Goal: Task Accomplishment & Management: Use online tool/utility

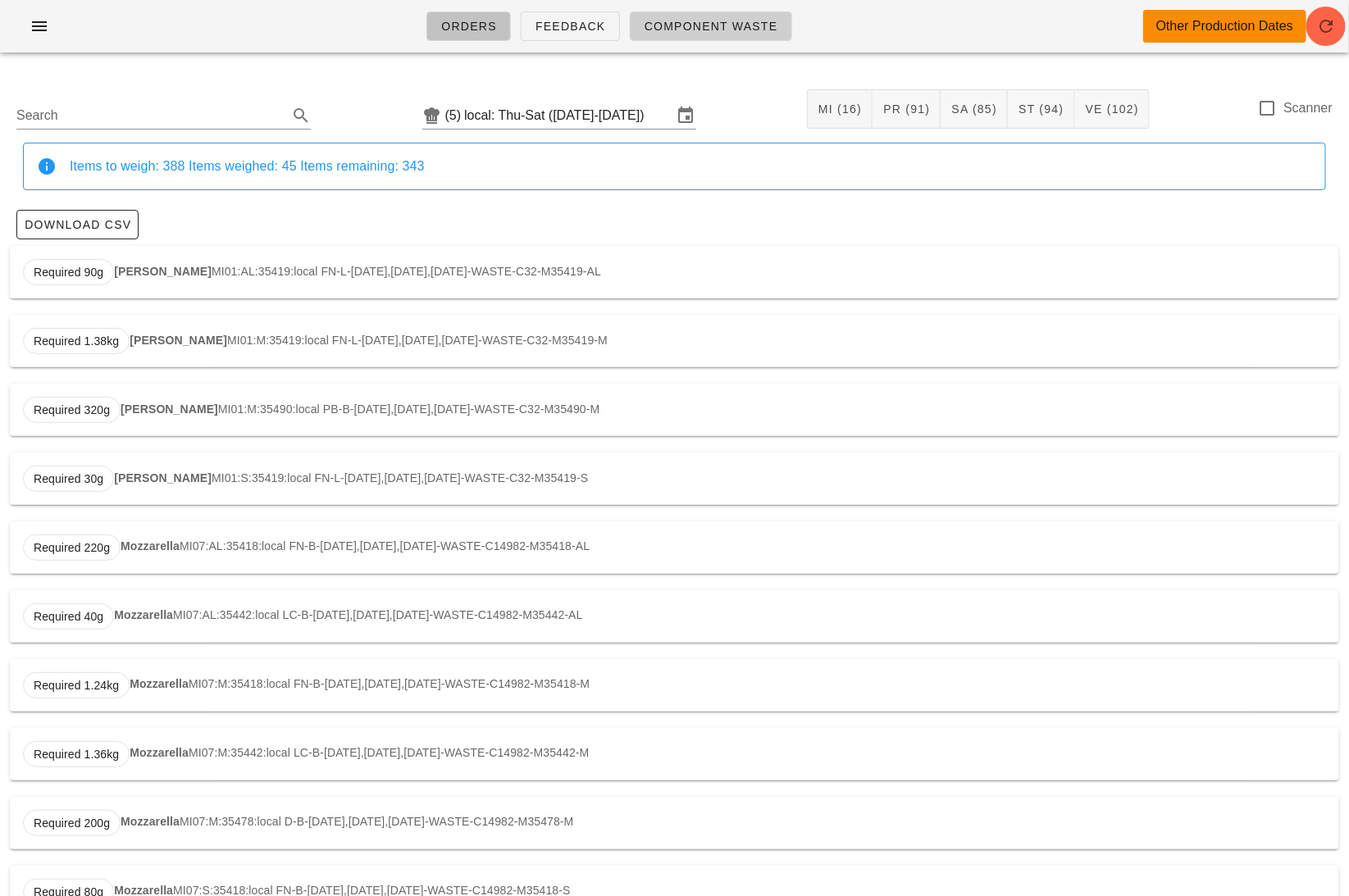
click at [472, 25] on span "Orders" at bounding box center [468, 25] width 56 height 13
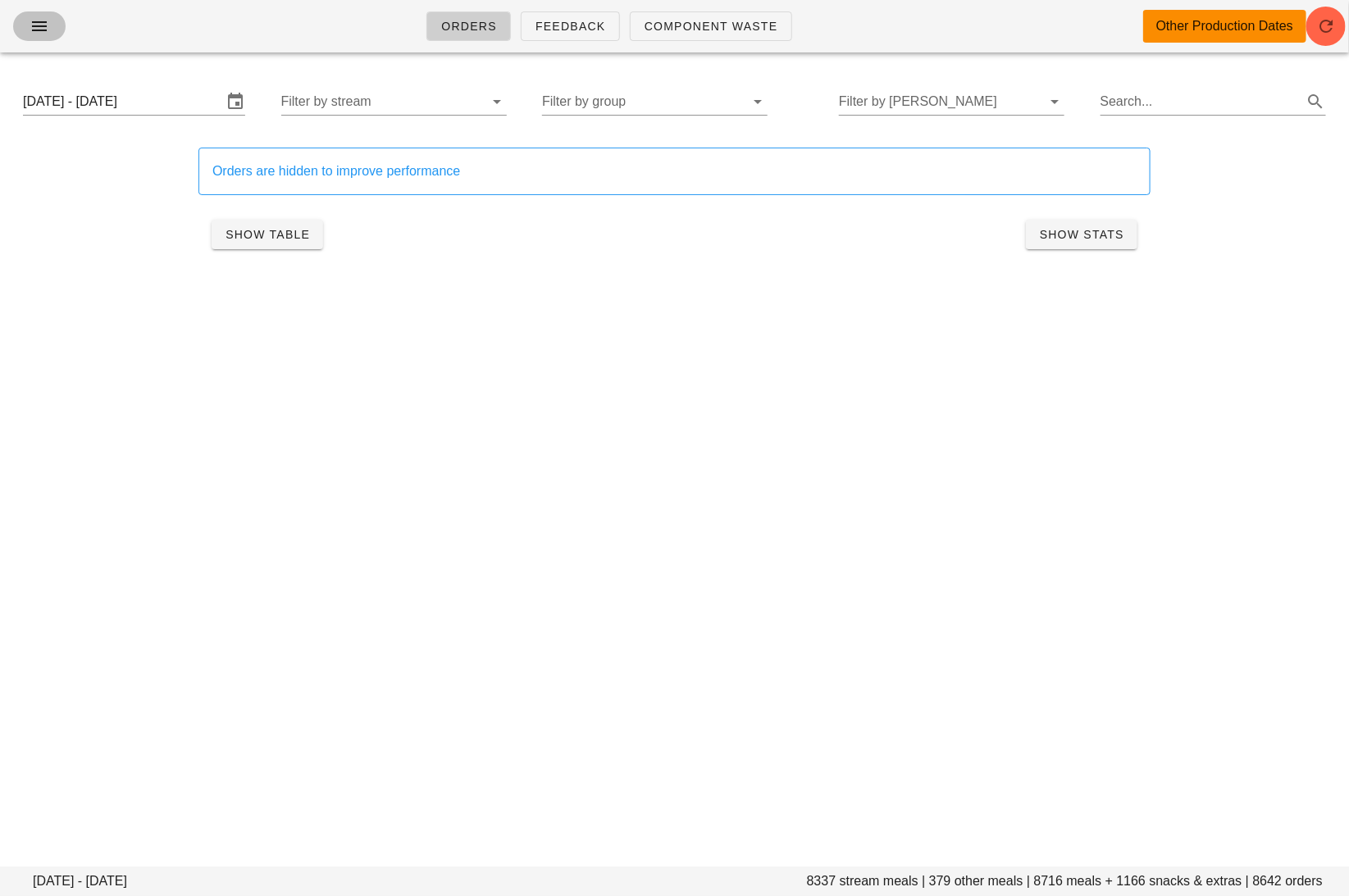
click at [37, 23] on icon "button" at bounding box center [39, 26] width 19 height 19
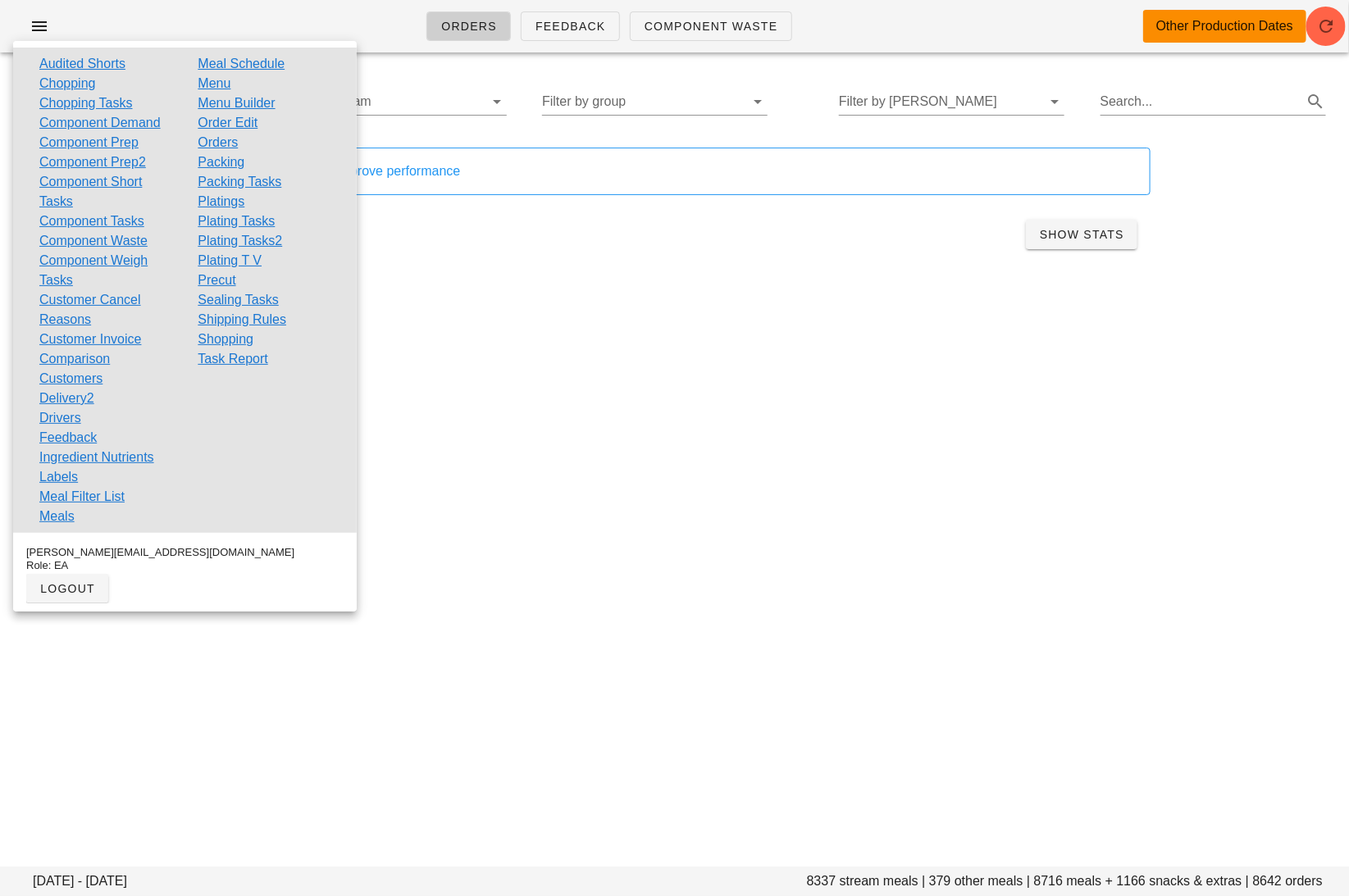
click at [236, 123] on link "Order Edit" at bounding box center [227, 123] width 59 height 19
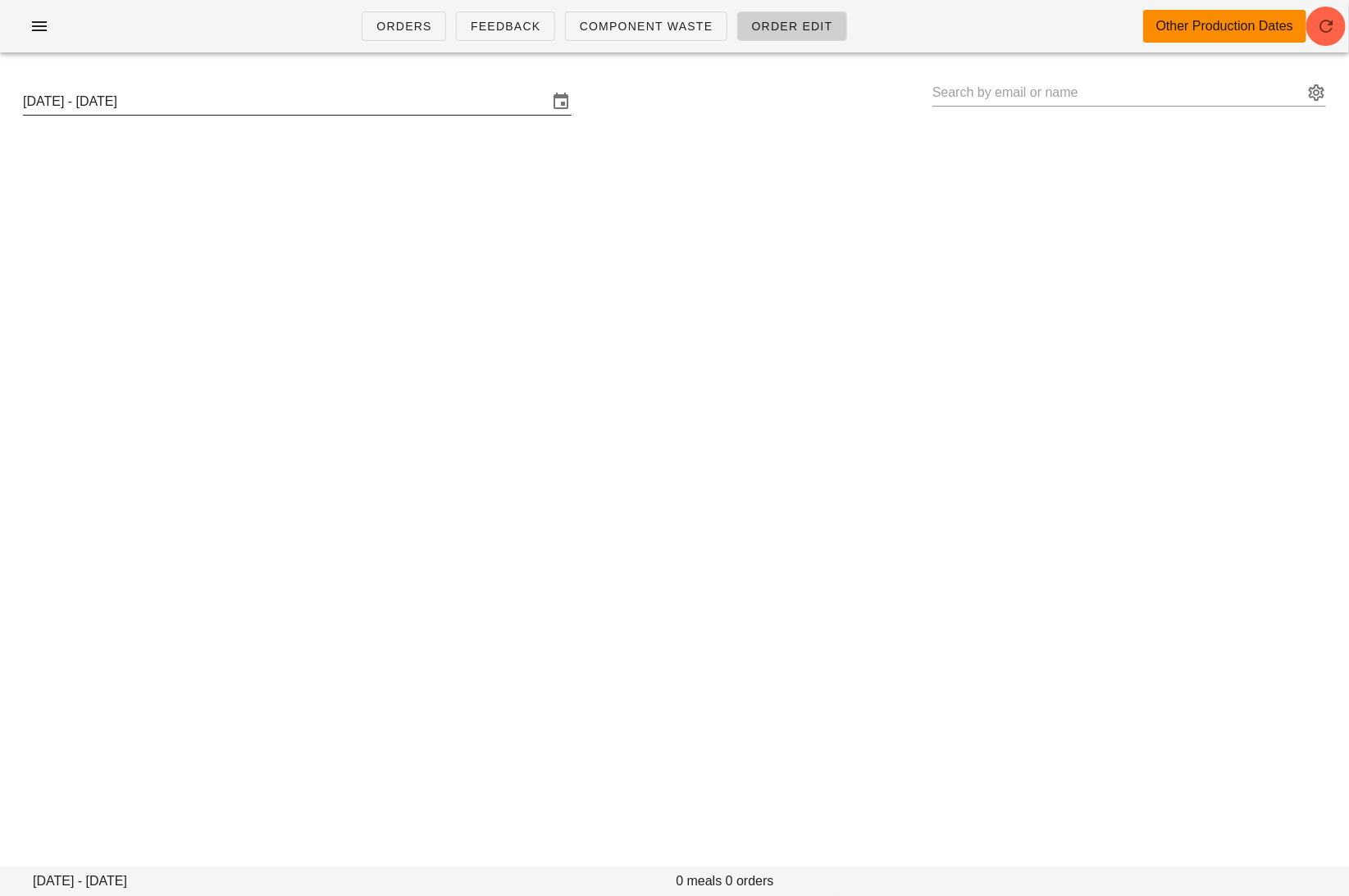
click at [211, 107] on input "Sunday August 31 - Saturday September 6" at bounding box center [286, 101] width 526 height 26
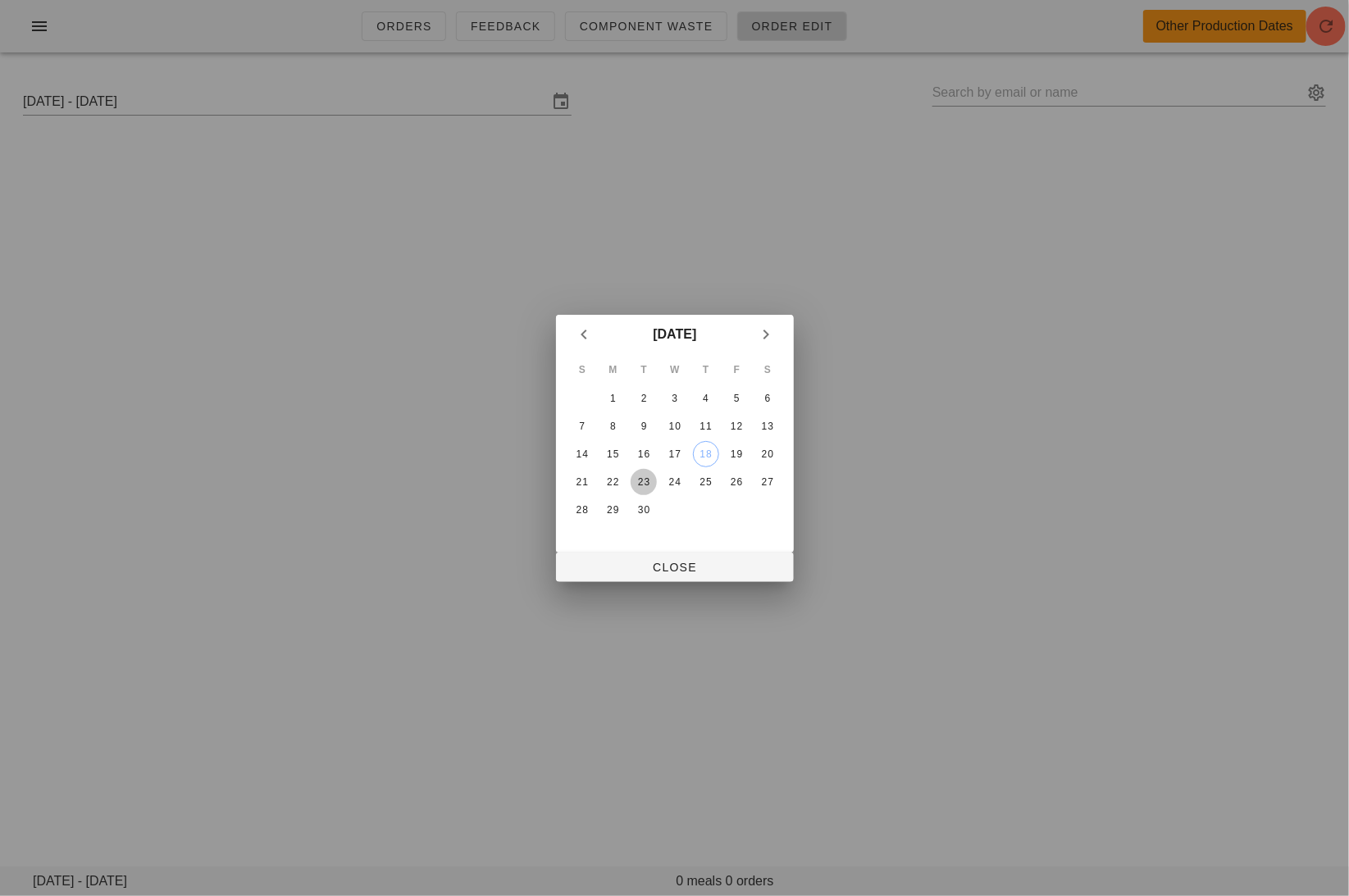
click at [642, 478] on div "23" at bounding box center [643, 482] width 26 height 12
click at [660, 564] on span "Close" at bounding box center [674, 566] width 211 height 13
type input "Sunday September 21 - Saturday September 27"
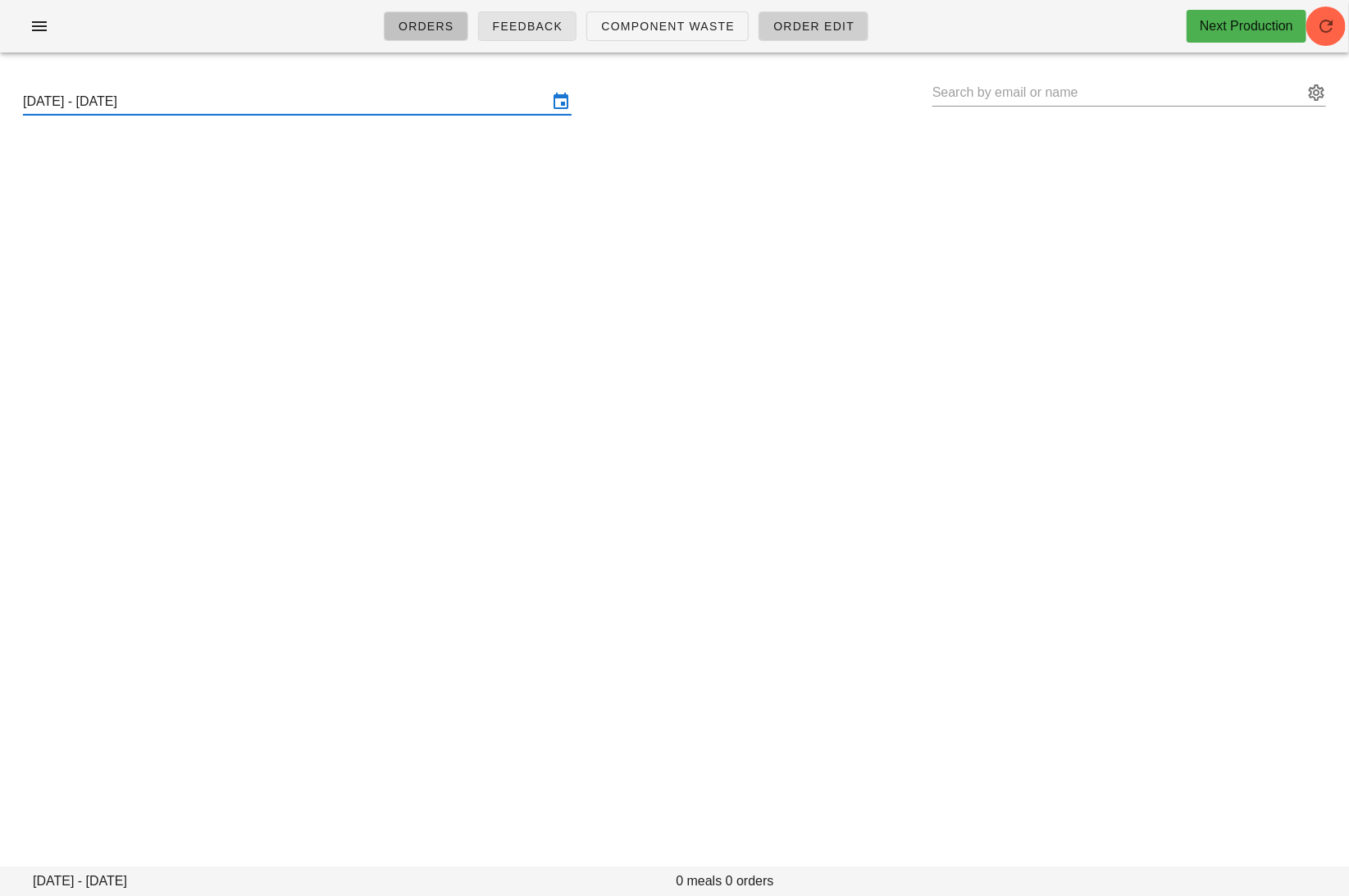
click at [460, 28] on link "Orders" at bounding box center [425, 26] width 85 height 29
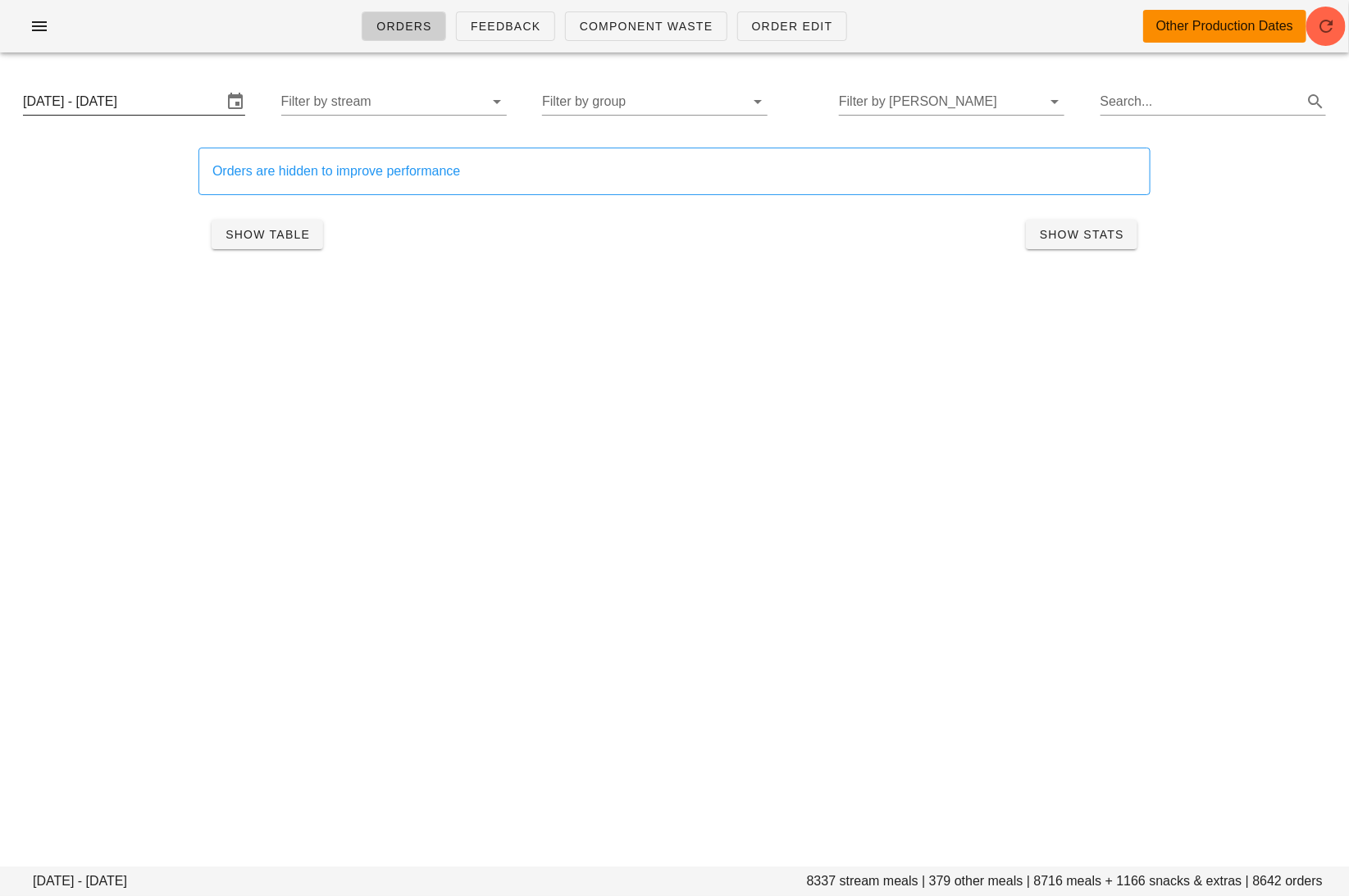
click at [129, 91] on input "Friday September 5 - Thursday September 11" at bounding box center [123, 101] width 200 height 26
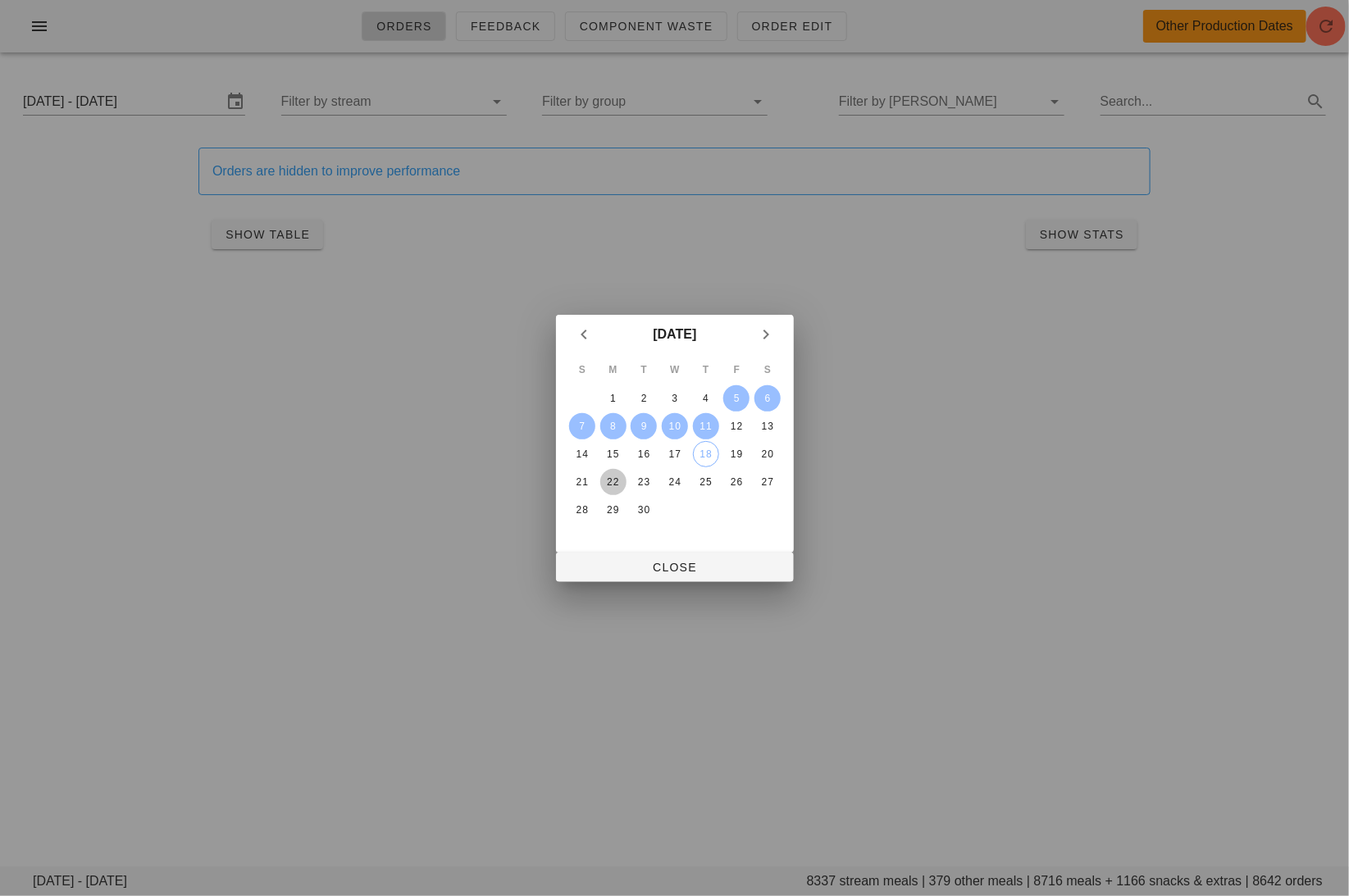
click at [604, 484] on div "22" at bounding box center [612, 482] width 26 height 12
click at [765, 481] on div "27" at bounding box center [767, 482] width 26 height 12
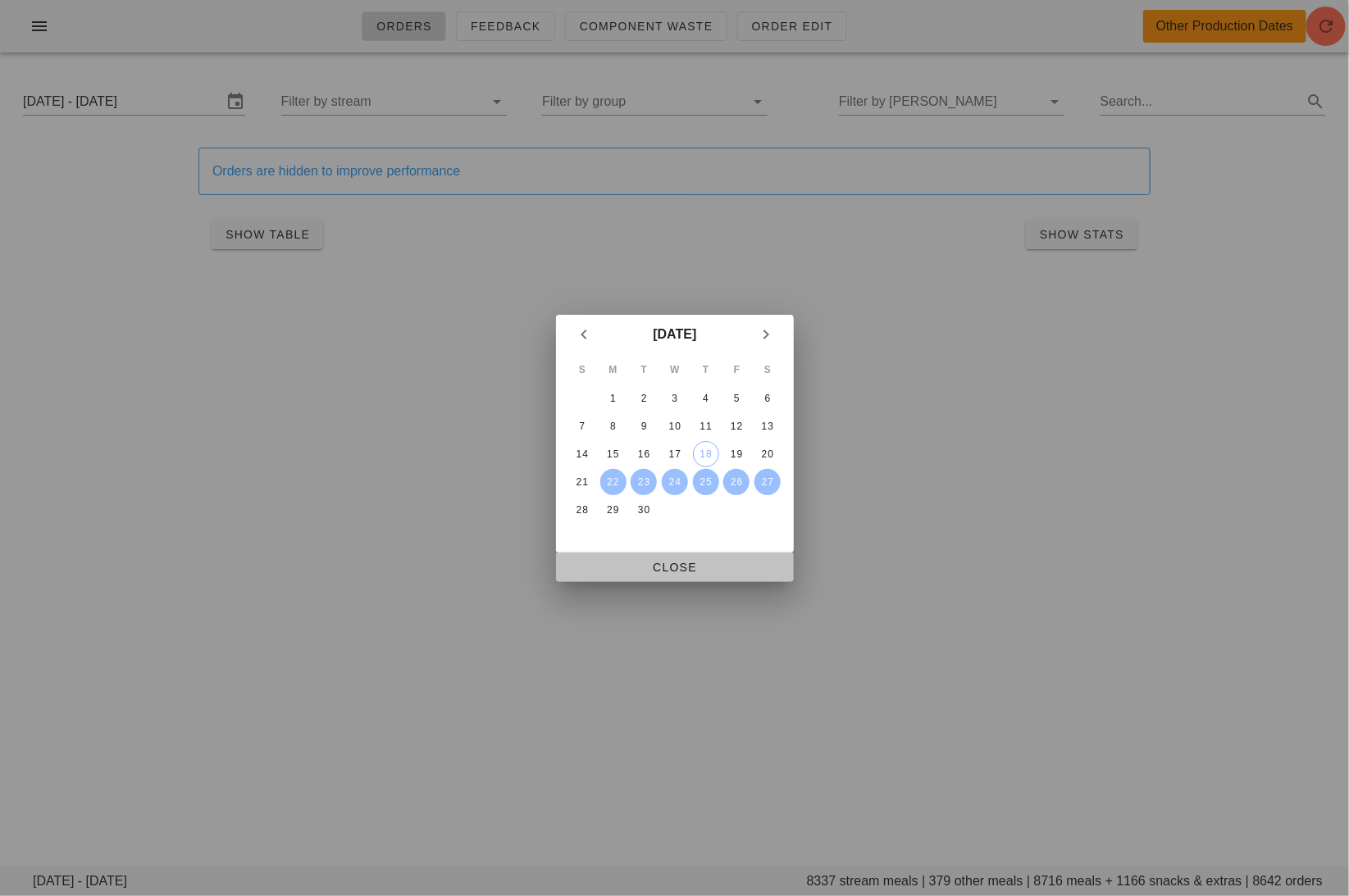
click at [743, 561] on span "Close" at bounding box center [674, 566] width 211 height 13
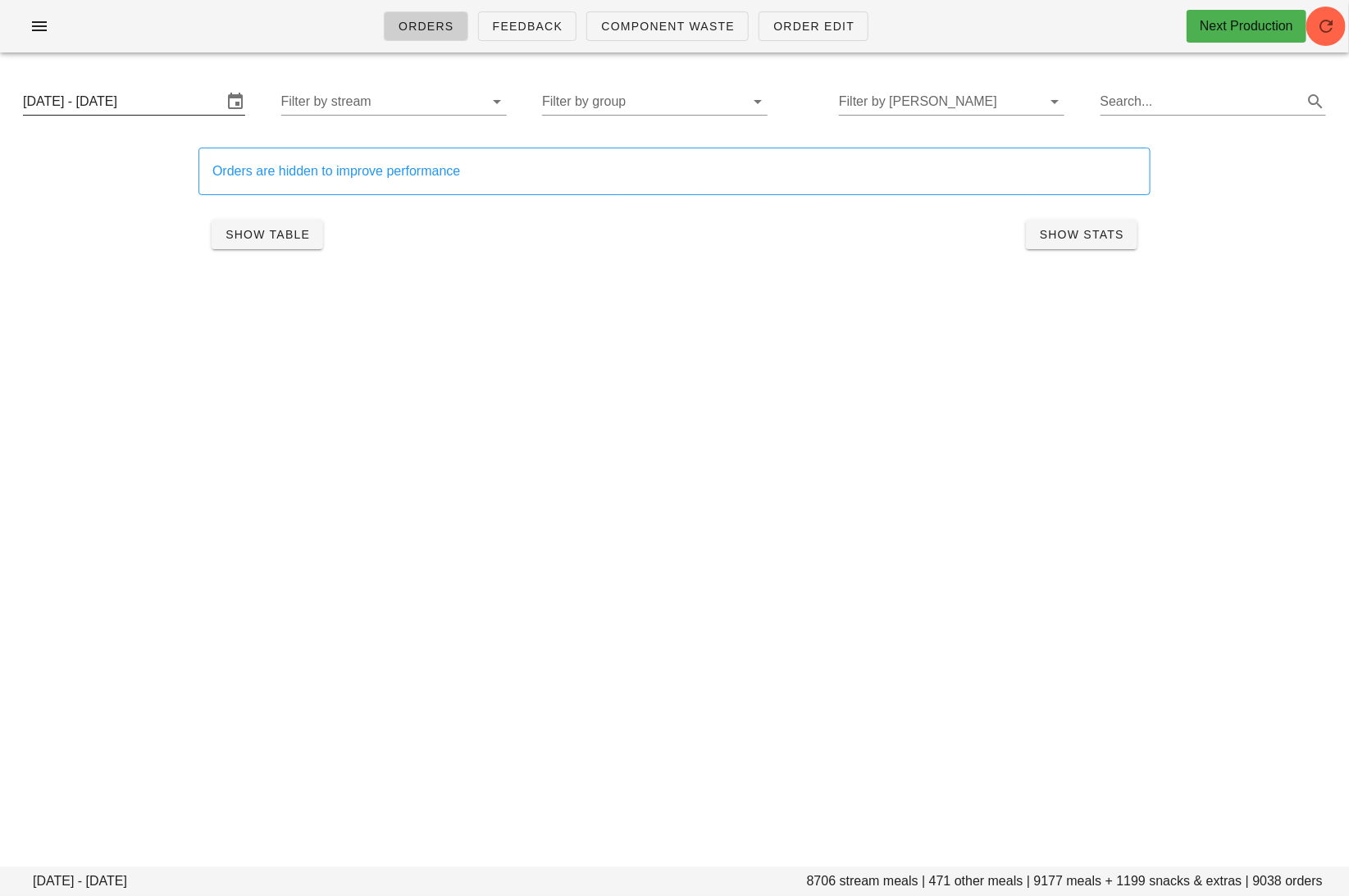
click at [174, 102] on input "[DATE] - [DATE]" at bounding box center [123, 101] width 200 height 26
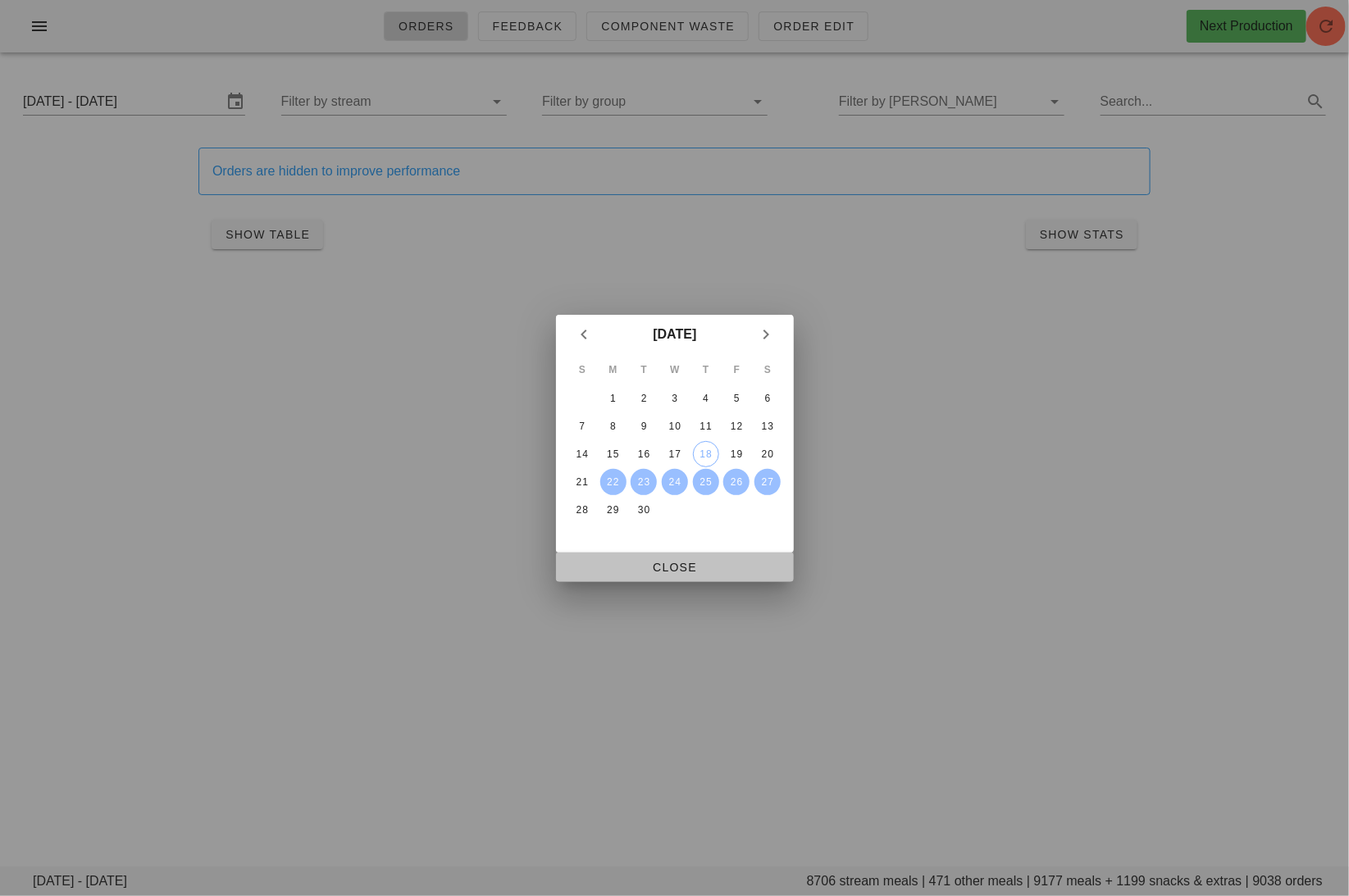
click at [711, 562] on span "Close" at bounding box center [674, 566] width 211 height 13
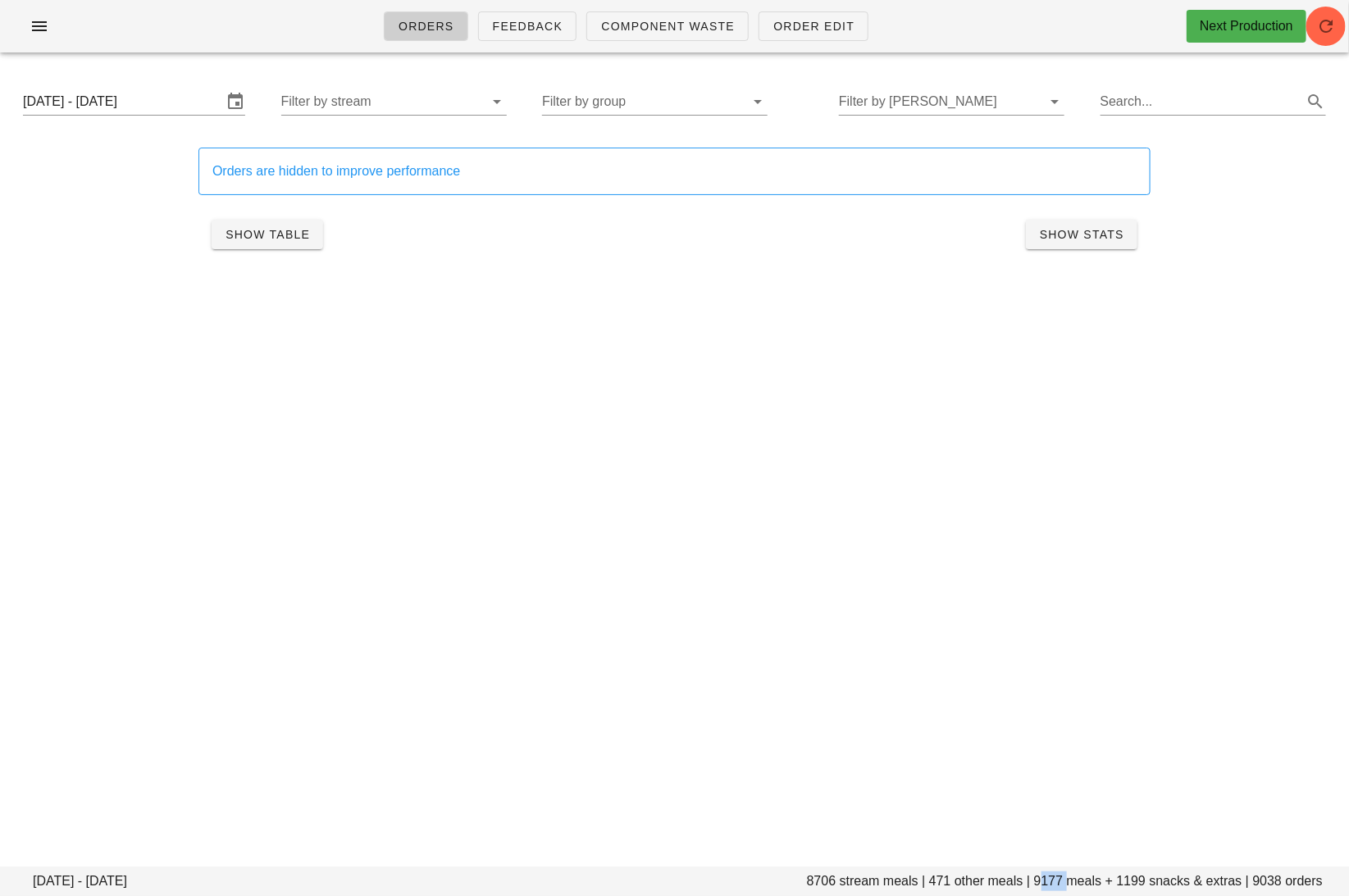
drag, startPoint x: 1068, startPoint y: 881, endPoint x: 1037, endPoint y: 881, distance: 31.0
click at [1037, 881] on footer "Monday September 22 - Saturday September 27 8706 stream meals | 471 other meals…" at bounding box center [674, 880] width 1349 height 29
copy footer "9177"
click at [689, 107] on input "Filter by group" at bounding box center [641, 101] width 200 height 26
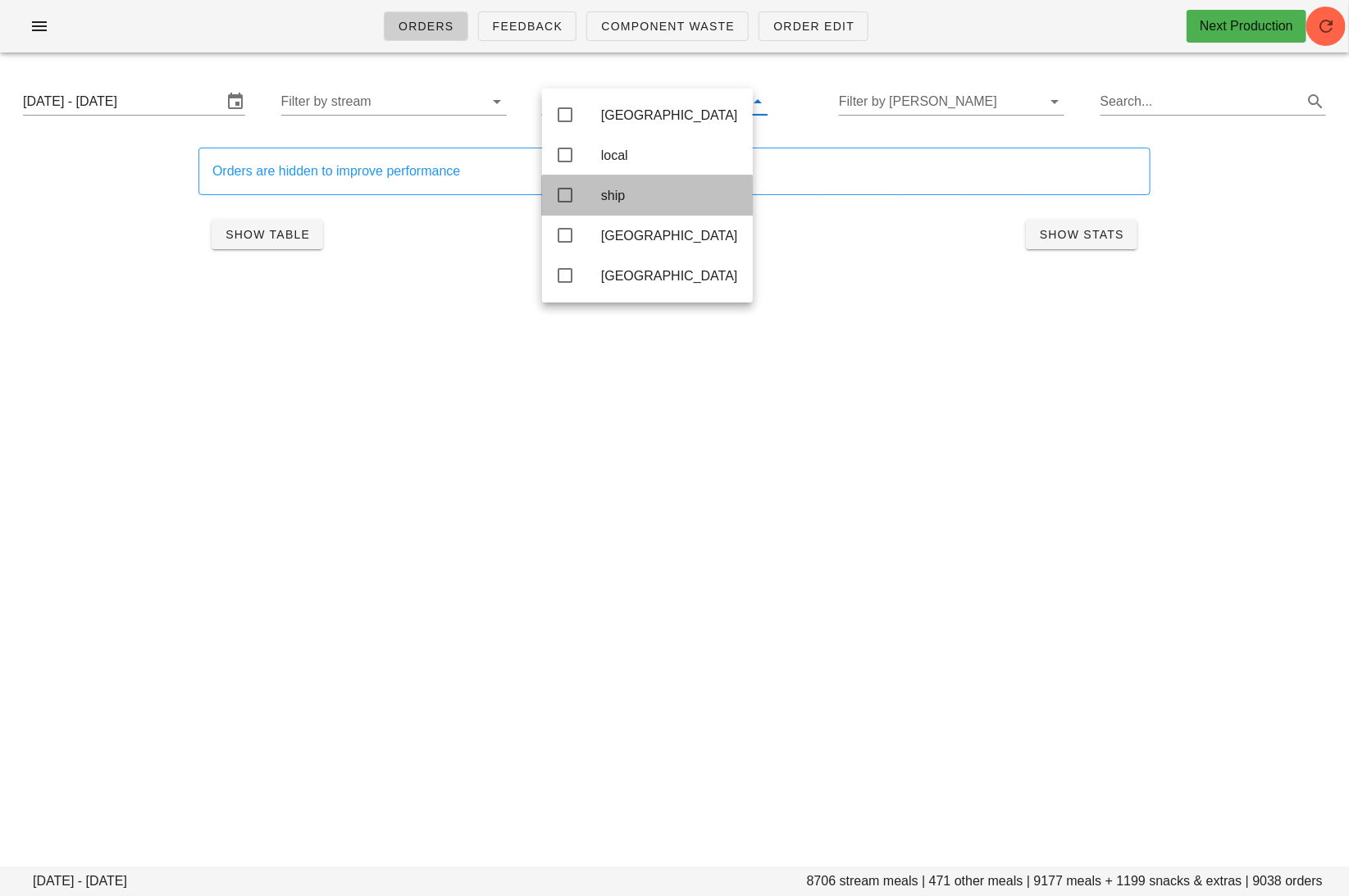
click at [663, 199] on div "ship" at bounding box center [670, 196] width 138 height 16
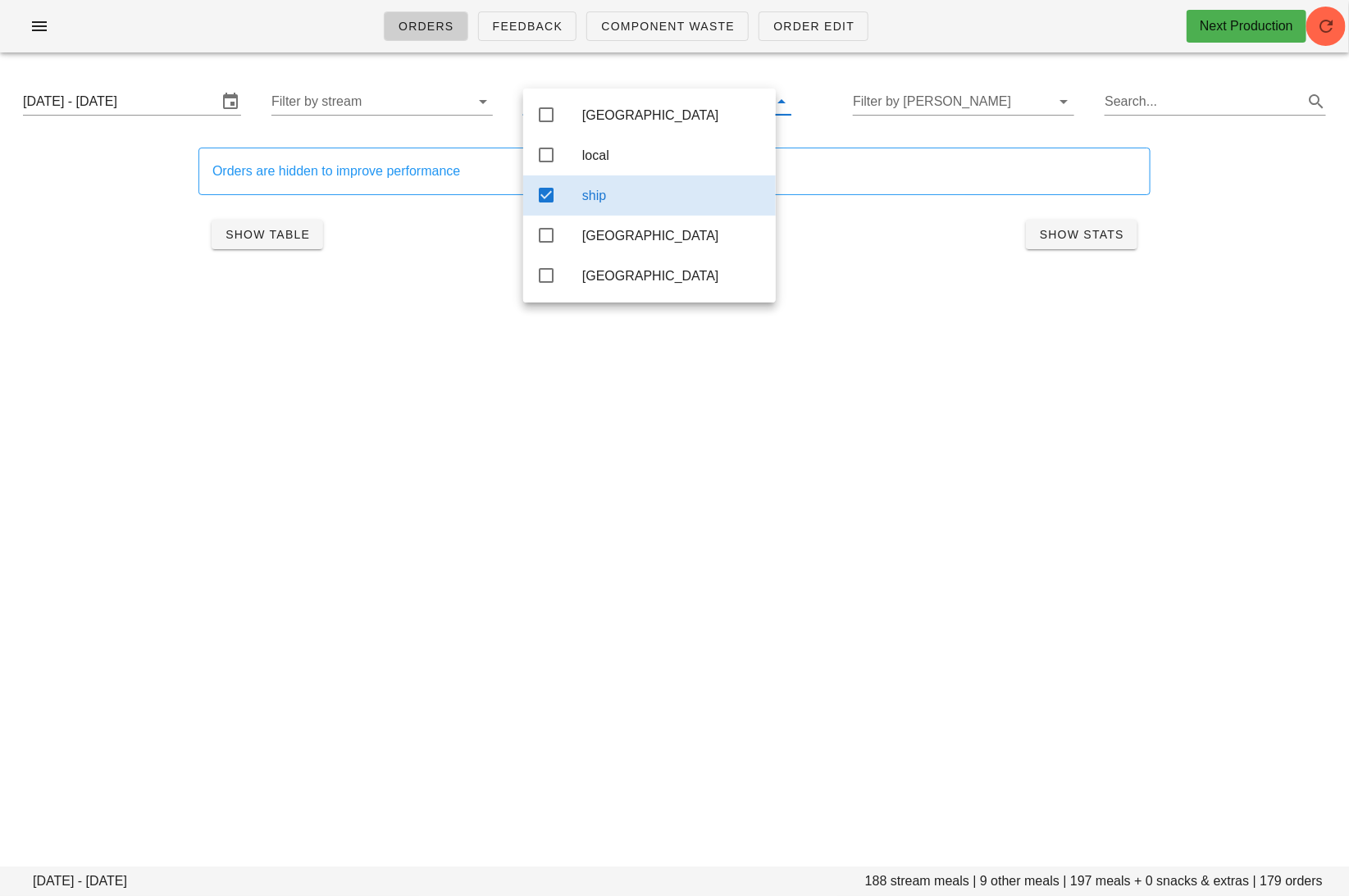
click at [742, 532] on div "Orders Feedback Component Waste Order Edit Next Production Monday September 22 …" at bounding box center [674, 448] width 1349 height 896
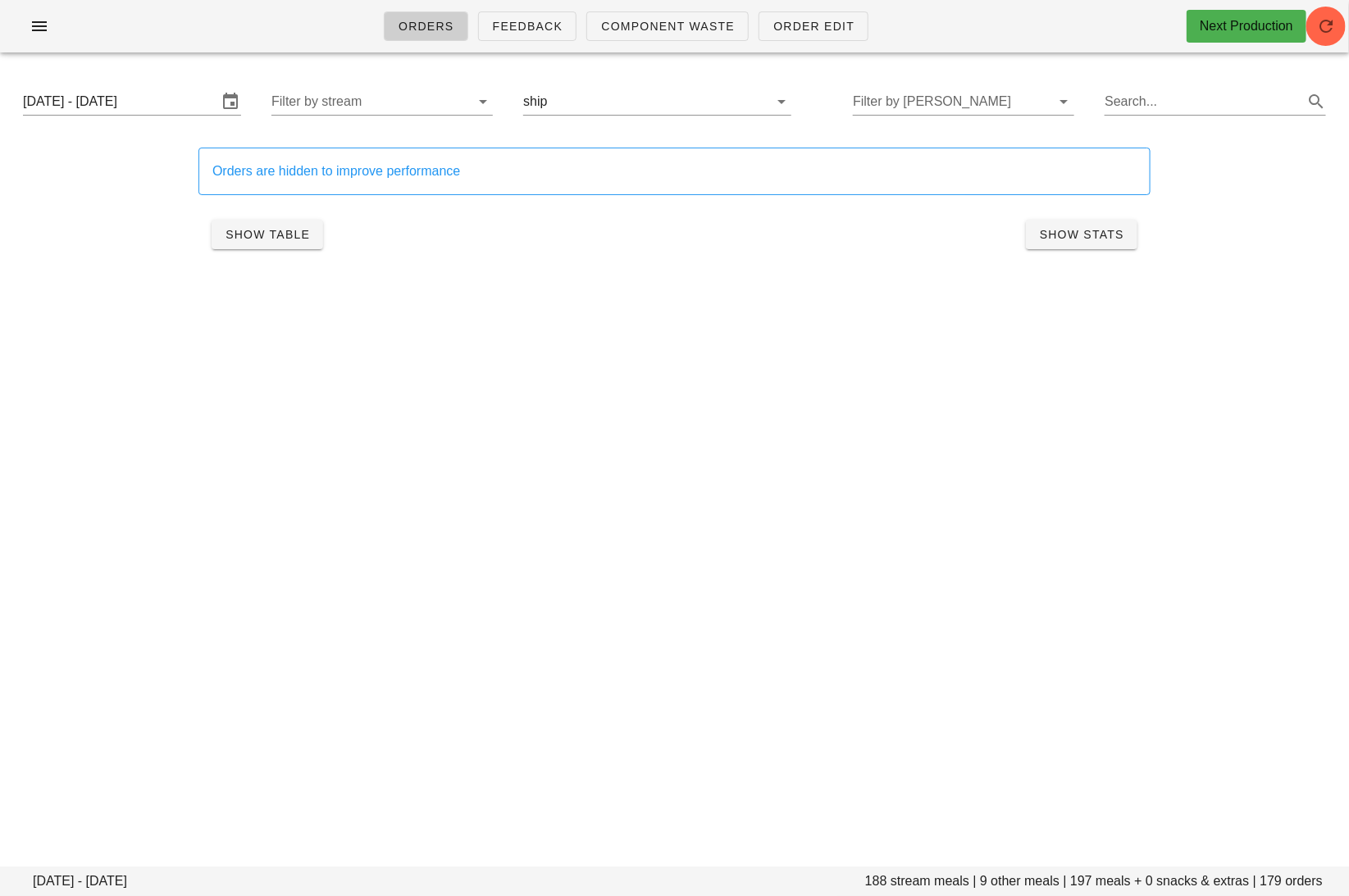
click at [580, 88] on div "Monday September 22 - Saturday September 27 Filter by stream ship Filter by tod…" at bounding box center [674, 101] width 1330 height 53
click at [584, 95] on input "text" at bounding box center [648, 101] width 195 height 26
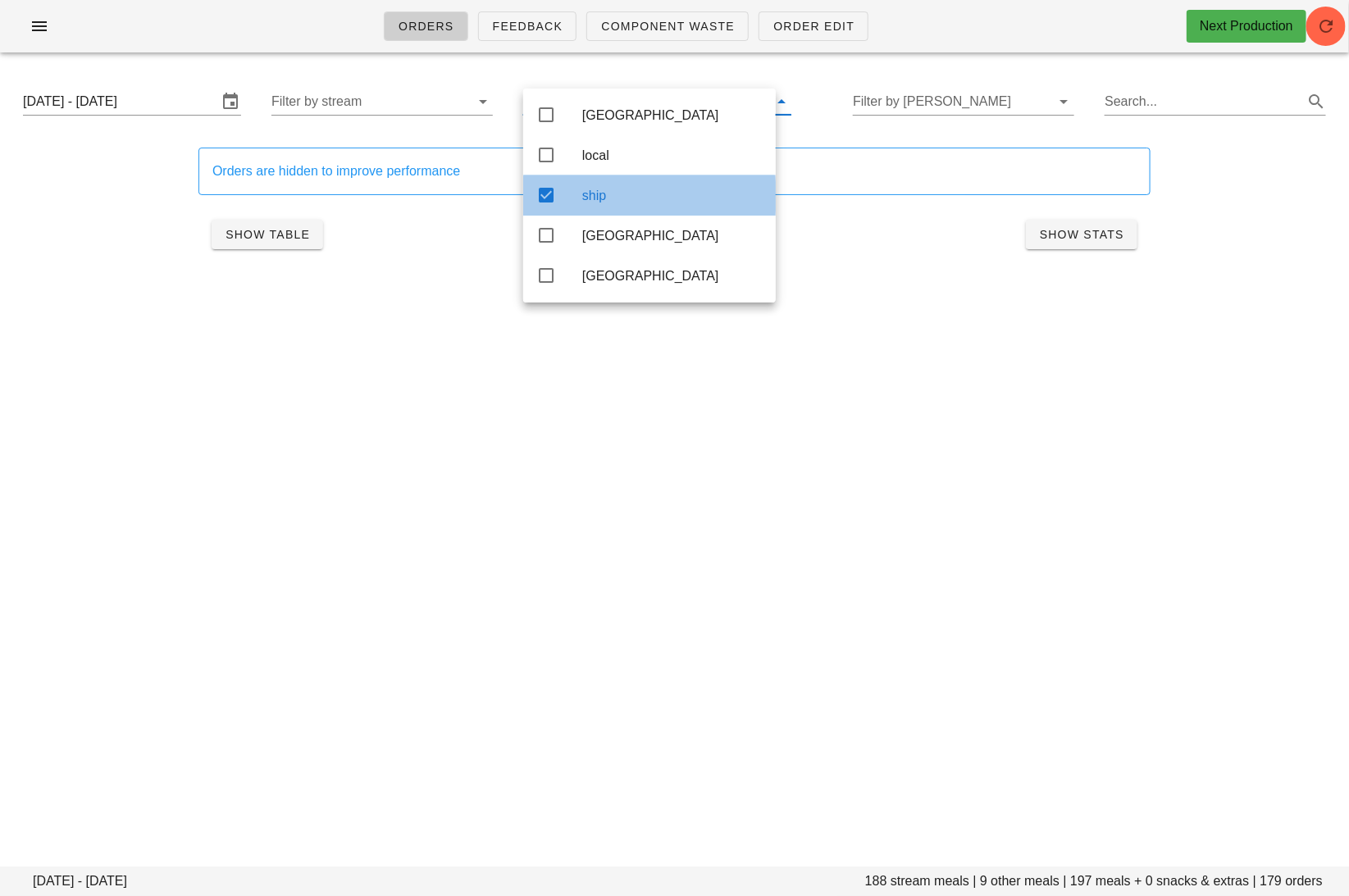
click at [559, 197] on div "ship" at bounding box center [648, 195] width 252 height 40
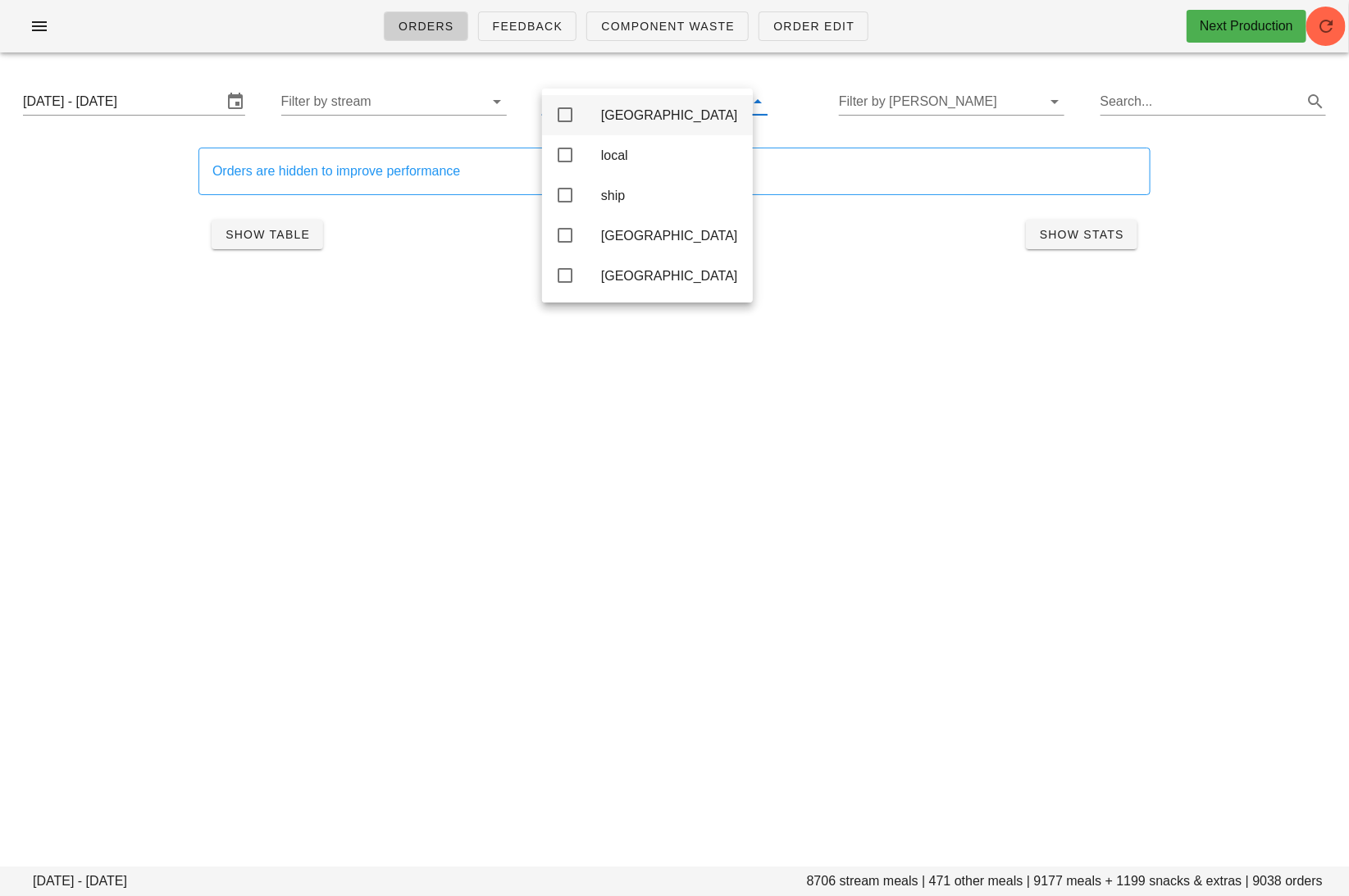
click at [568, 106] on icon at bounding box center [565, 115] width 19 height 19
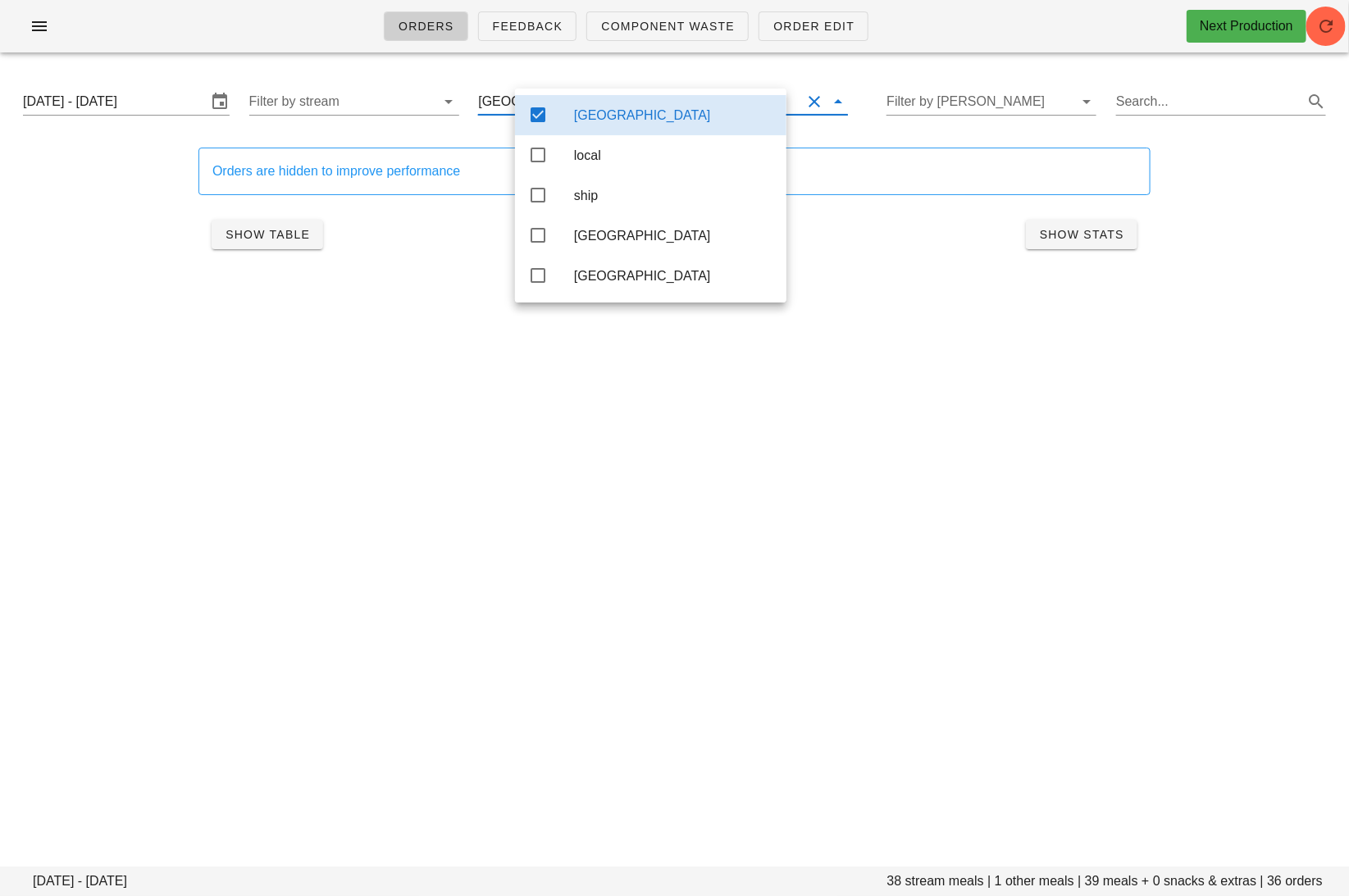
click at [554, 98] on div "Calgary" at bounding box center [650, 115] width 272 height 40
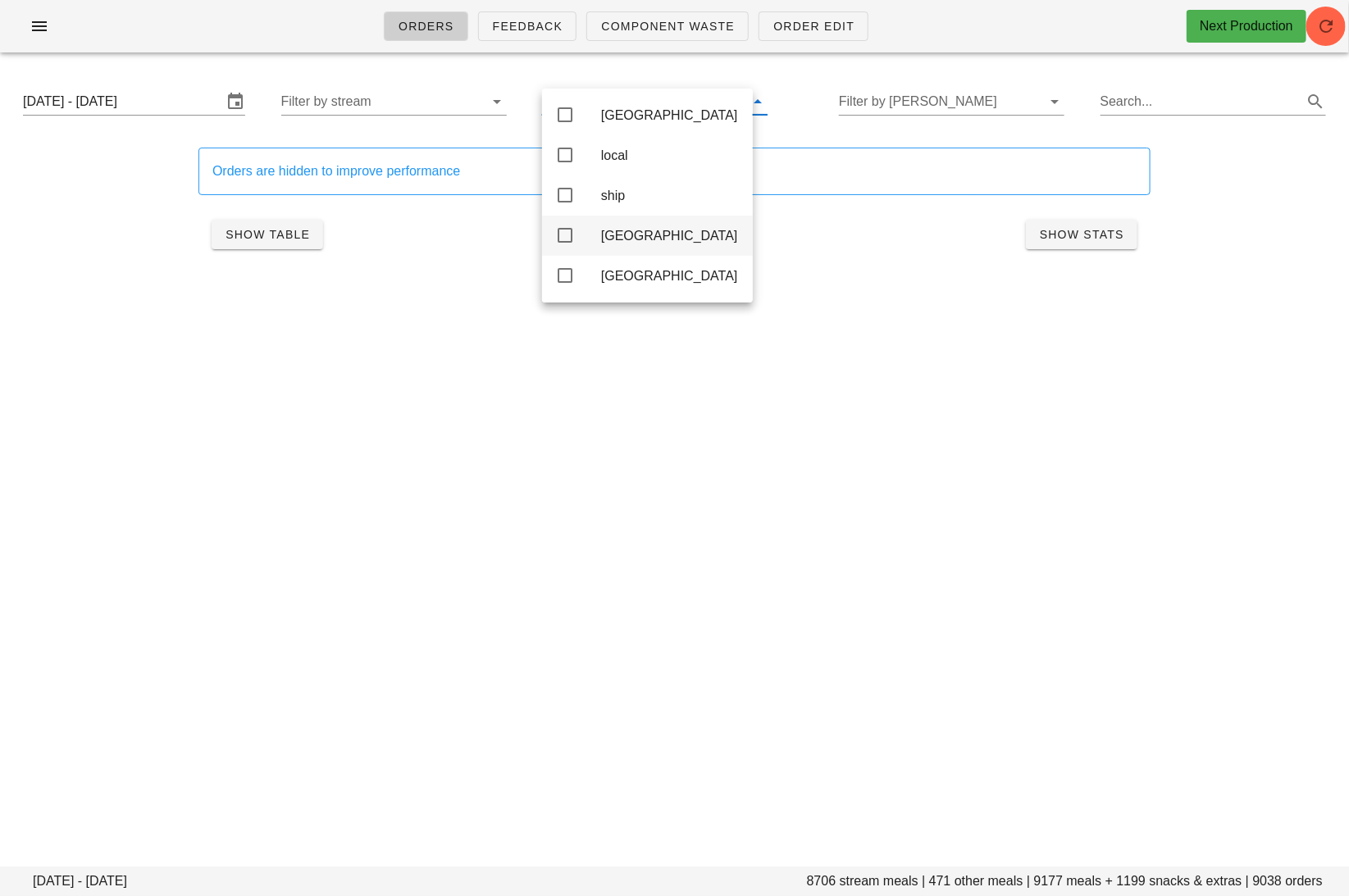
click at [581, 241] on div "toronto" at bounding box center [647, 235] width 210 height 40
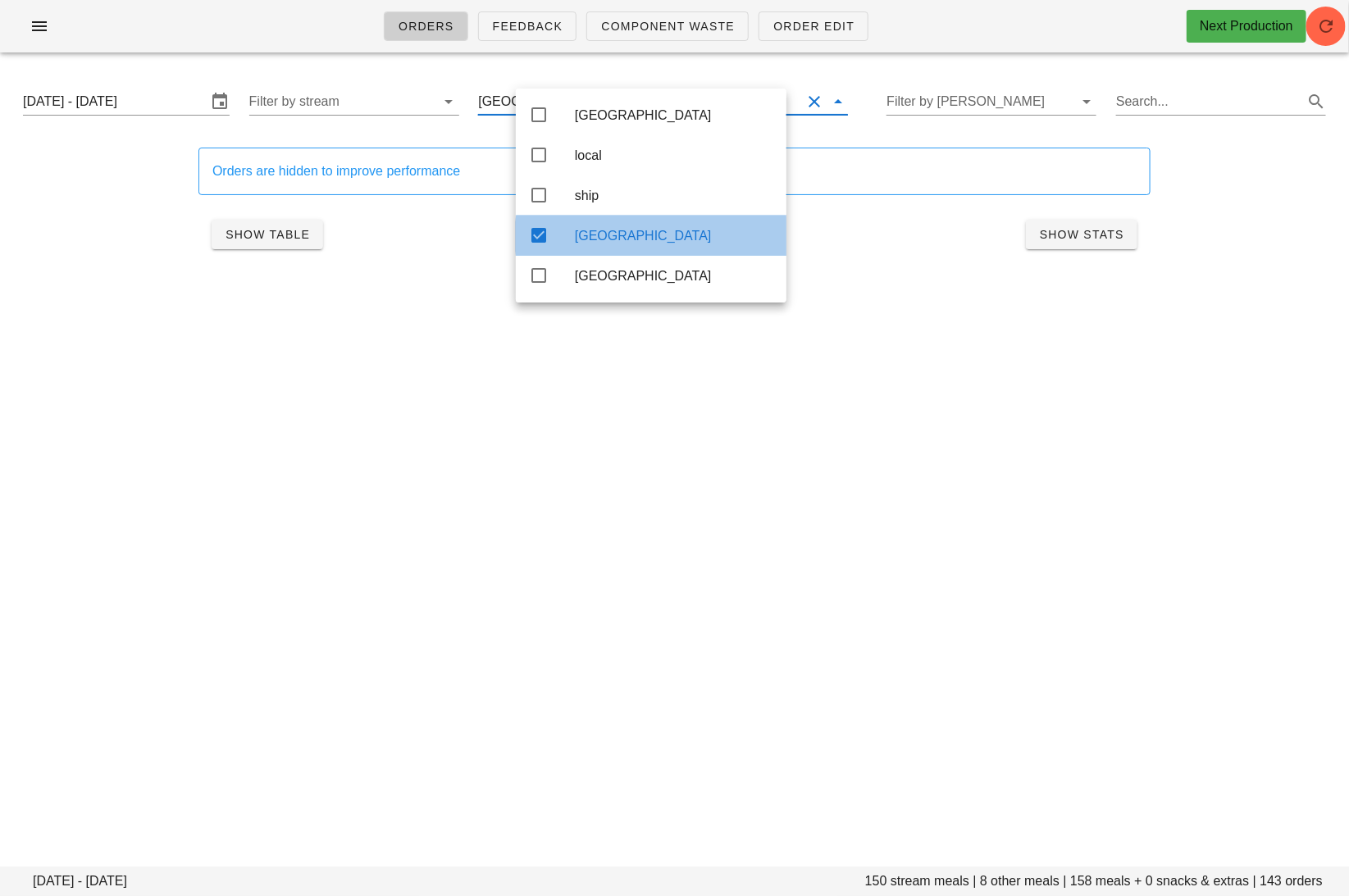
click at [575, 241] on div "toronto" at bounding box center [674, 235] width 199 height 16
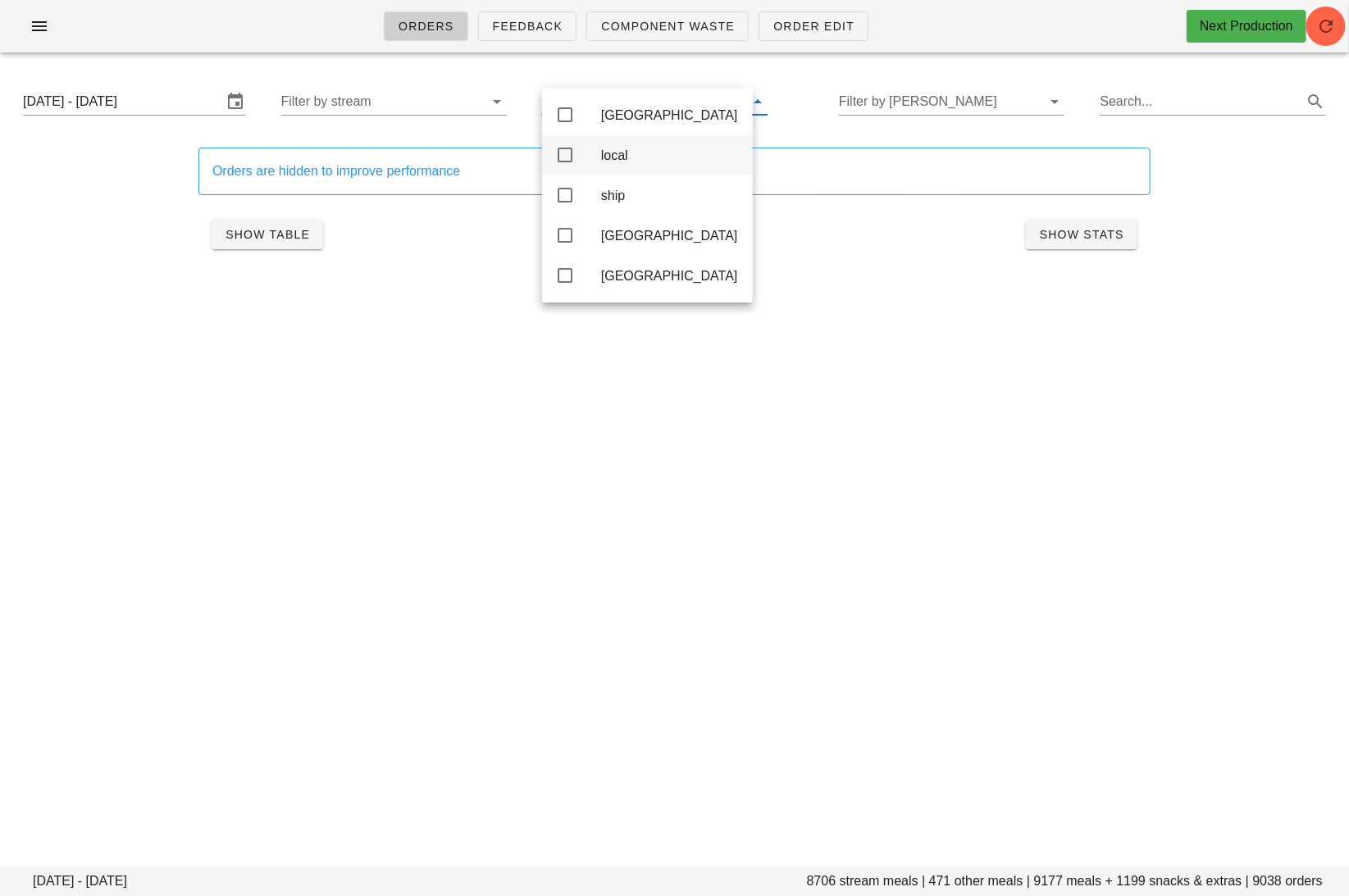
click at [615, 162] on div "local" at bounding box center [670, 156] width 138 height 16
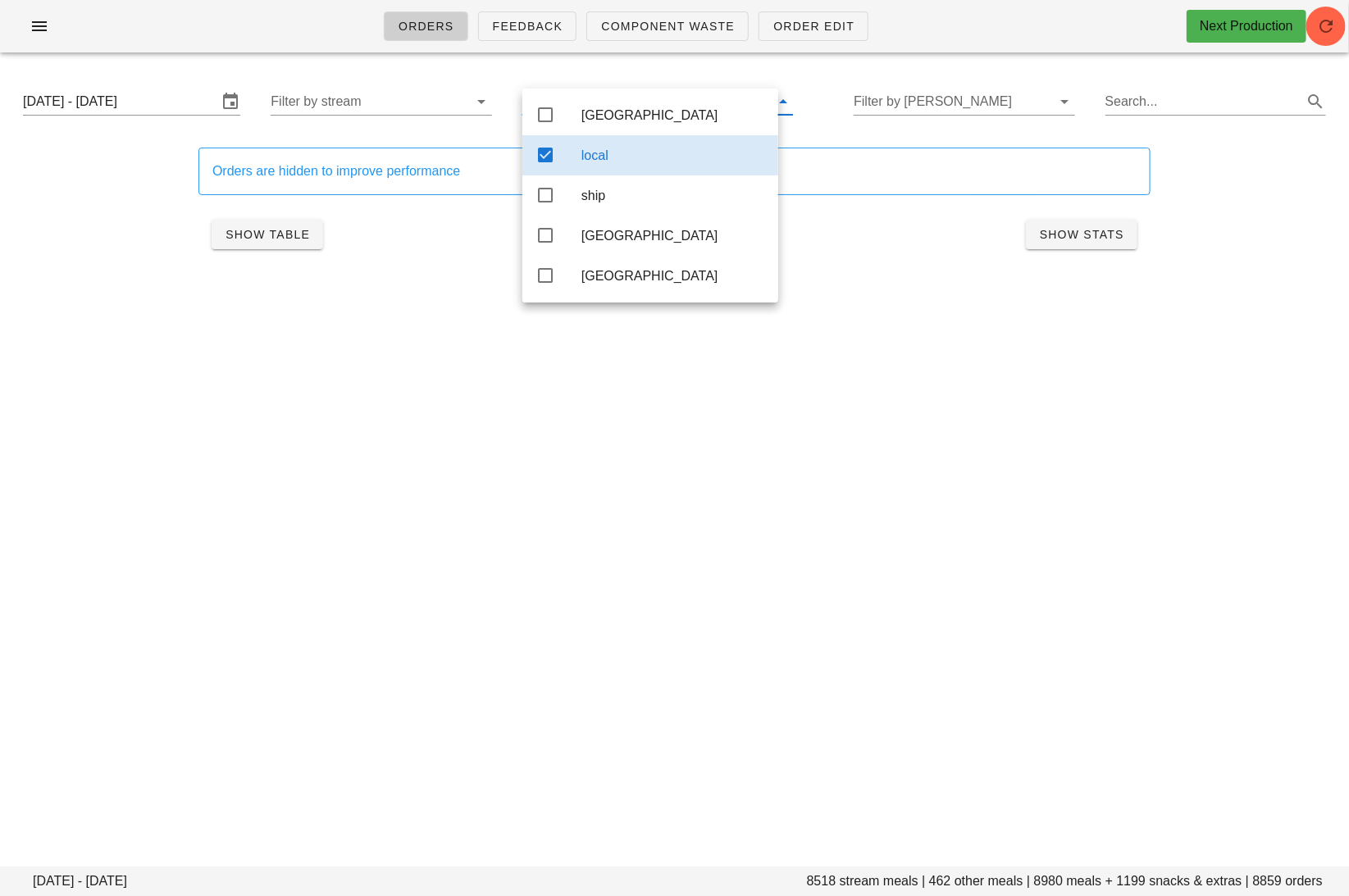
click at [1030, 695] on div "Orders Feedback Component Waste Order Edit Next Production Monday September 22 …" at bounding box center [674, 448] width 1349 height 896
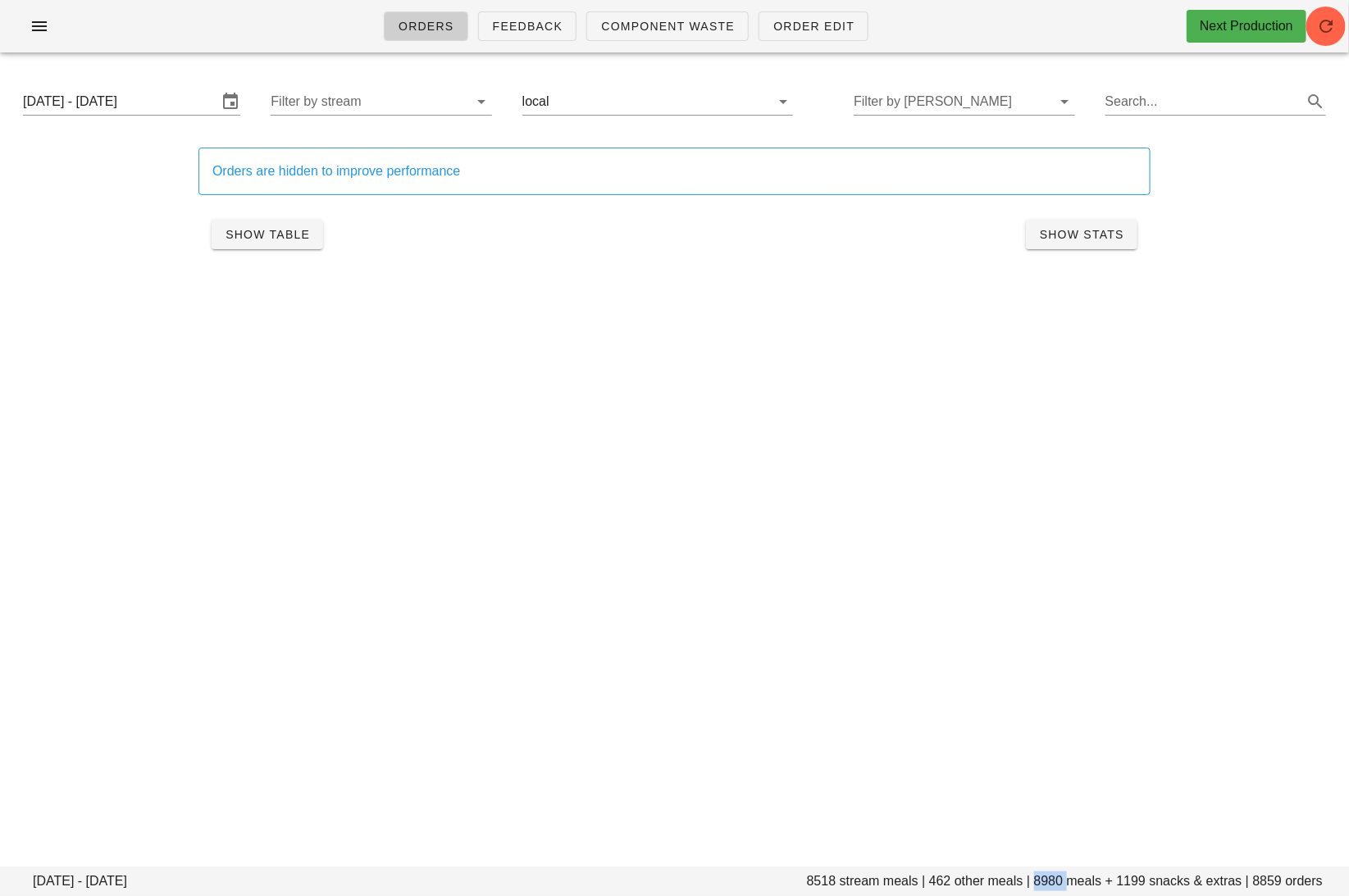
drag, startPoint x: 1068, startPoint y: 880, endPoint x: 1035, endPoint y: 880, distance: 33.0
click at [1035, 880] on footer "Monday September 22 - Saturday September 27 8518 stream meals | 462 other meals…" at bounding box center [674, 880] width 1349 height 29
copy footer "8980"
click at [1121, 105] on input "text" at bounding box center [1203, 101] width 195 height 26
click at [748, 361] on div "Orders Feedback Component Waste Order Edit Next Production Monday September 22 …" at bounding box center [674, 448] width 1349 height 896
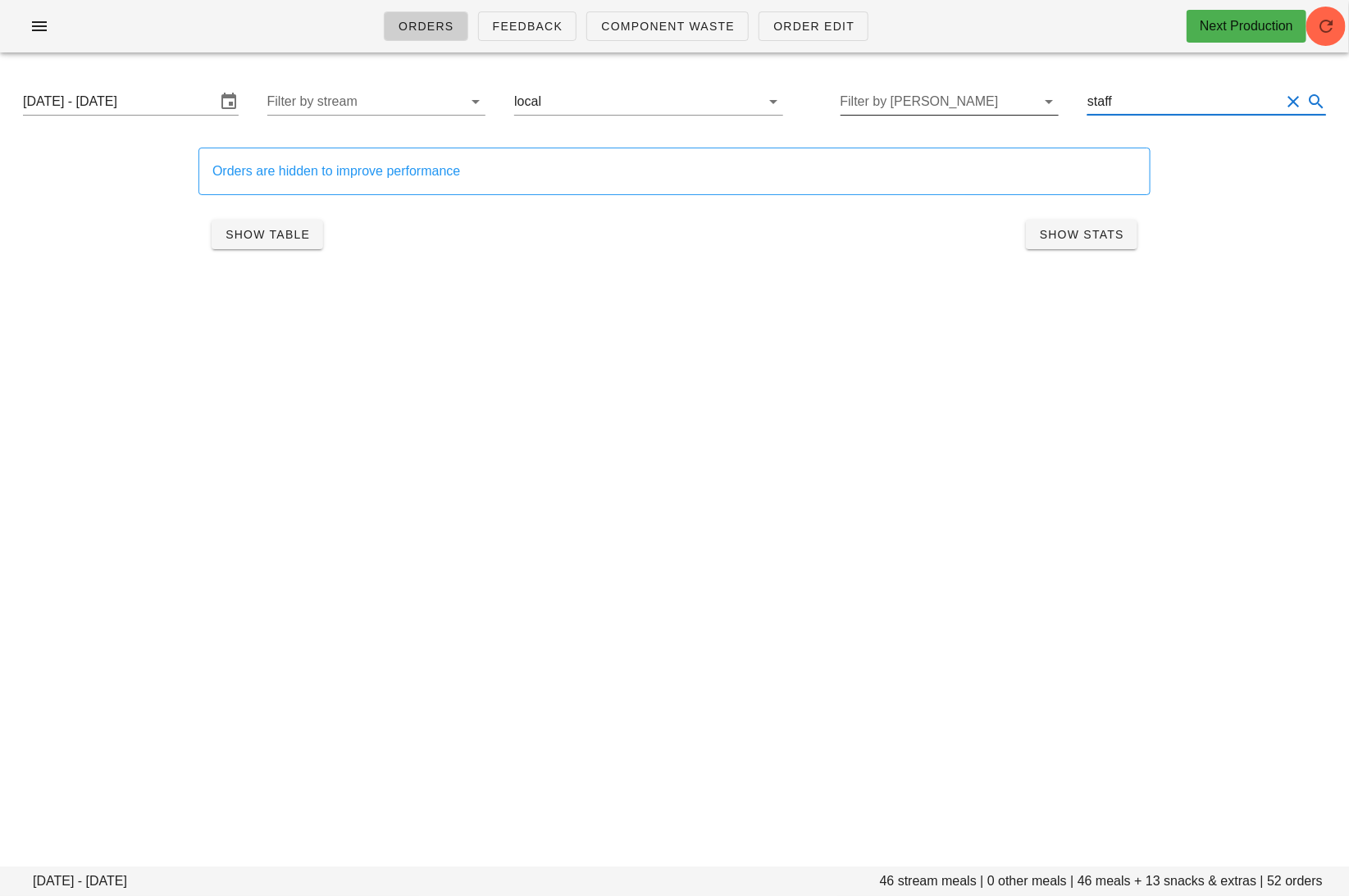
drag, startPoint x: 1162, startPoint y: 91, endPoint x: 1003, endPoint y: 91, distance: 159.0
click at [1003, 91] on div "Monday September 22 - Saturday September 27 Filter by stream local Filter by to…" at bounding box center [674, 101] width 1330 height 53
drag, startPoint x: 1151, startPoint y: 98, endPoint x: 1012, endPoint y: 98, distance: 139.0
click at [1012, 98] on div "Monday September 22 - Saturday September 27 Filter by stream local Filter by to…" at bounding box center [674, 101] width 1330 height 53
click at [871, 439] on div "Orders Feedback Component Waste Order Edit Next Production Monday September 22 …" at bounding box center [674, 448] width 1349 height 896
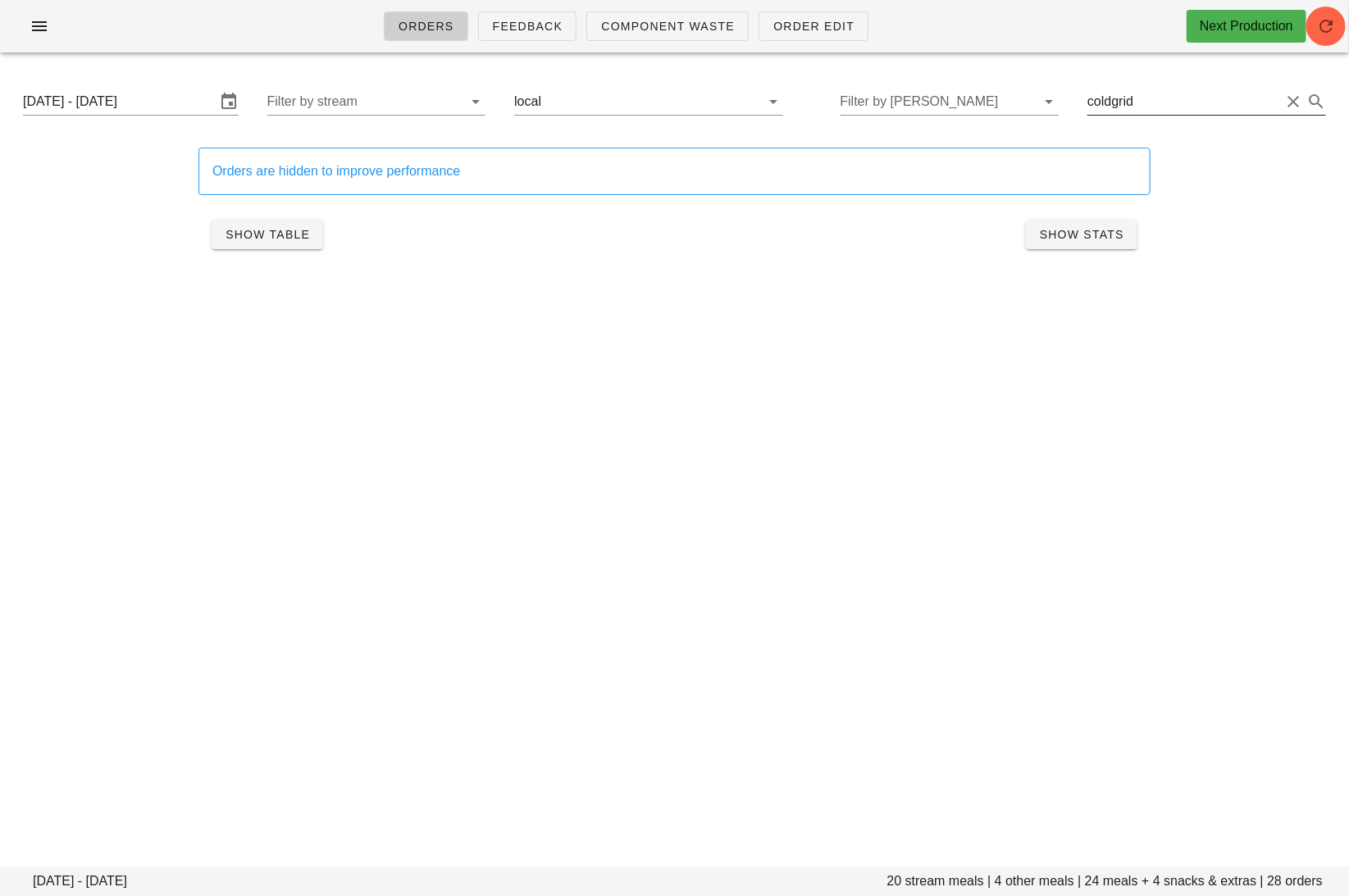
click at [1137, 106] on input "coldgrid" at bounding box center [1184, 101] width 193 height 26
click at [1137, 105] on input "coldgrid" at bounding box center [1184, 101] width 193 height 26
drag, startPoint x: 734, startPoint y: 105, endPoint x: 761, endPoint y: 451, distance: 347.1
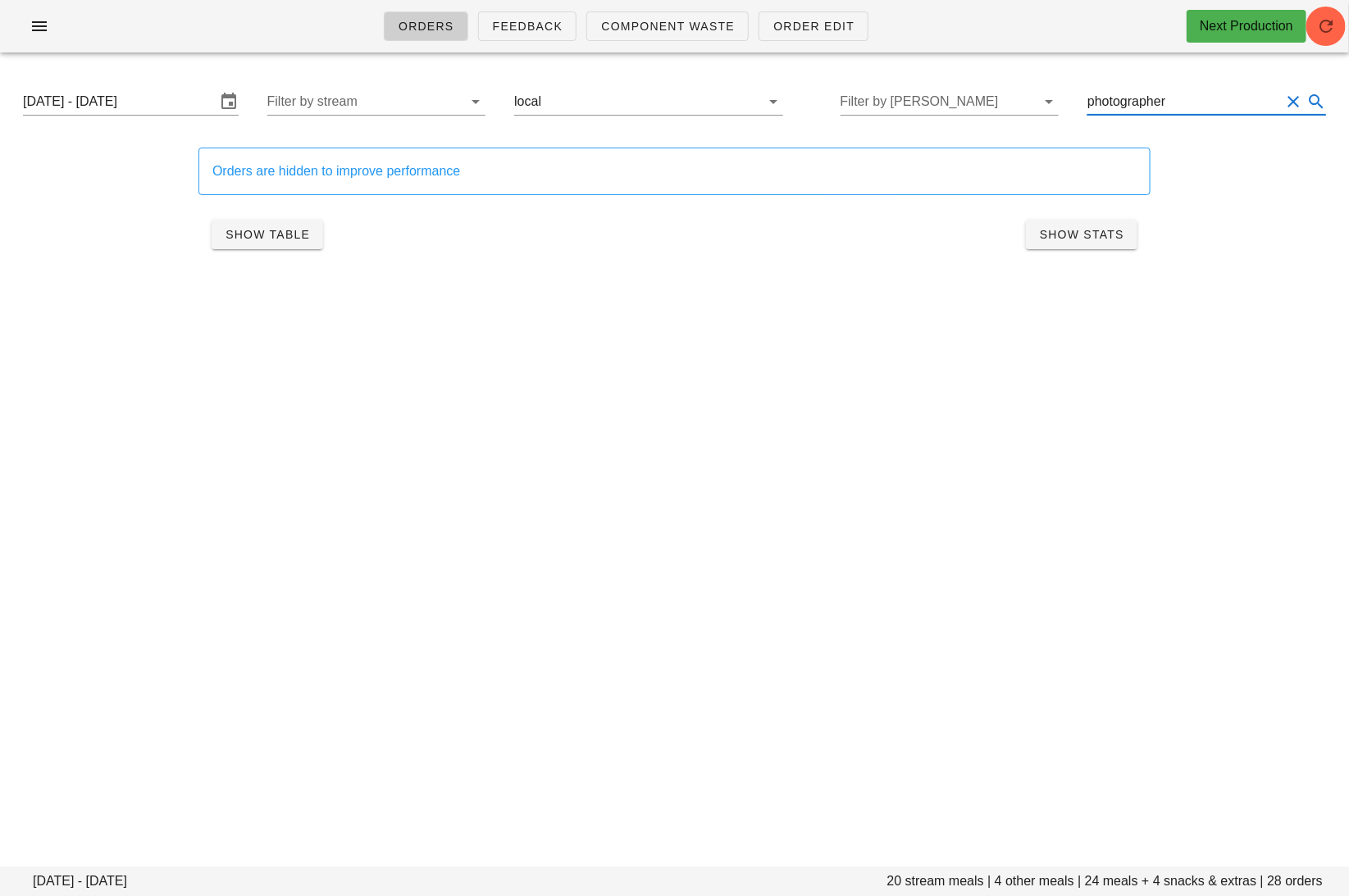
click at [741, 105] on button "Clear Filter by group" at bounding box center [750, 101] width 19 height 19
click at [761, 451] on div "Orders Feedback Component Waste Order Edit Next Production Monday September 22 …" at bounding box center [674, 448] width 1349 height 896
click at [1239, 97] on input "photographer" at bounding box center [1181, 101] width 198 height 26
type input "student"
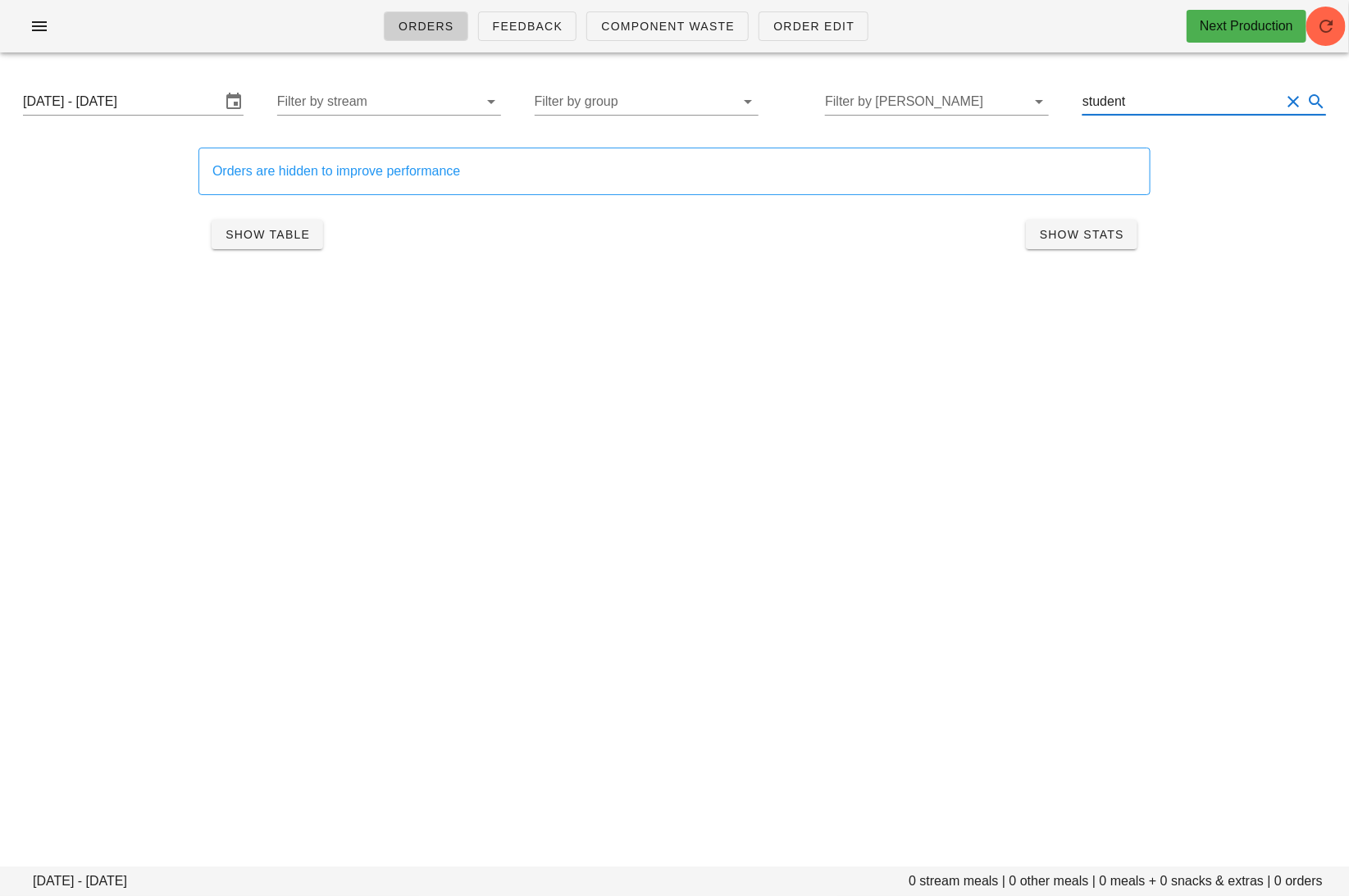
click at [727, 430] on div "Orders Feedback Component Waste Order Edit Next Production Monday September 22 …" at bounding box center [674, 448] width 1349 height 896
click at [1157, 102] on input "student" at bounding box center [1181, 101] width 198 height 26
click at [1158, 101] on input "student" at bounding box center [1181, 101] width 198 height 26
click at [984, 106] on input "Filter by tod" at bounding box center [938, 101] width 200 height 26
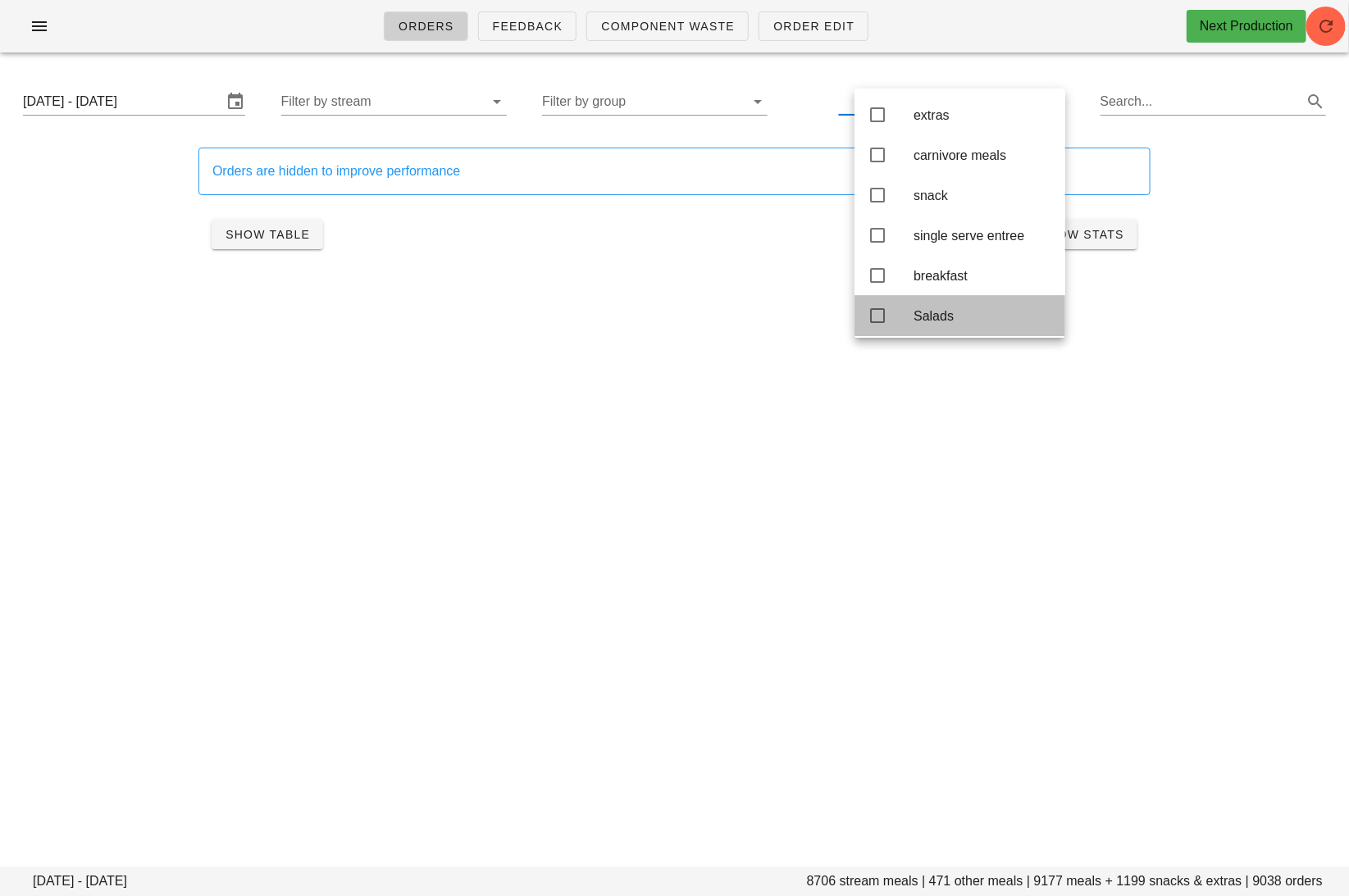
click at [948, 324] on div "Salads" at bounding box center [982, 316] width 138 height 16
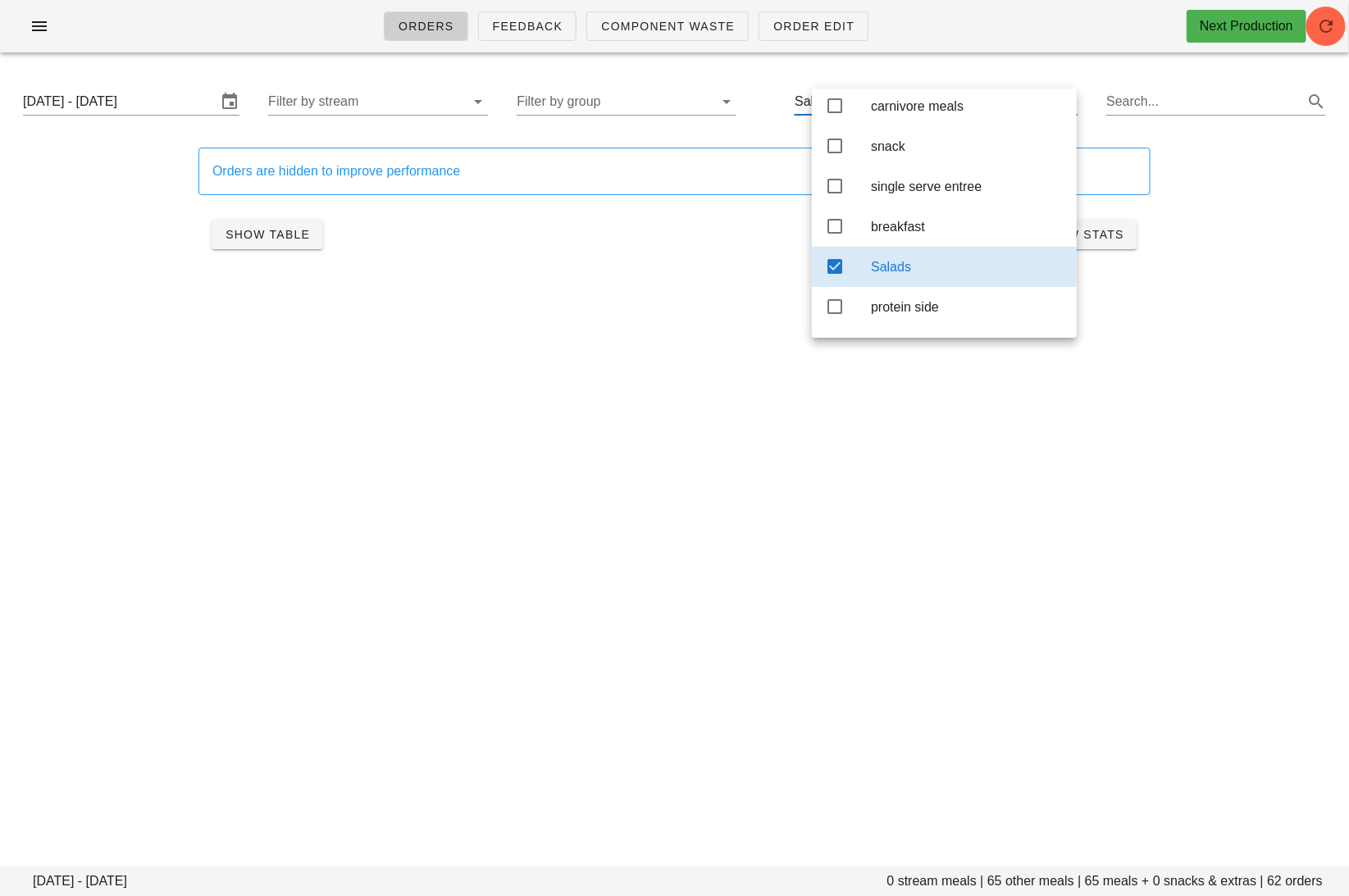
scroll to position [50, 0]
click at [971, 272] on div "Salads" at bounding box center [967, 267] width 193 height 16
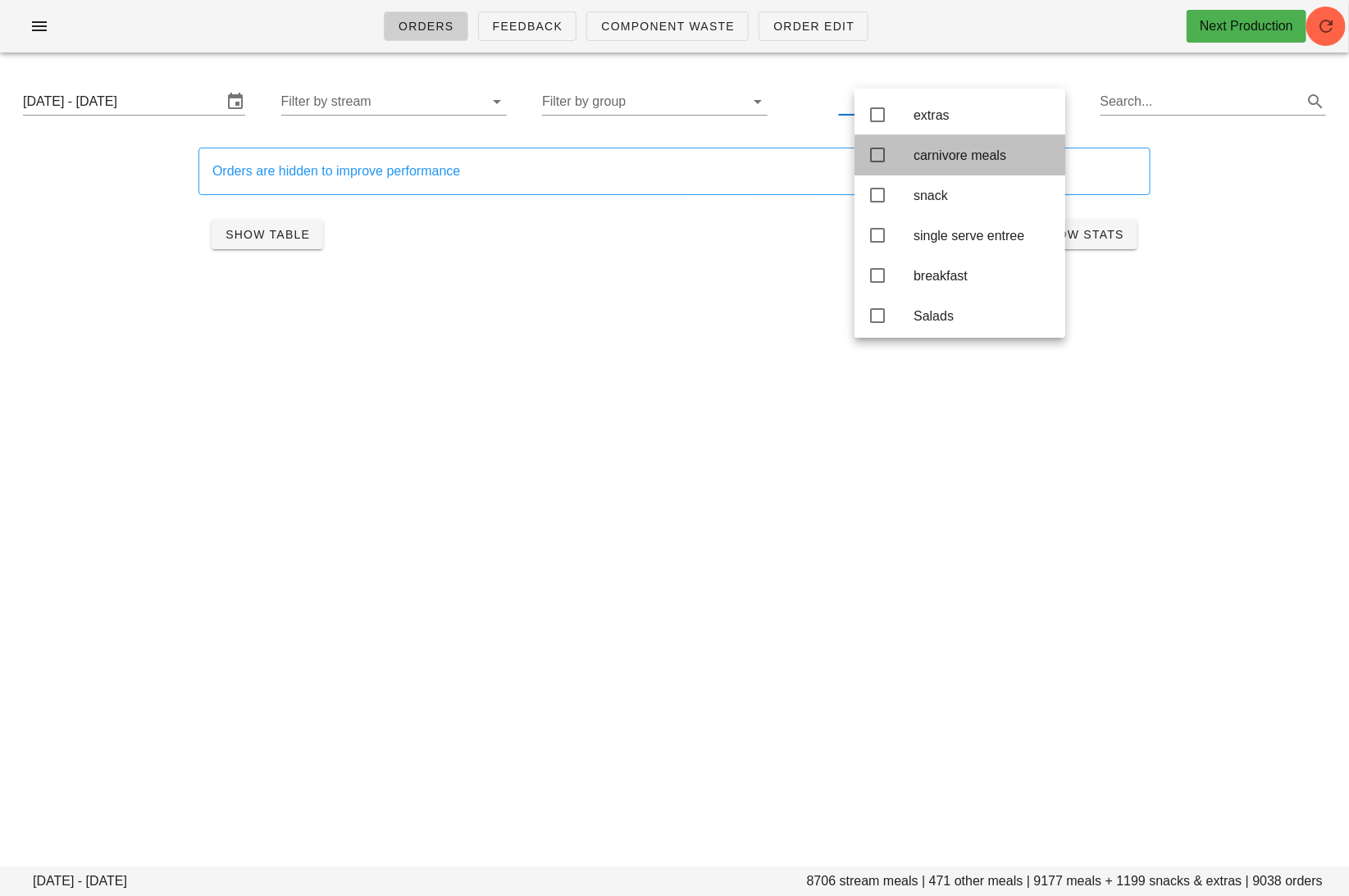
click at [1002, 160] on div "carnivore meals" at bounding box center [982, 156] width 138 height 16
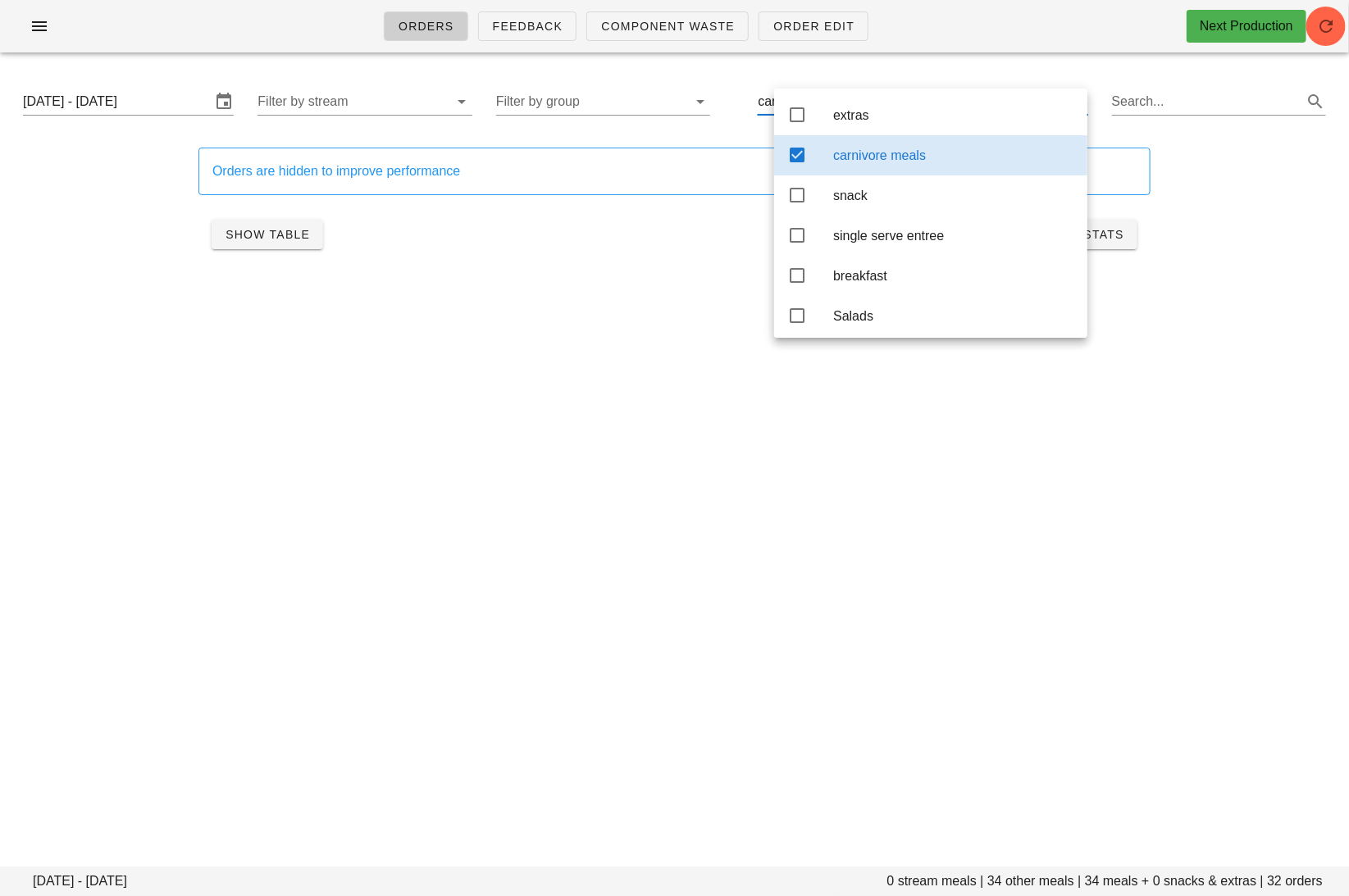
click at [959, 482] on div "Orders Feedback Component Waste Order Edit Next Production Monday September 22 …" at bounding box center [674, 448] width 1349 height 896
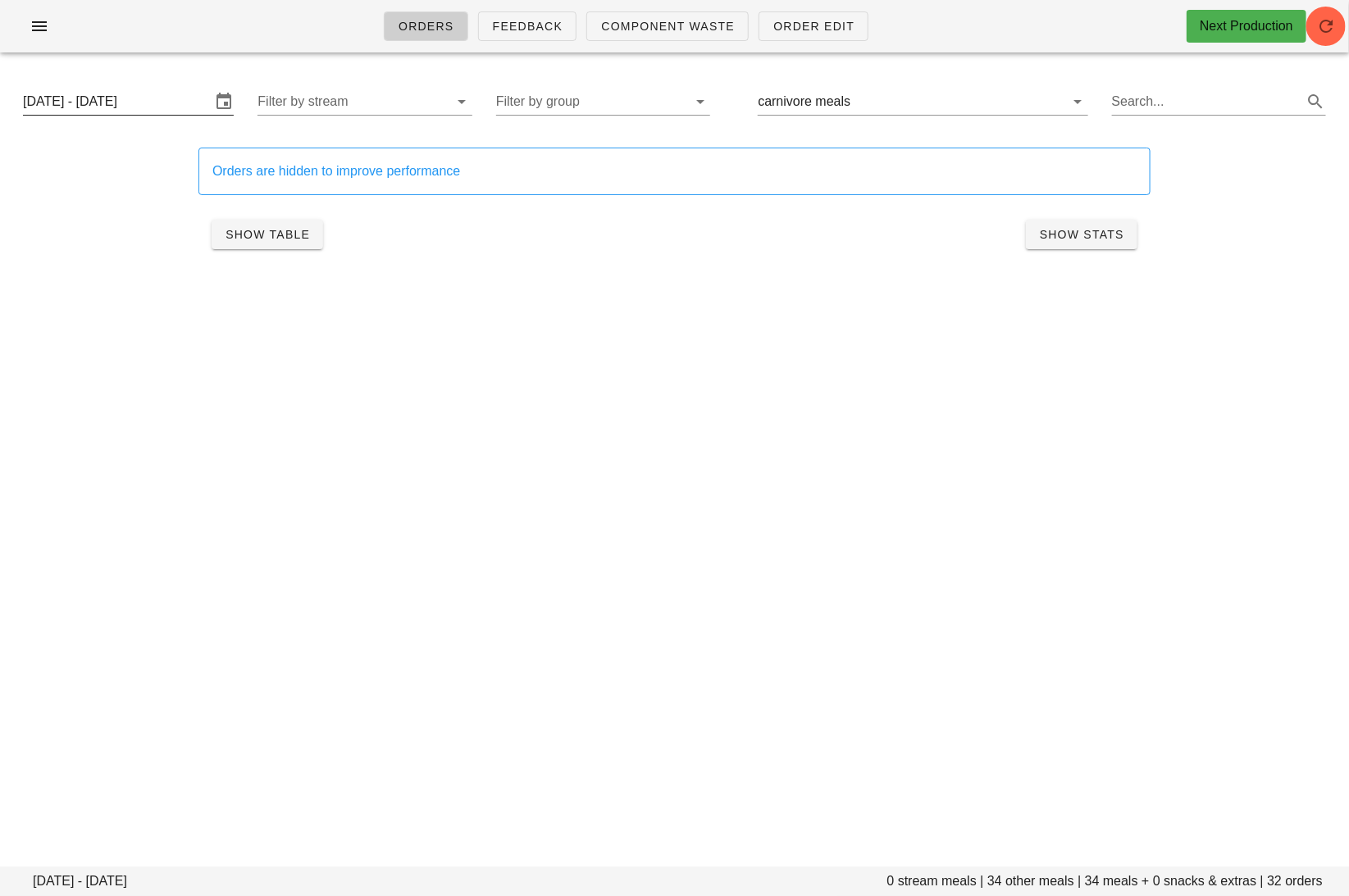
click at [136, 93] on input "[DATE] - [DATE]" at bounding box center [117, 101] width 188 height 26
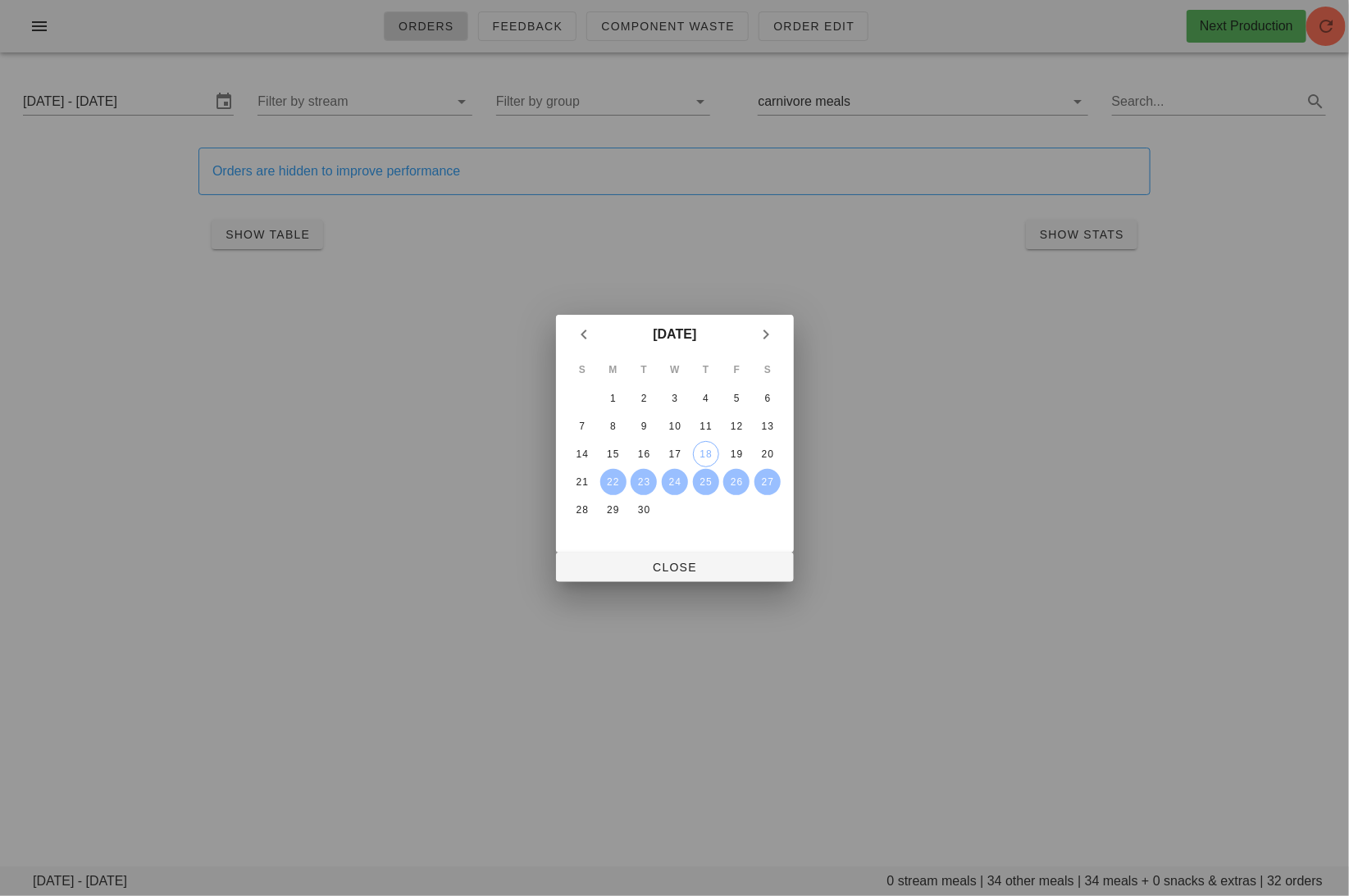
click at [223, 413] on div at bounding box center [674, 448] width 1349 height 896
click at [689, 564] on span "Close" at bounding box center [674, 566] width 211 height 13
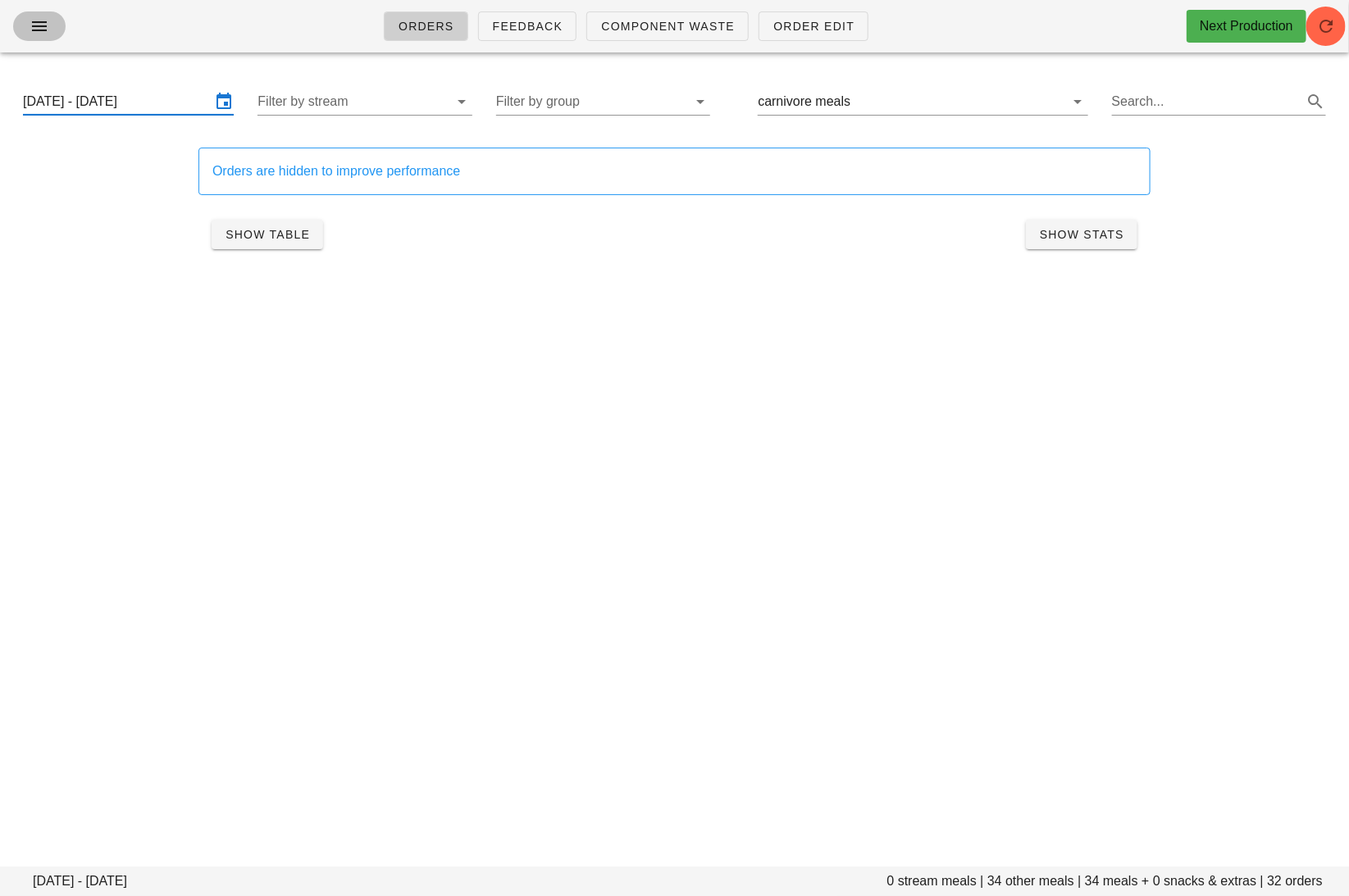
click at [37, 28] on icon "button" at bounding box center [39, 26] width 19 height 19
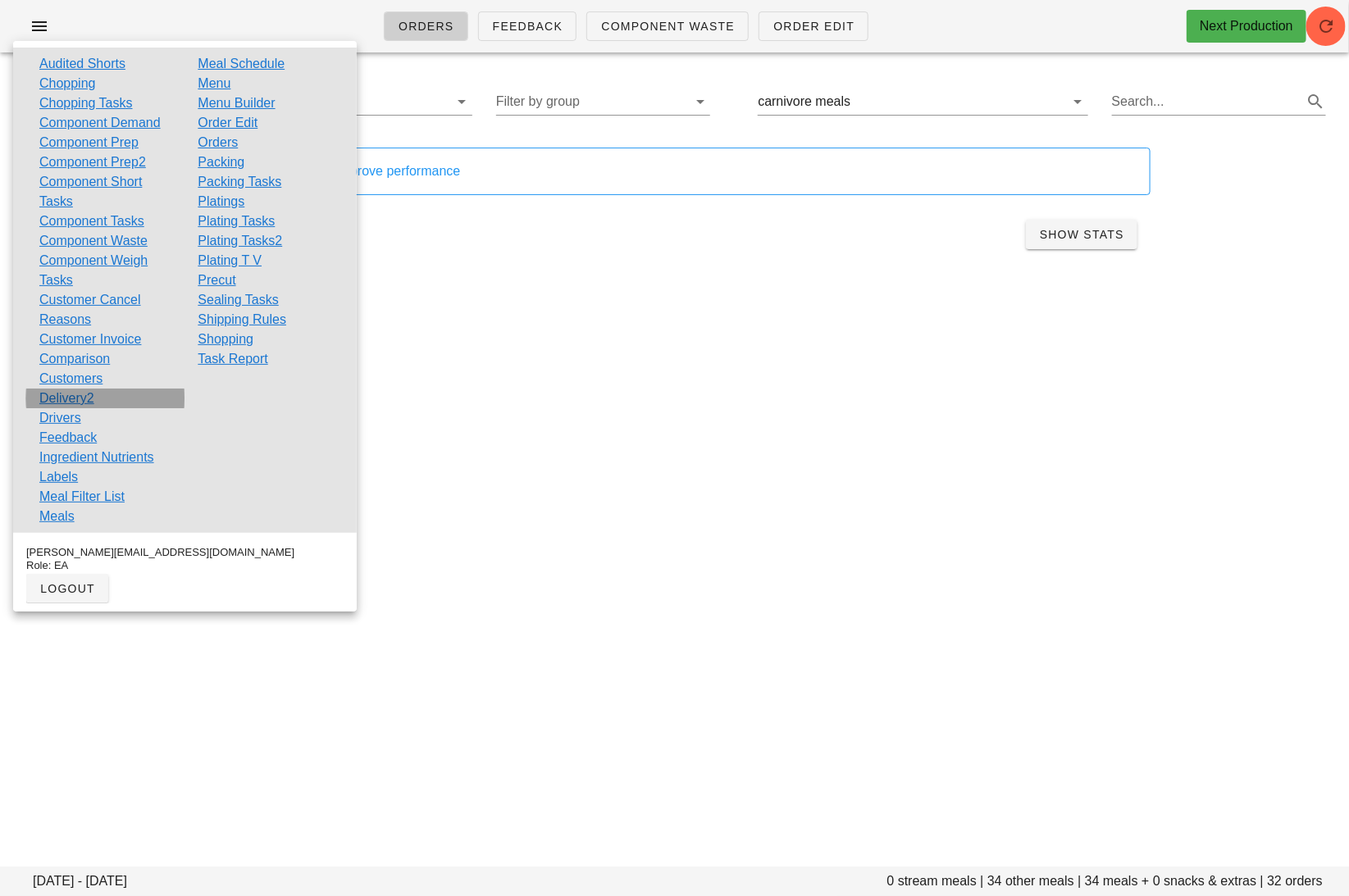
click at [106, 400] on div "Delivery2" at bounding box center [105, 398] width 159 height 19
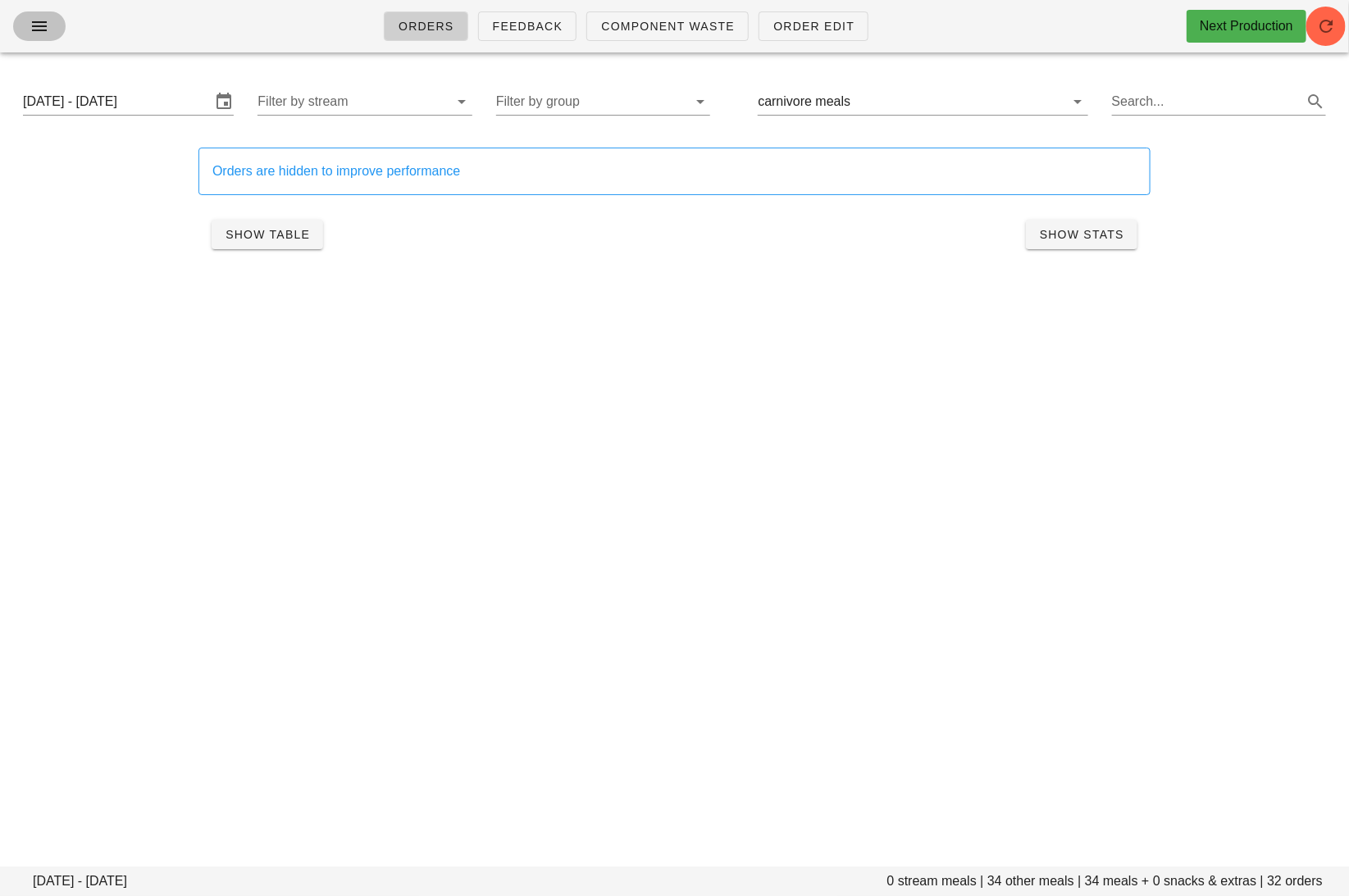
click at [38, 29] on icon "button" at bounding box center [39, 26] width 19 height 19
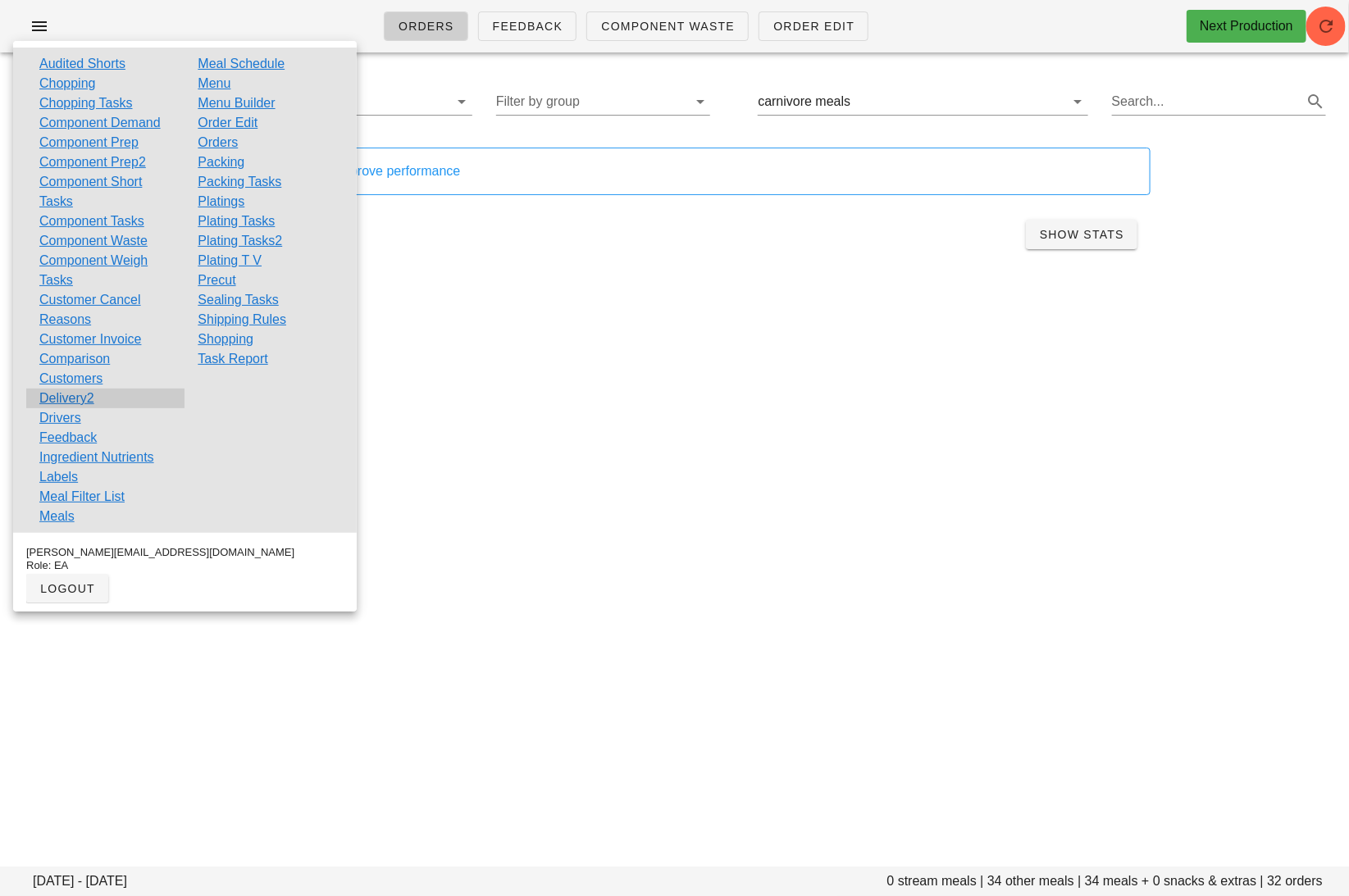
click at [100, 398] on div "Delivery2" at bounding box center [105, 398] width 159 height 19
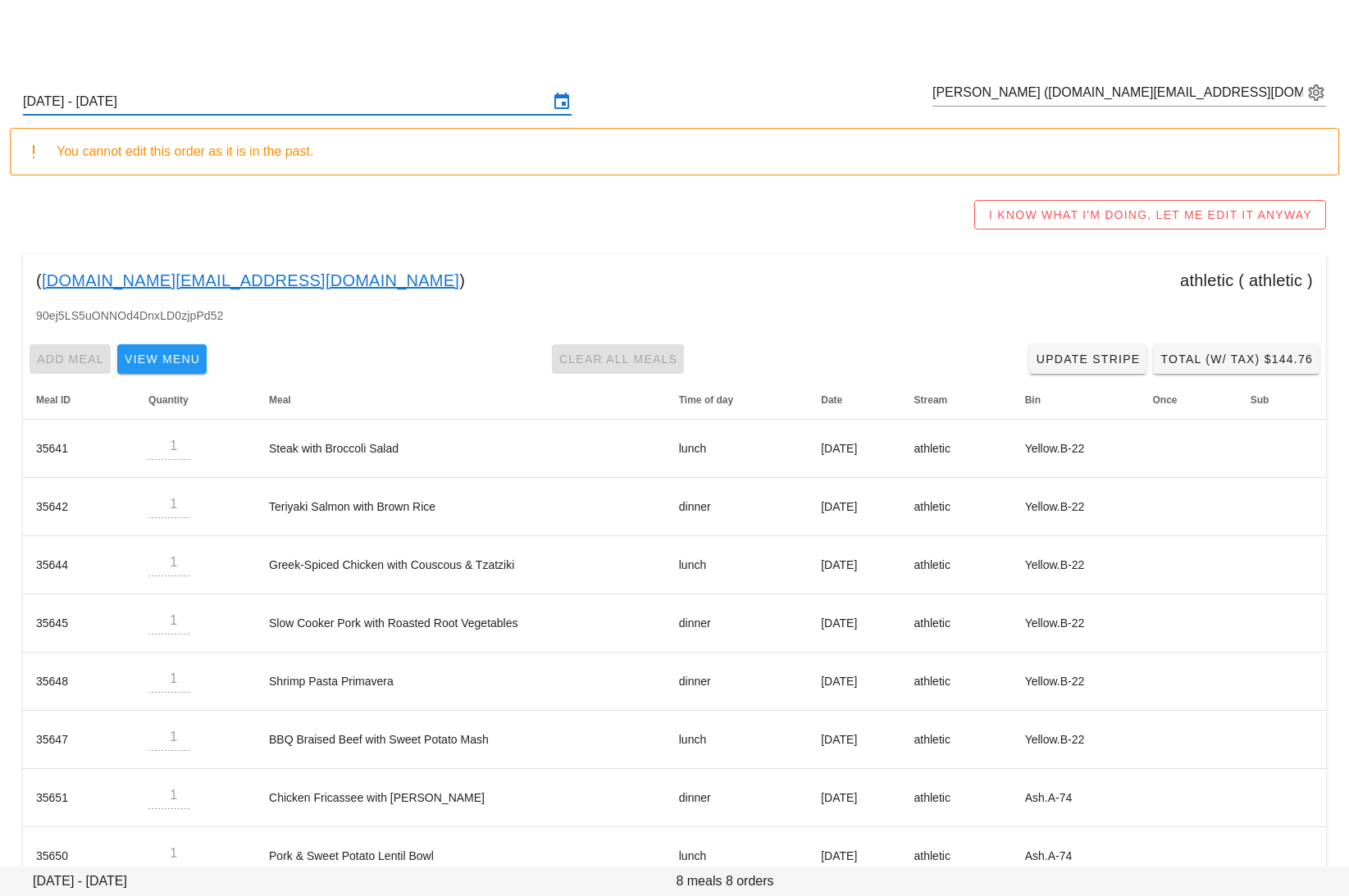
scroll to position [34, 0]
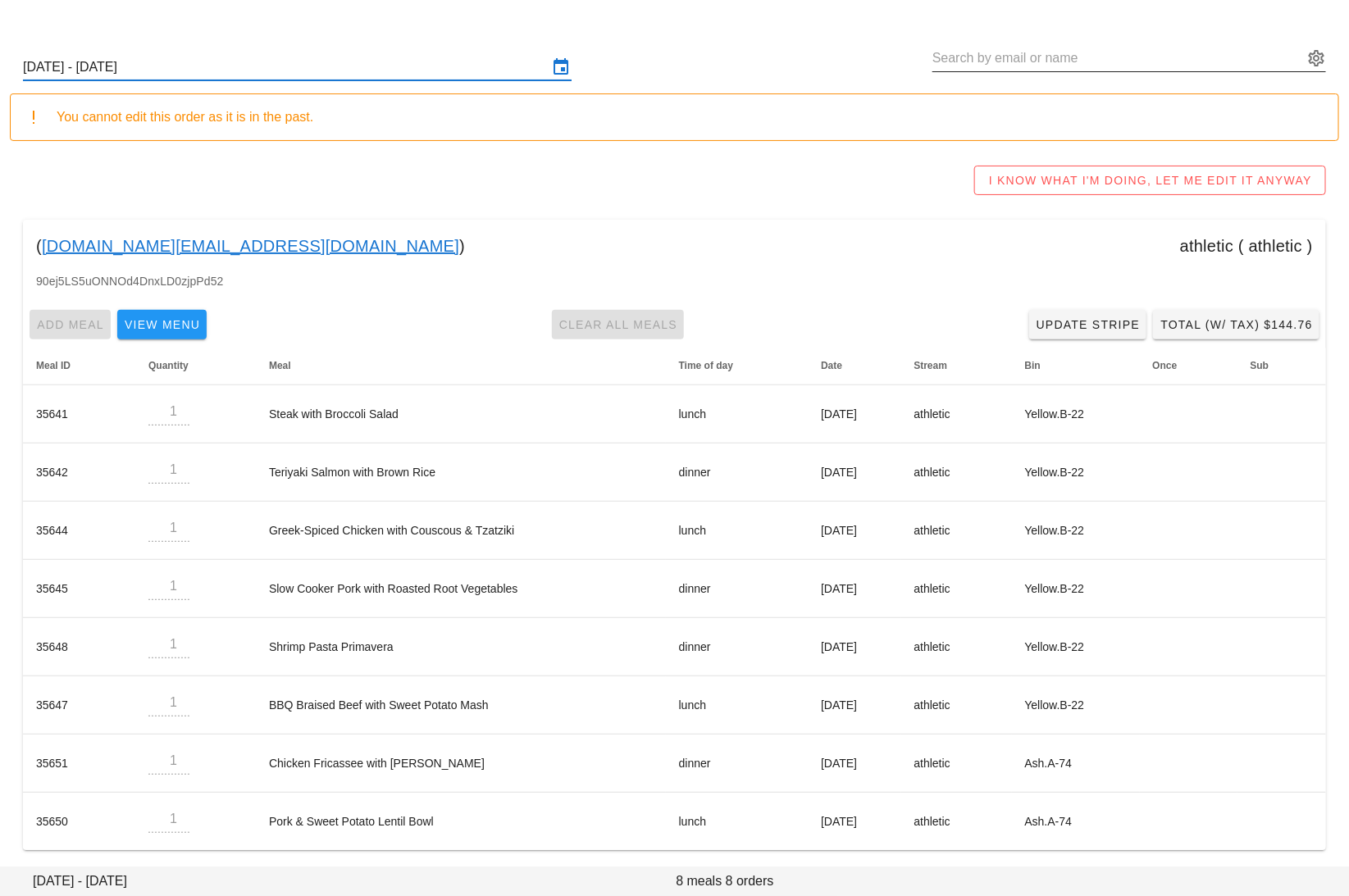
click at [1227, 62] on input "text" at bounding box center [1117, 57] width 371 height 26
paste input "[EMAIL_ADDRESS][DOMAIN_NAME]"
type input "[EMAIL_ADDRESS][DOMAIN_NAME]"
click at [301, 62] on input "[DATE] - [DATE]" at bounding box center [286, 67] width 526 height 26
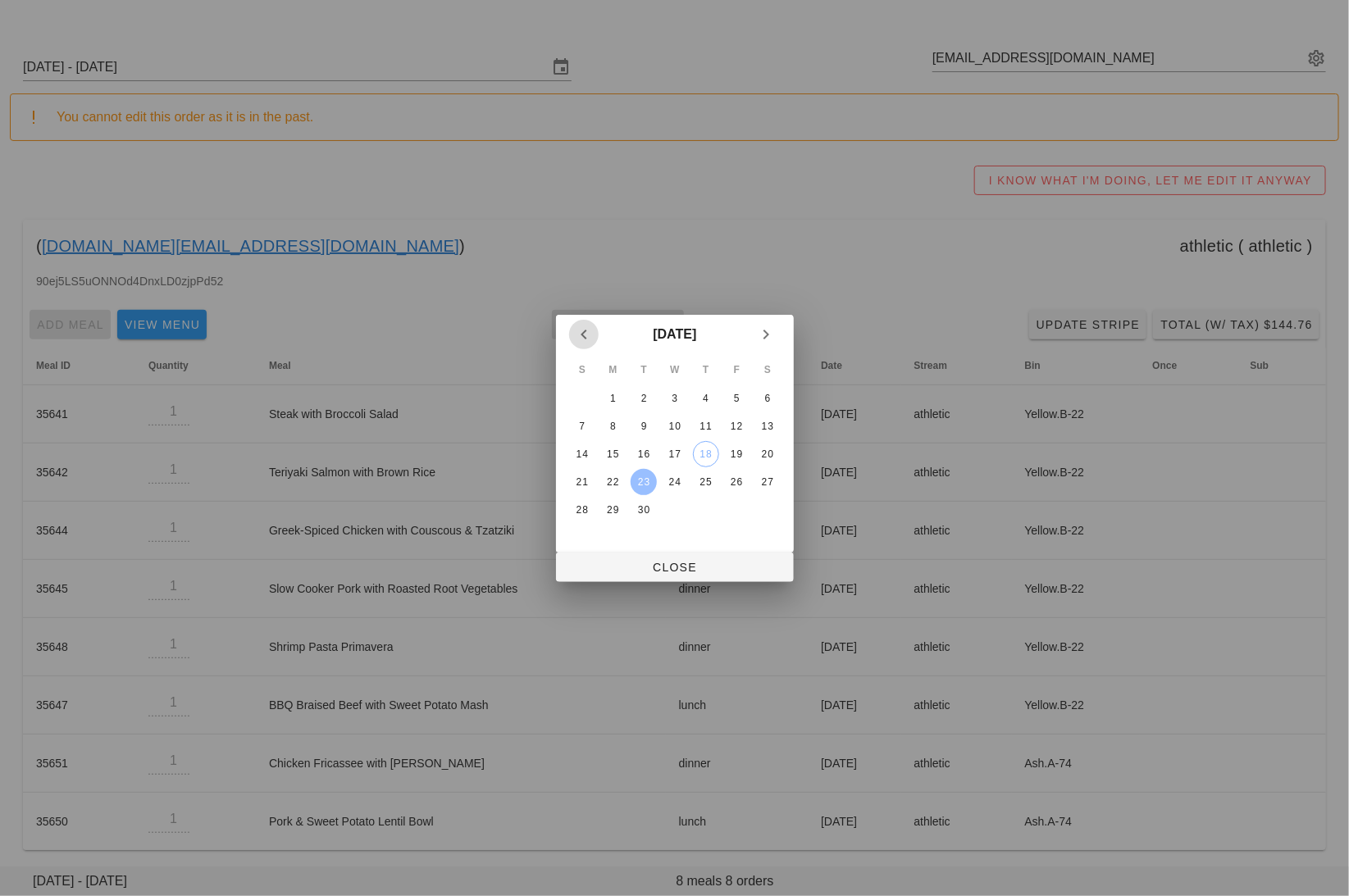
click at [652, 477] on div "23" at bounding box center [643, 482] width 26 height 12
click at [697, 577] on button "Close" at bounding box center [674, 567] width 237 height 29
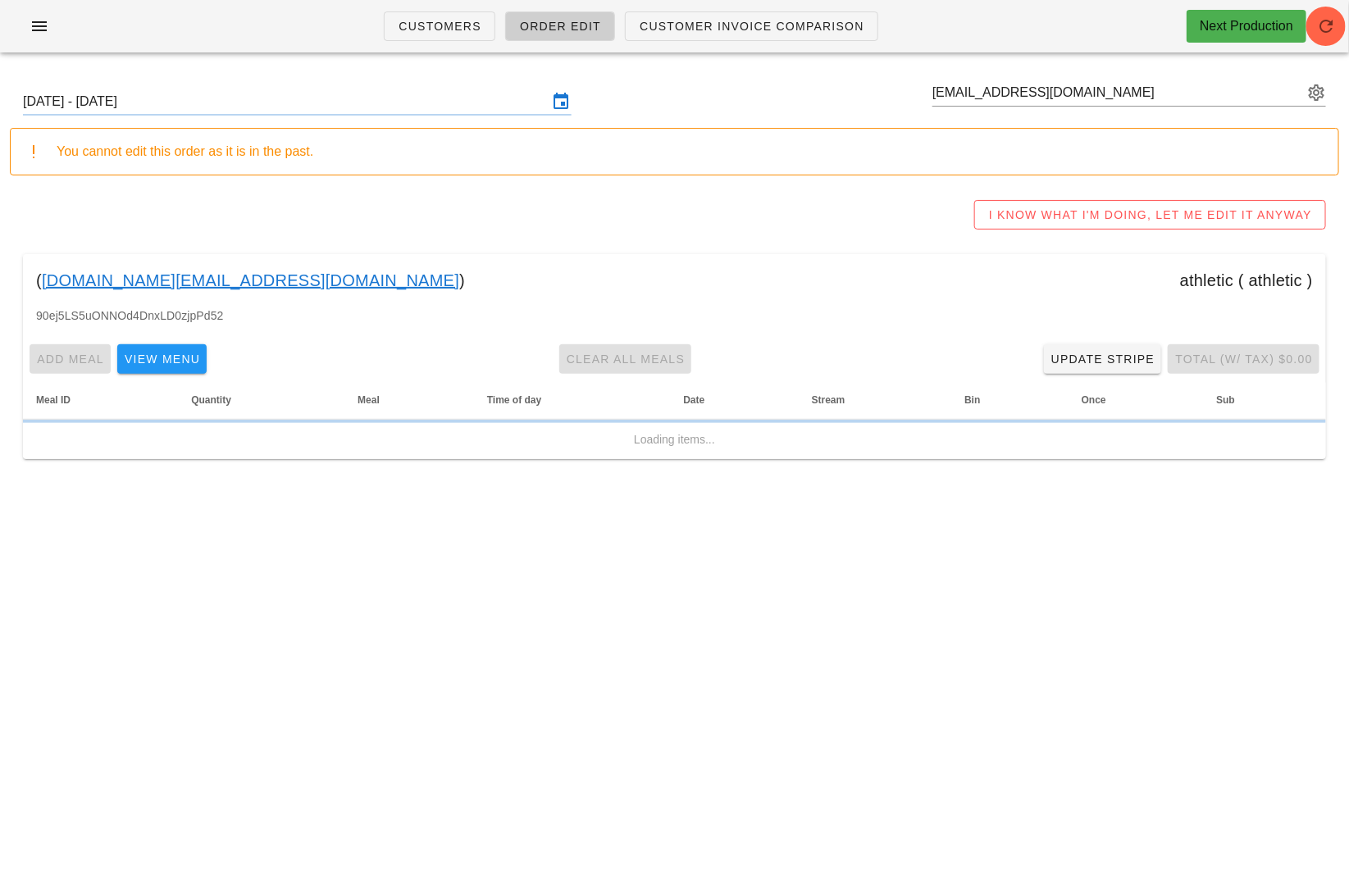
scroll to position [0, 0]
click at [695, 565] on div "Customers Order Edit Customer Invoice Comparison Next Production Sunday Septemb…" at bounding box center [674, 448] width 1349 height 896
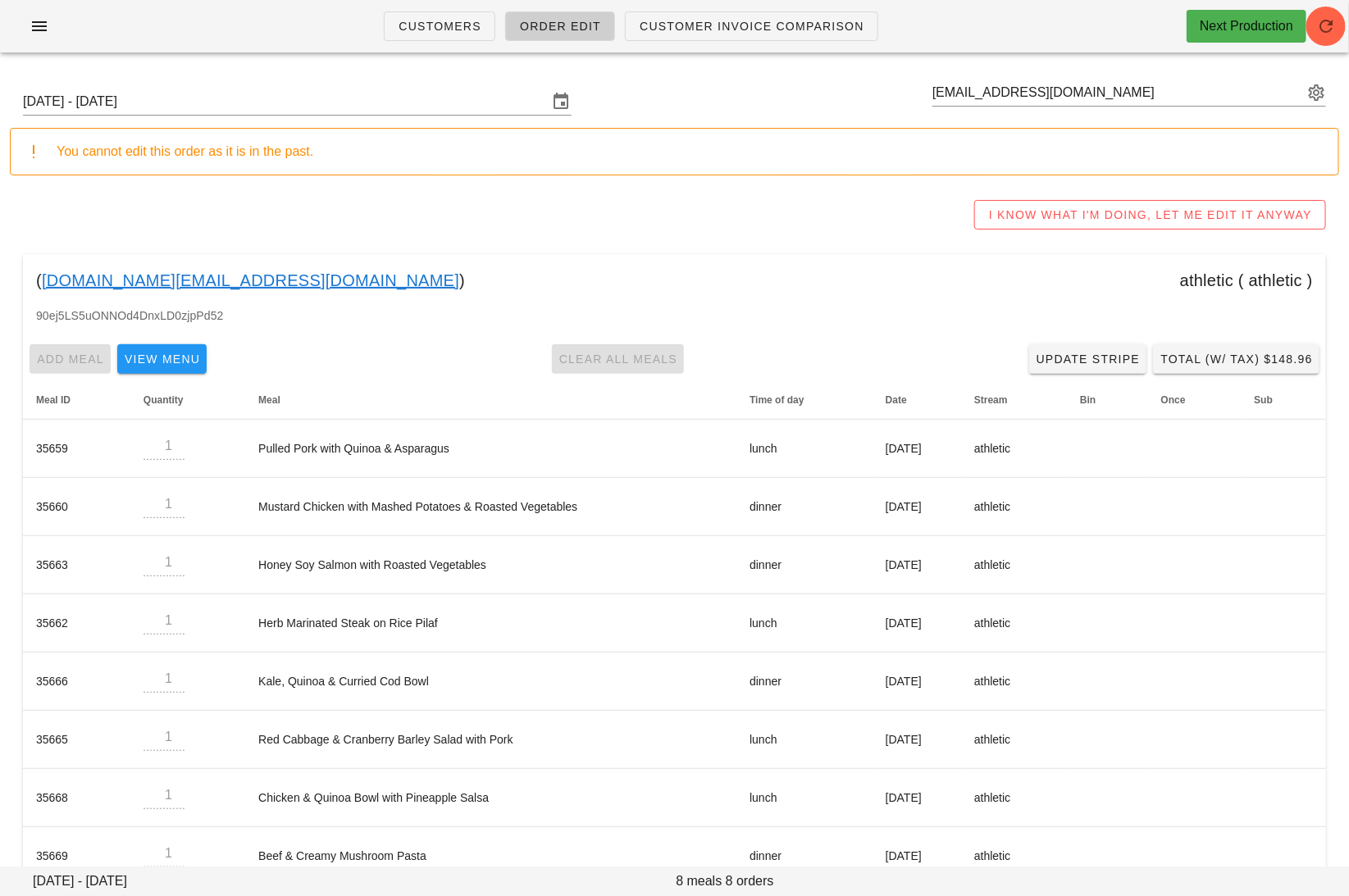
click at [140, 278] on link "hannah.fitness@gmail.com" at bounding box center [250, 280] width 418 height 26
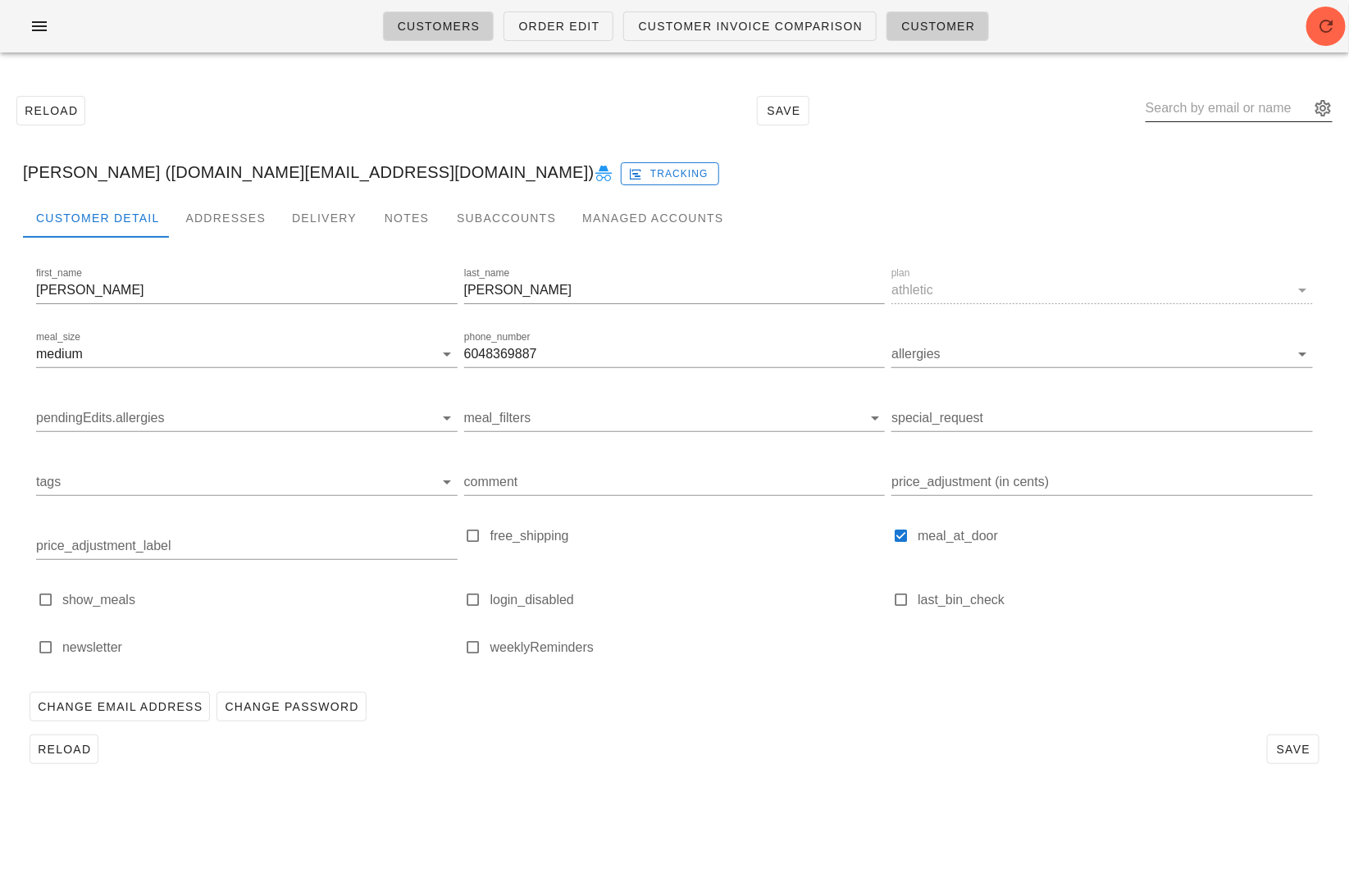
click at [1195, 113] on input "text" at bounding box center [1227, 108] width 164 height 26
click at [548, 22] on span "Order Edit" at bounding box center [559, 25] width 82 height 13
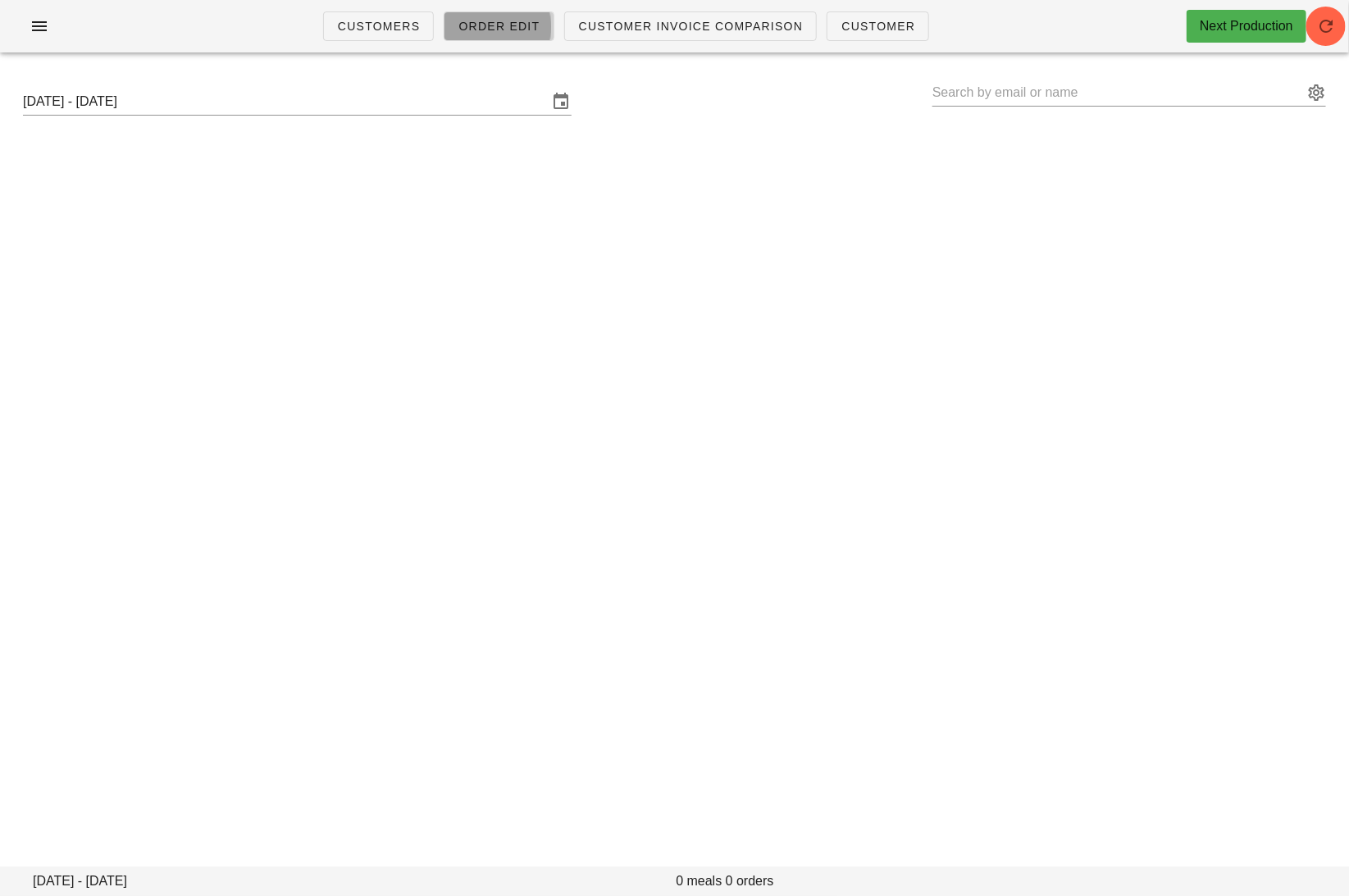
type input "hannah fletcher (hannah.fitness@gmail.com)"
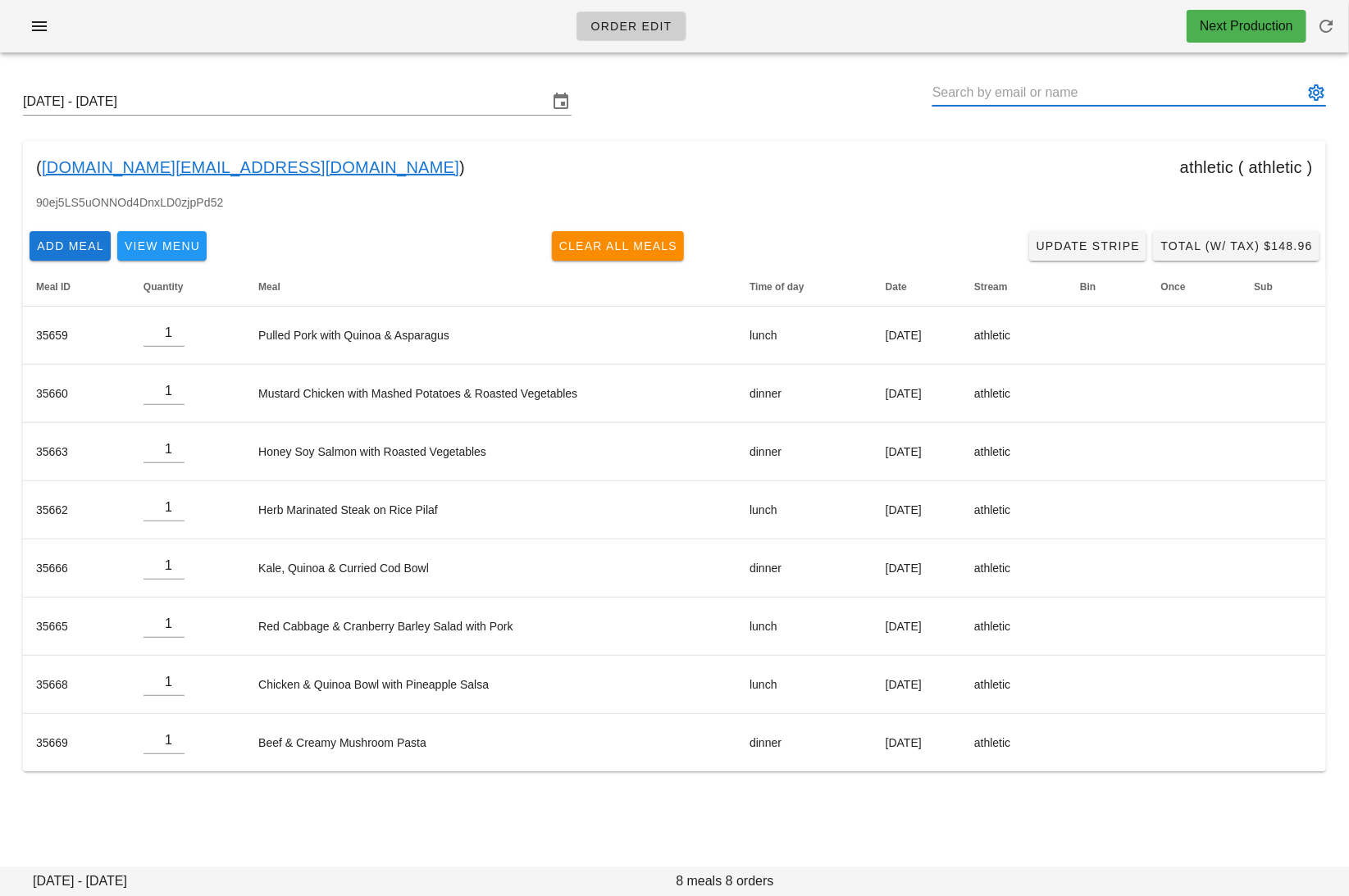
click at [1258, 101] on input "text" at bounding box center [1117, 92] width 371 height 26
paste input "this customer kiril.kmk@gmail.com still shows as existing but on stripe it show…"
type input "this customer kiril.kmk@gmail.com still shows as existing but on stripe it show…"
click at [1246, 97] on input "this customer kiril.kmk@gmail.com still shows as existing but on stripe it show…" at bounding box center [1117, 92] width 371 height 26
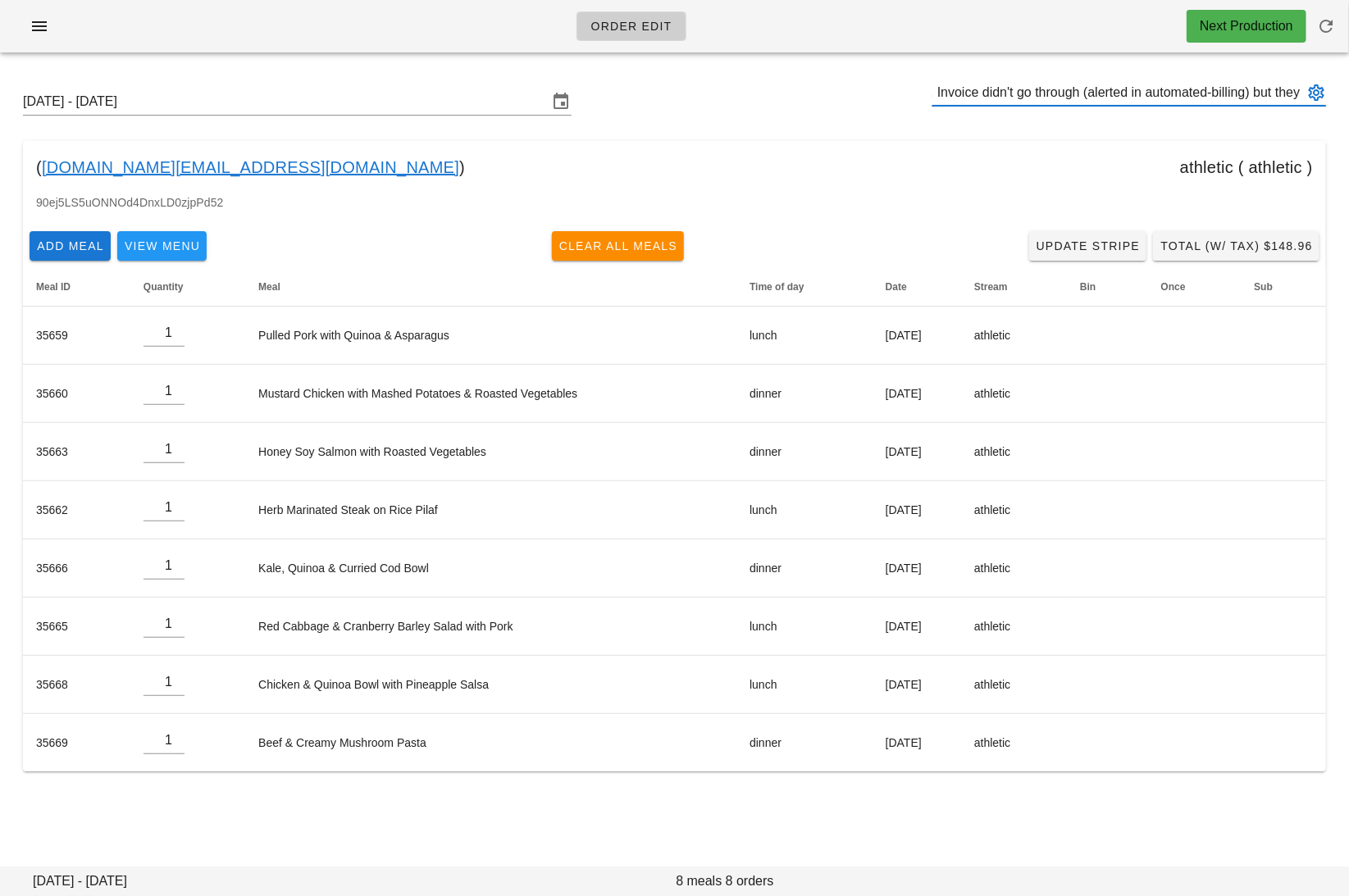
click at [1246, 96] on input "this customer kiril.kmk@gmail.com still shows as existing but on stripe it show…" at bounding box center [1117, 92] width 371 height 26
paste input "kiril.kmk@gmail.com"
click at [1099, 90] on input "kiril.kmk@gmail.com" at bounding box center [1117, 92] width 371 height 26
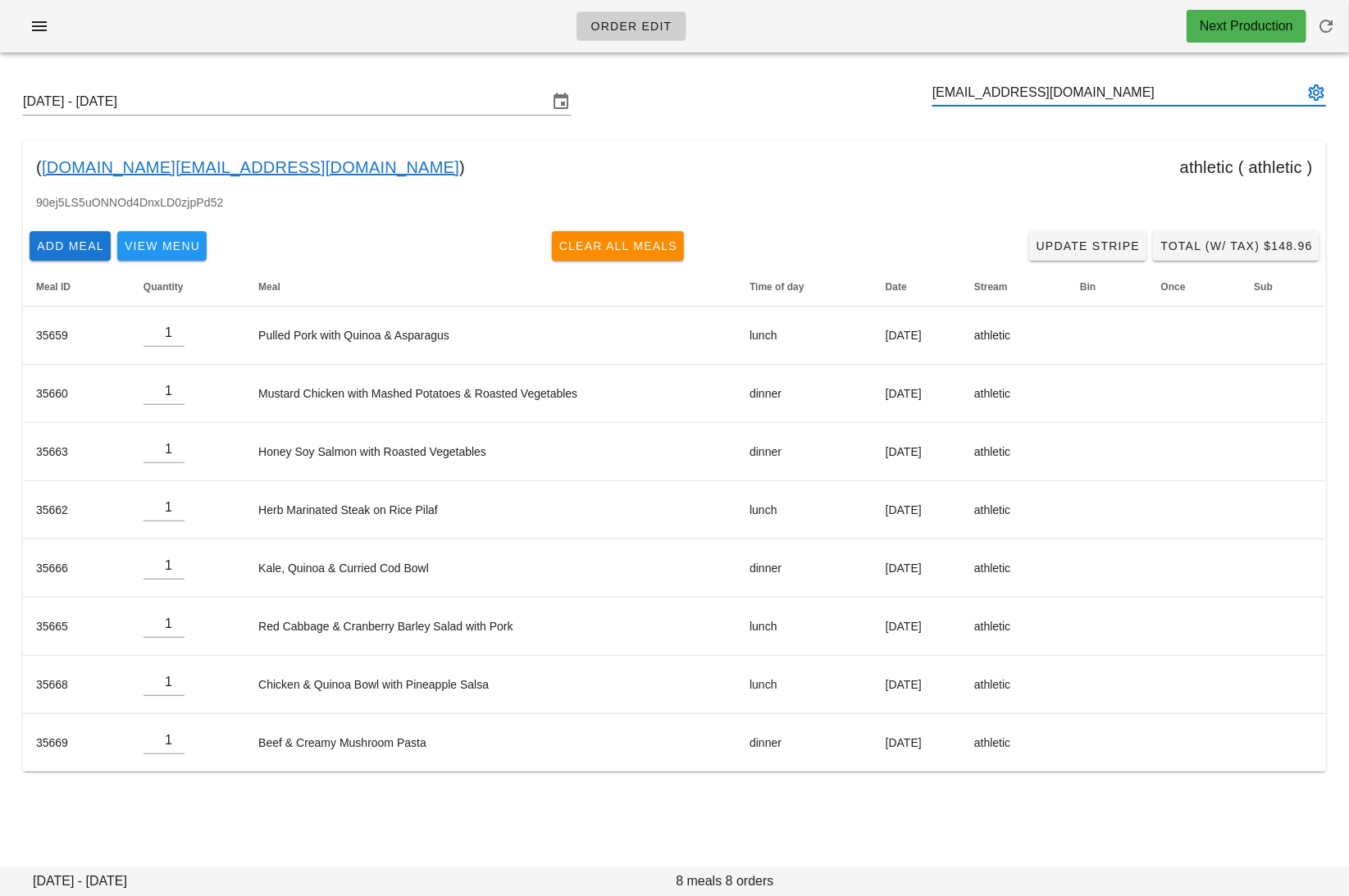
type input "kiril.kmk@gmail.com"
paste input "kiril.kmk@gmail.com"
type input "kiril.kmk@gmail.com"
click at [1330, 97] on div "Sunday September 21 - Saturday September 27 kiril.kmk@gmail.com" at bounding box center [674, 101] width 1330 height 53
click at [1316, 94] on button "appended action" at bounding box center [1316, 92] width 19 height 19
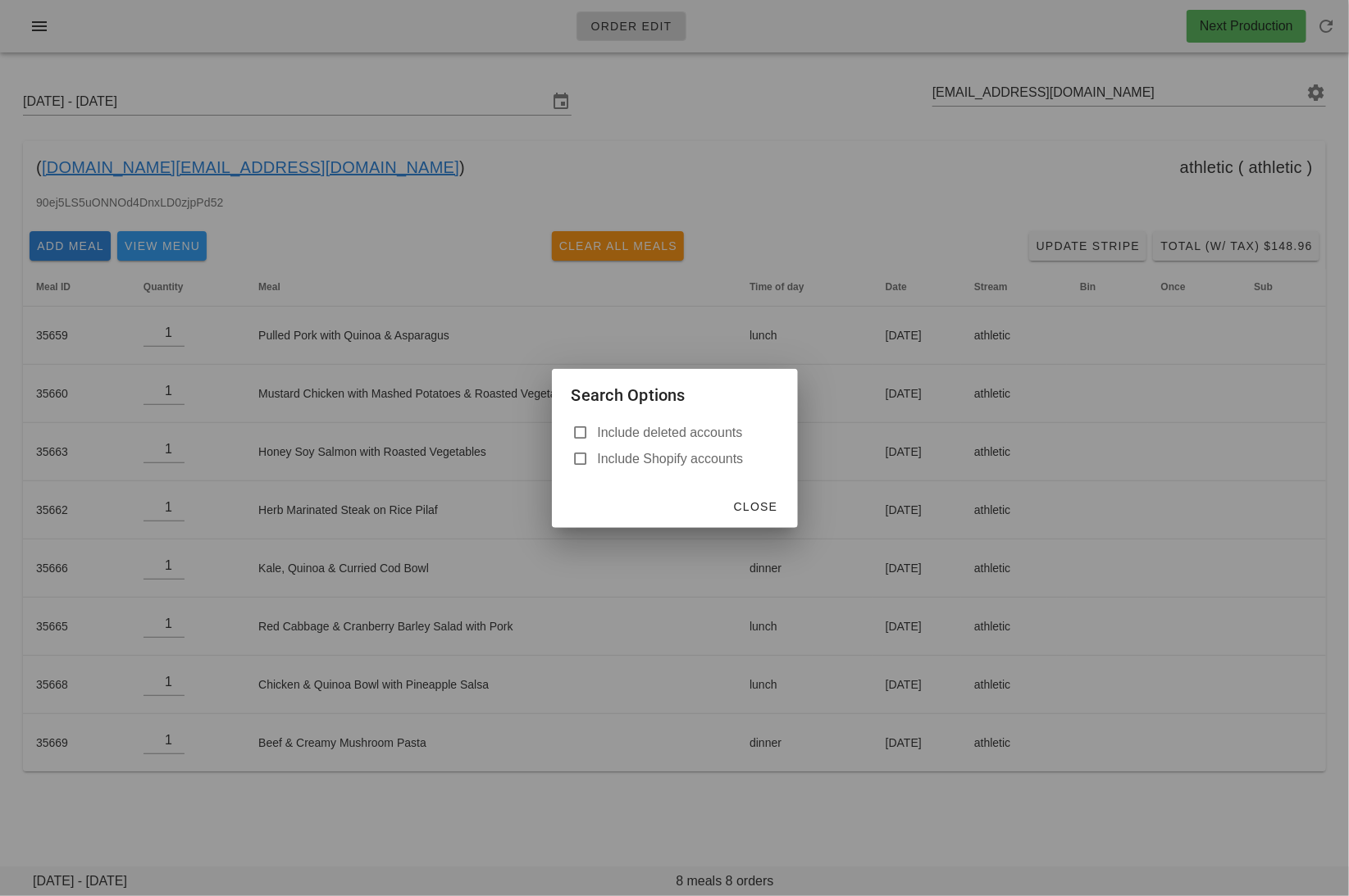
click at [614, 428] on label "Include deleted accounts" at bounding box center [687, 432] width 180 height 17
checkbox input "true"
click at [757, 507] on span "Close" at bounding box center [755, 506] width 45 height 13
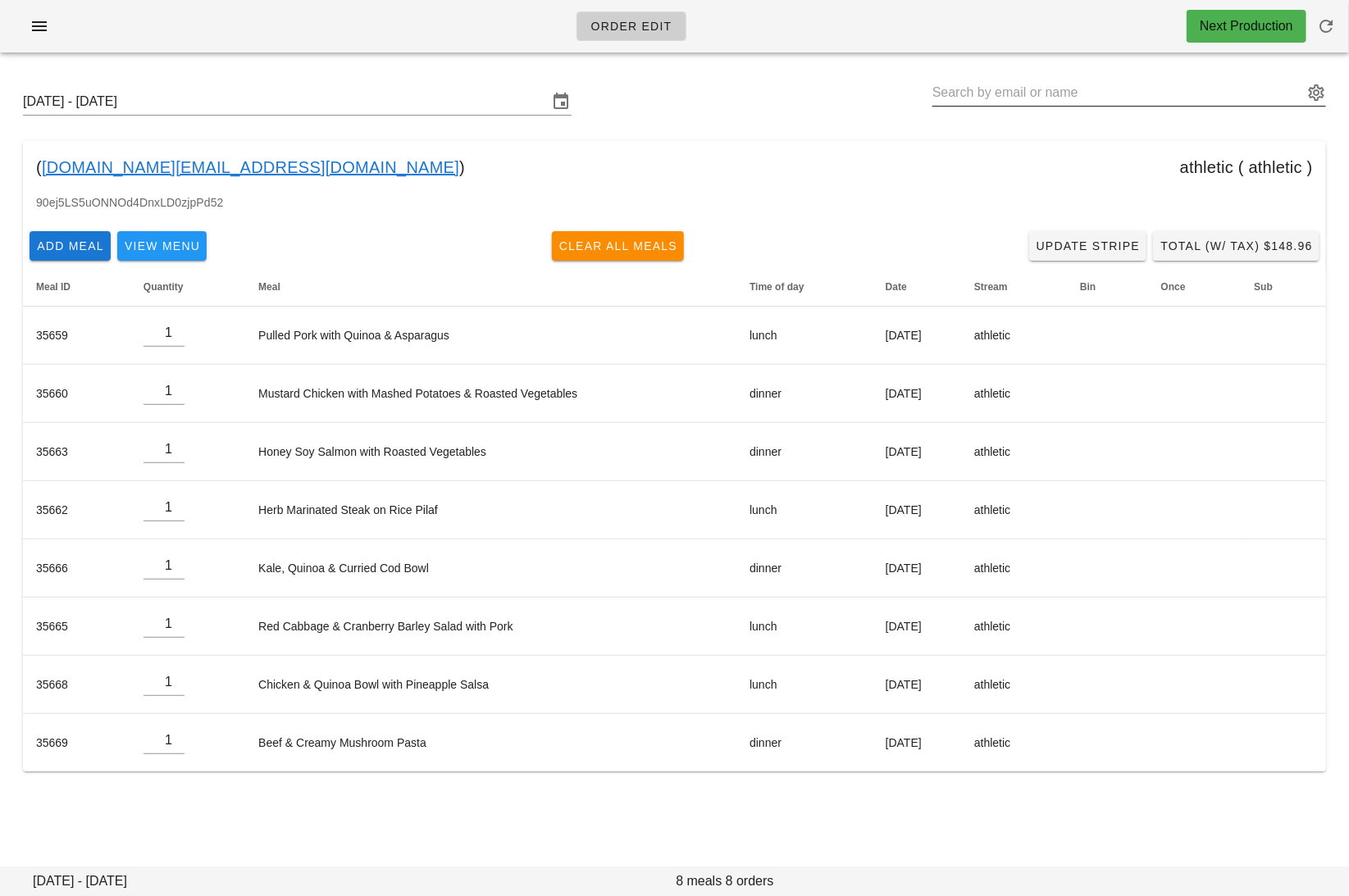
click at [1083, 90] on input "text" at bounding box center [1117, 92] width 371 height 26
paste input "kiril.kmk@gmail.com"
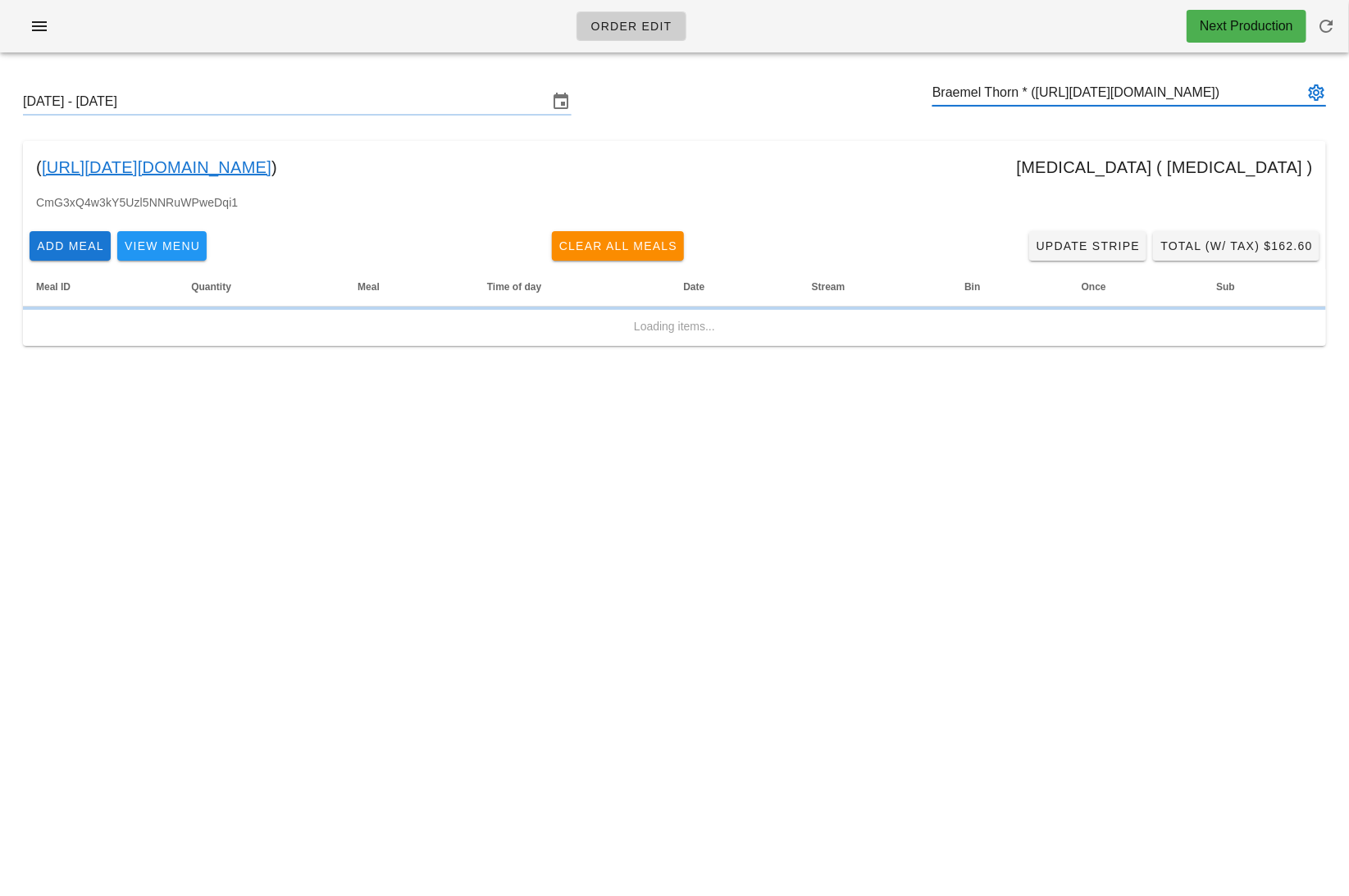
type input "Braemel Thorn * (00_DELETED_2025-09-18_kiril.kmk___gmail.com)"
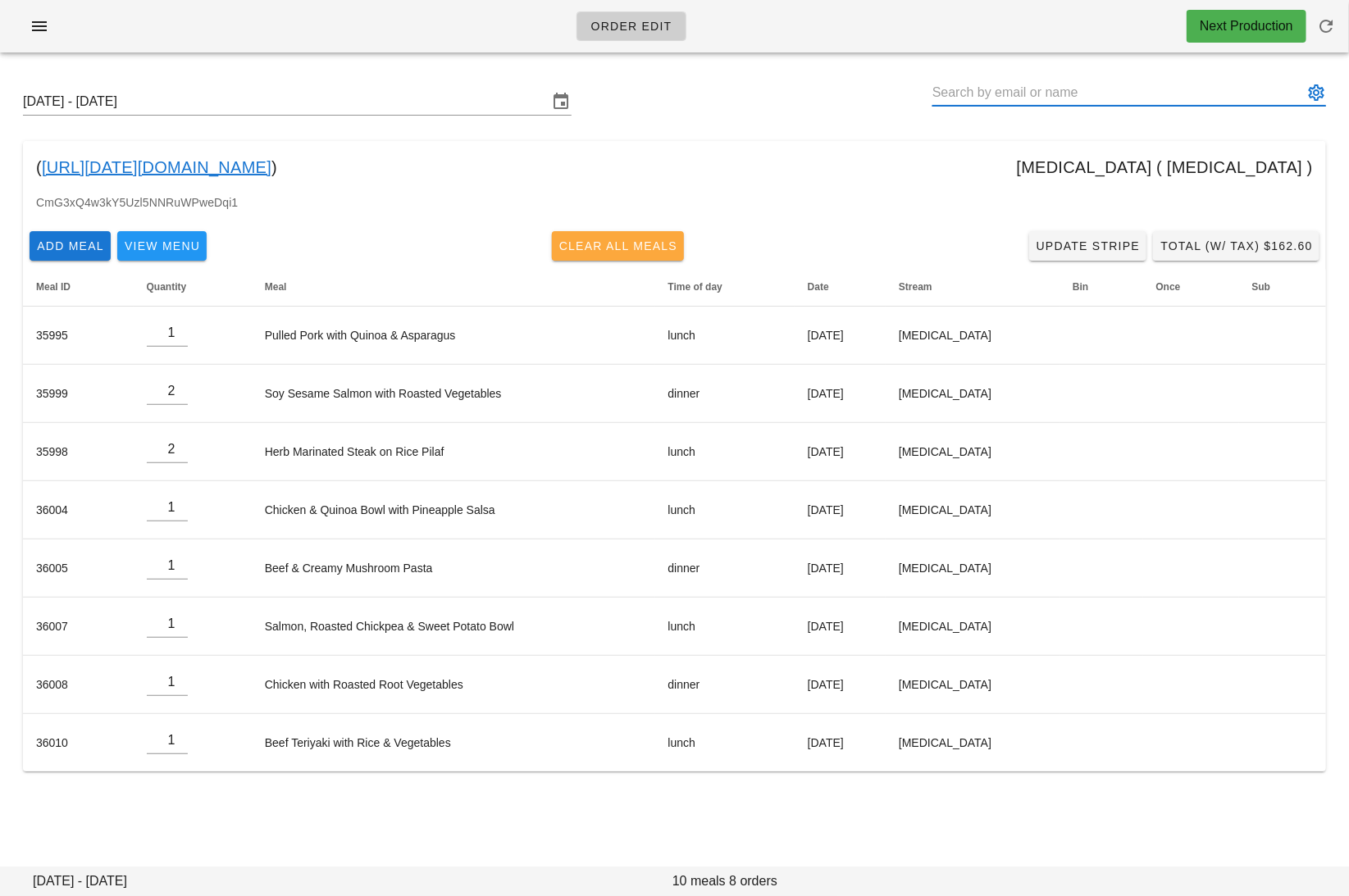
click at [617, 243] on span "Clear All Meals" at bounding box center [618, 245] width 120 height 13
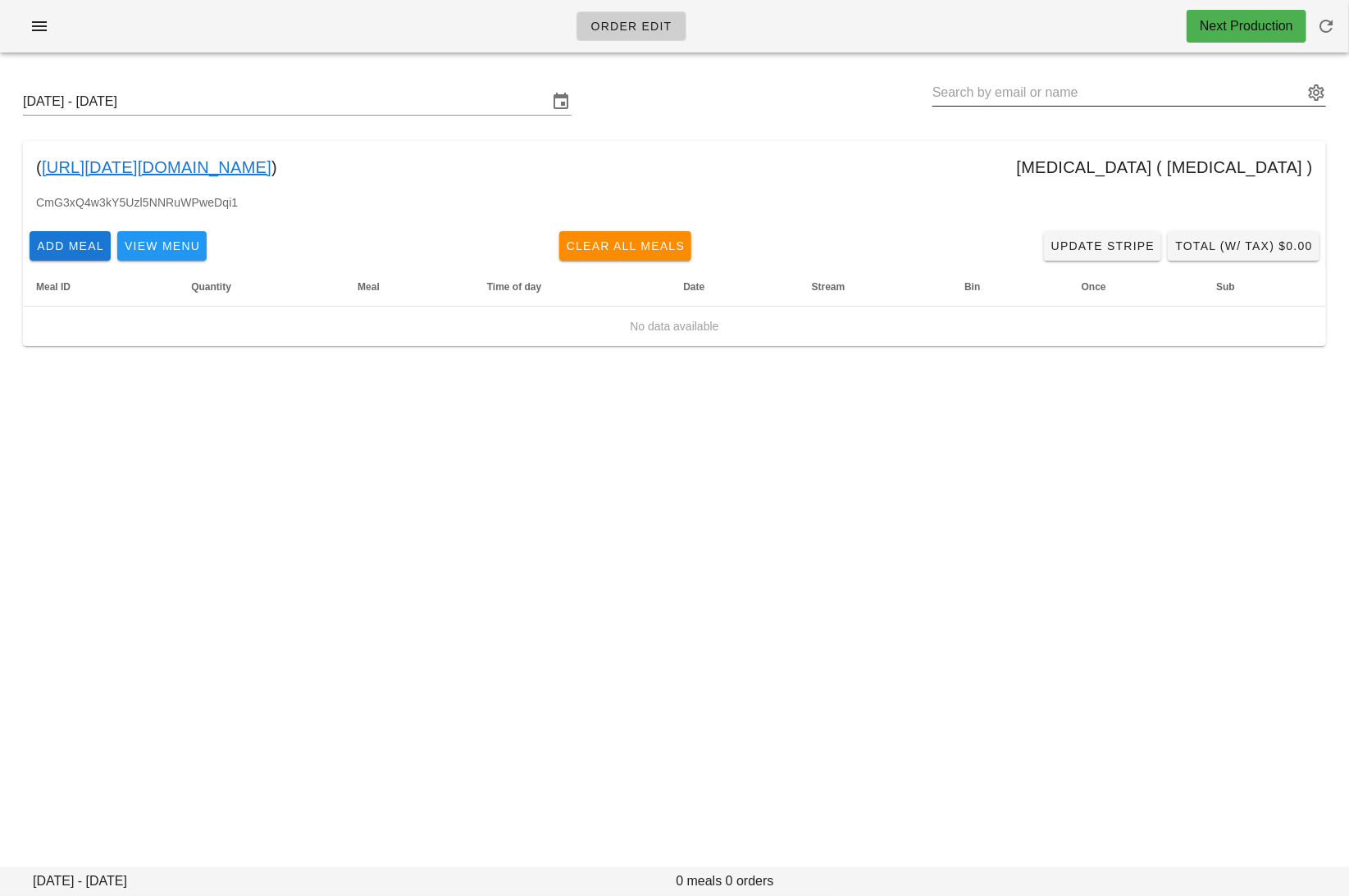
click at [1137, 88] on input "text" at bounding box center [1117, 92] width 371 height 26
click at [1137, 89] on input "text" at bounding box center [1117, 92] width 371 height 26
paste input "[EMAIL_ADDRESS][DOMAIN_NAME]"
type input "sofya_hudson"
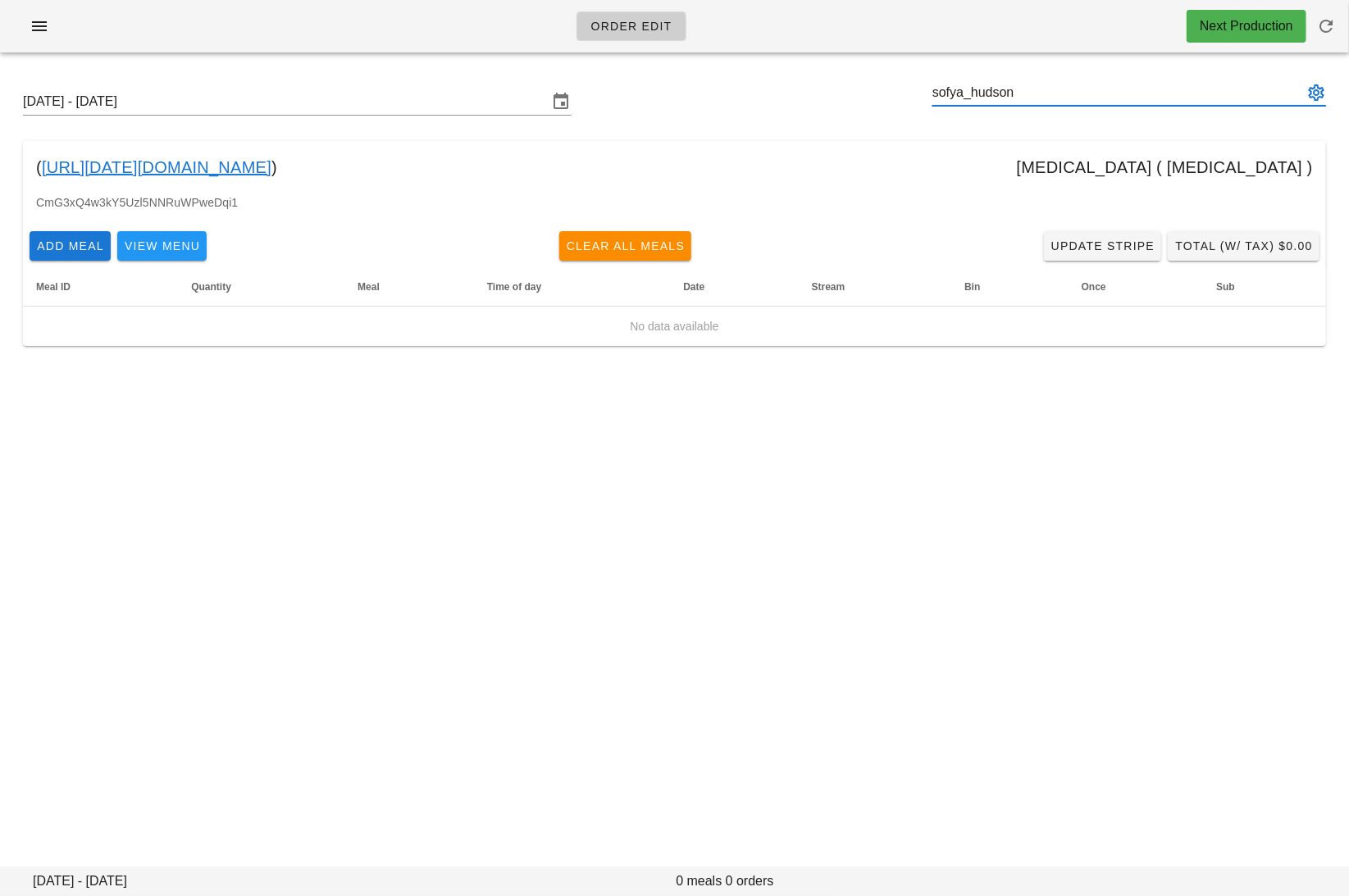
click at [1322, 95] on button "appended action" at bounding box center [1316, 92] width 19 height 19
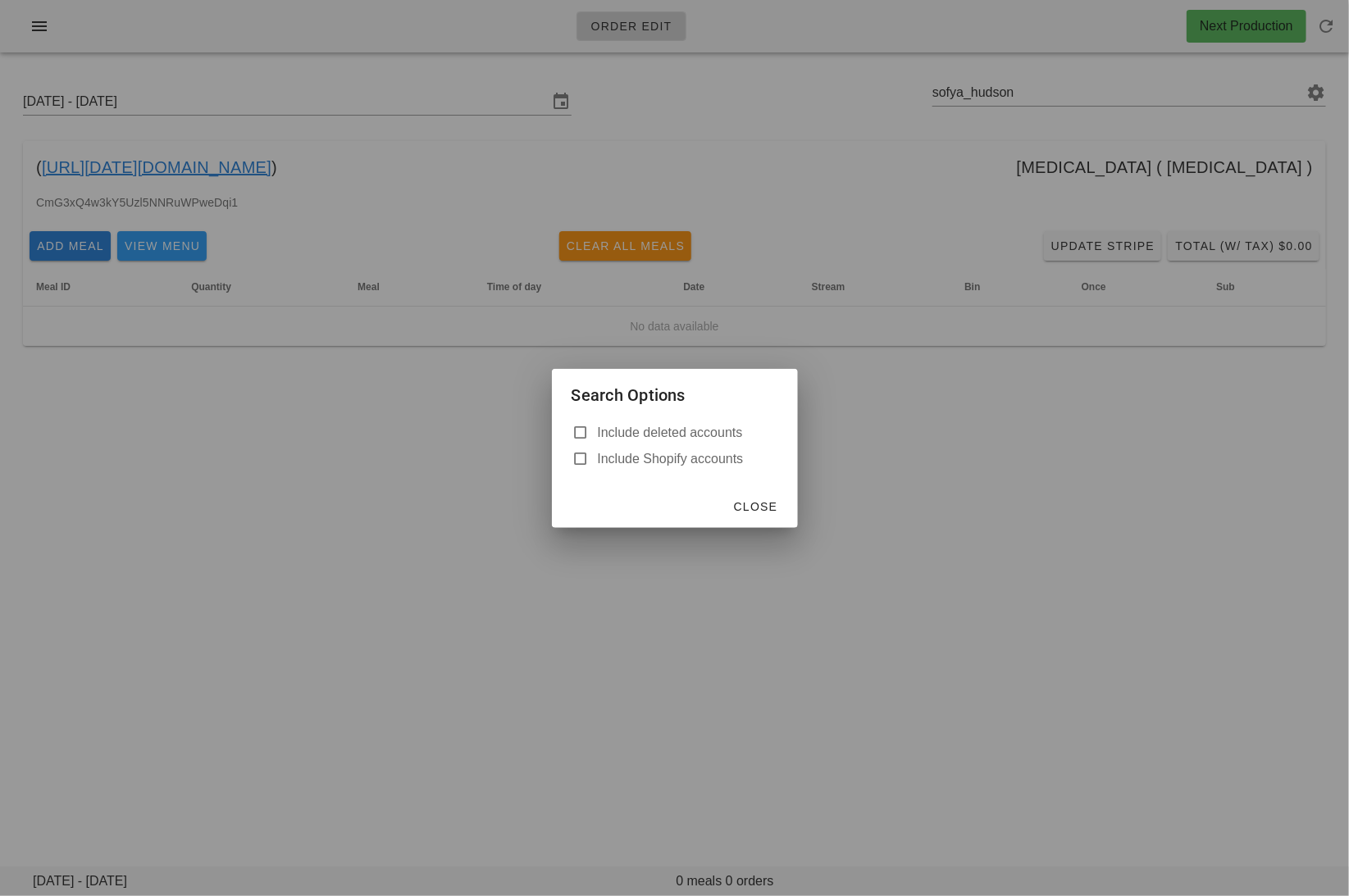
click at [683, 430] on label "Include deleted accounts" at bounding box center [687, 432] width 180 height 17
checkbox input "true"
click at [756, 501] on span "Close" at bounding box center [755, 506] width 45 height 13
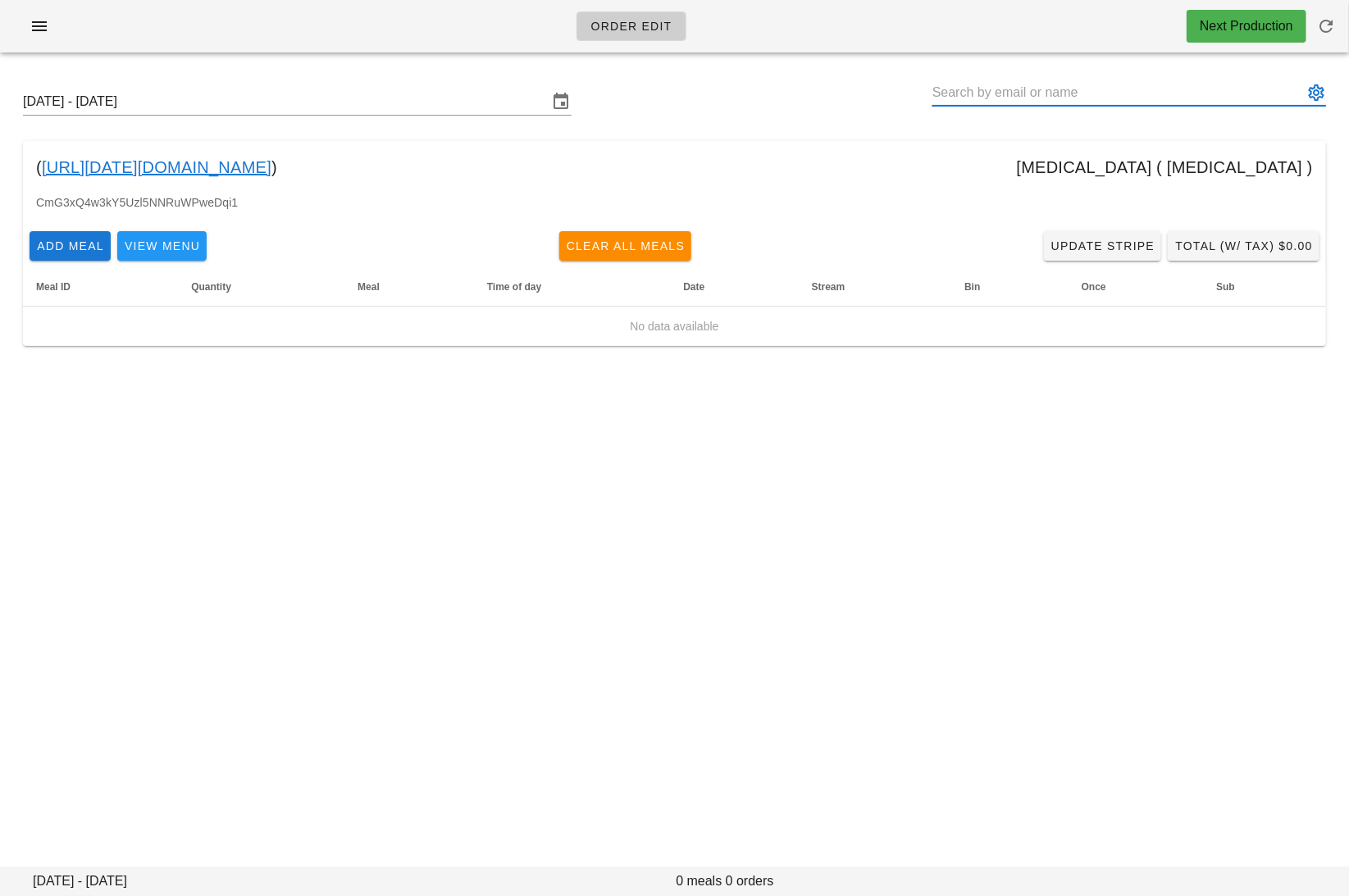
paste input "sofya_hudson@icloud.com"
type input "Sofya Hudson * * (00_DELETED_2025-09-18_00_DELETED_2025-09-18_sofya_hudson___ic…"
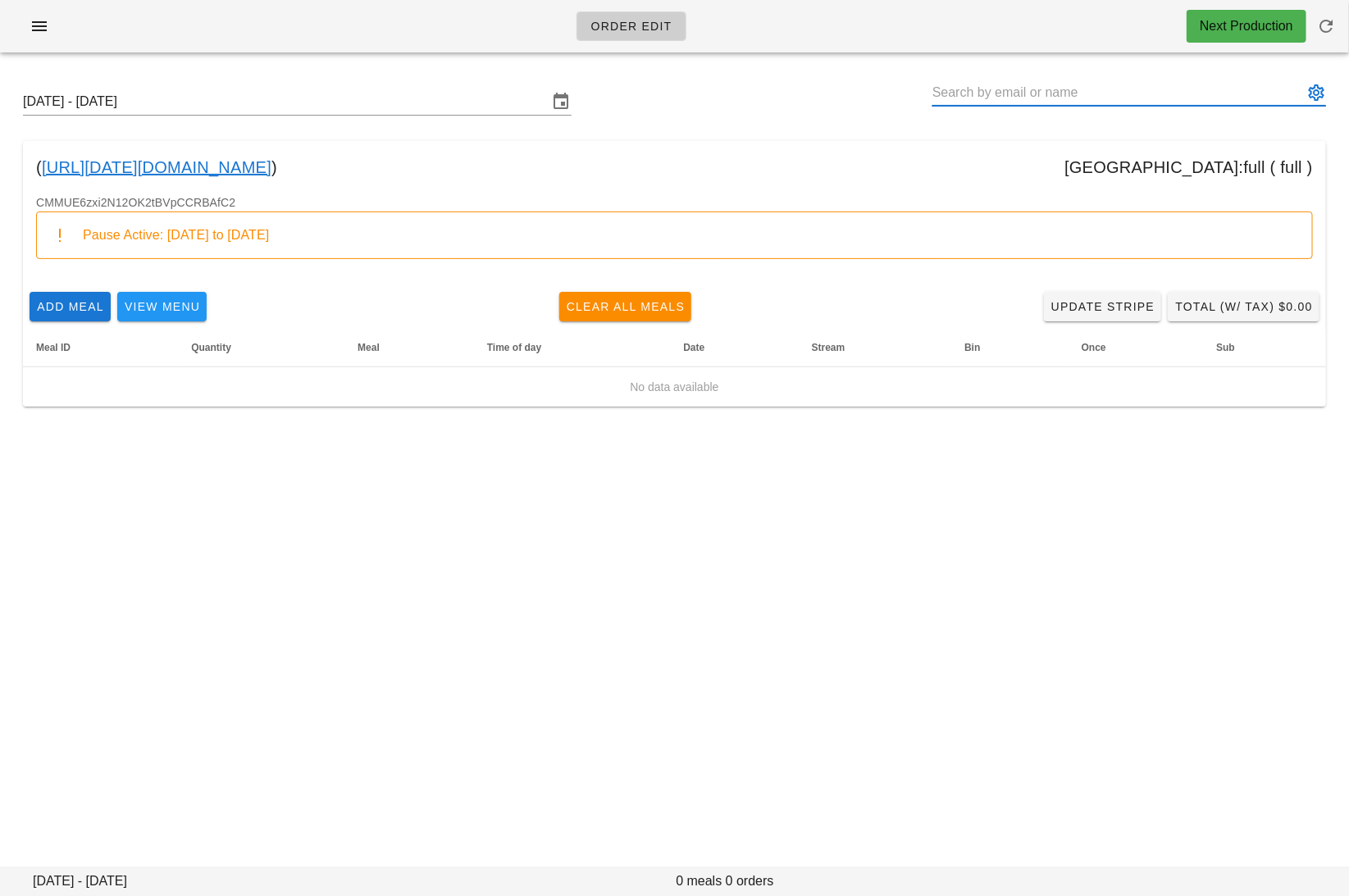
paste input "Sadafsahand1367@gmail.com"
drag, startPoint x: 1127, startPoint y: 91, endPoint x: 1035, endPoint y: 96, distance: 92.1
click at [1035, 96] on input "Sadafsahand1367@gmail.com" at bounding box center [1117, 92] width 371 height 26
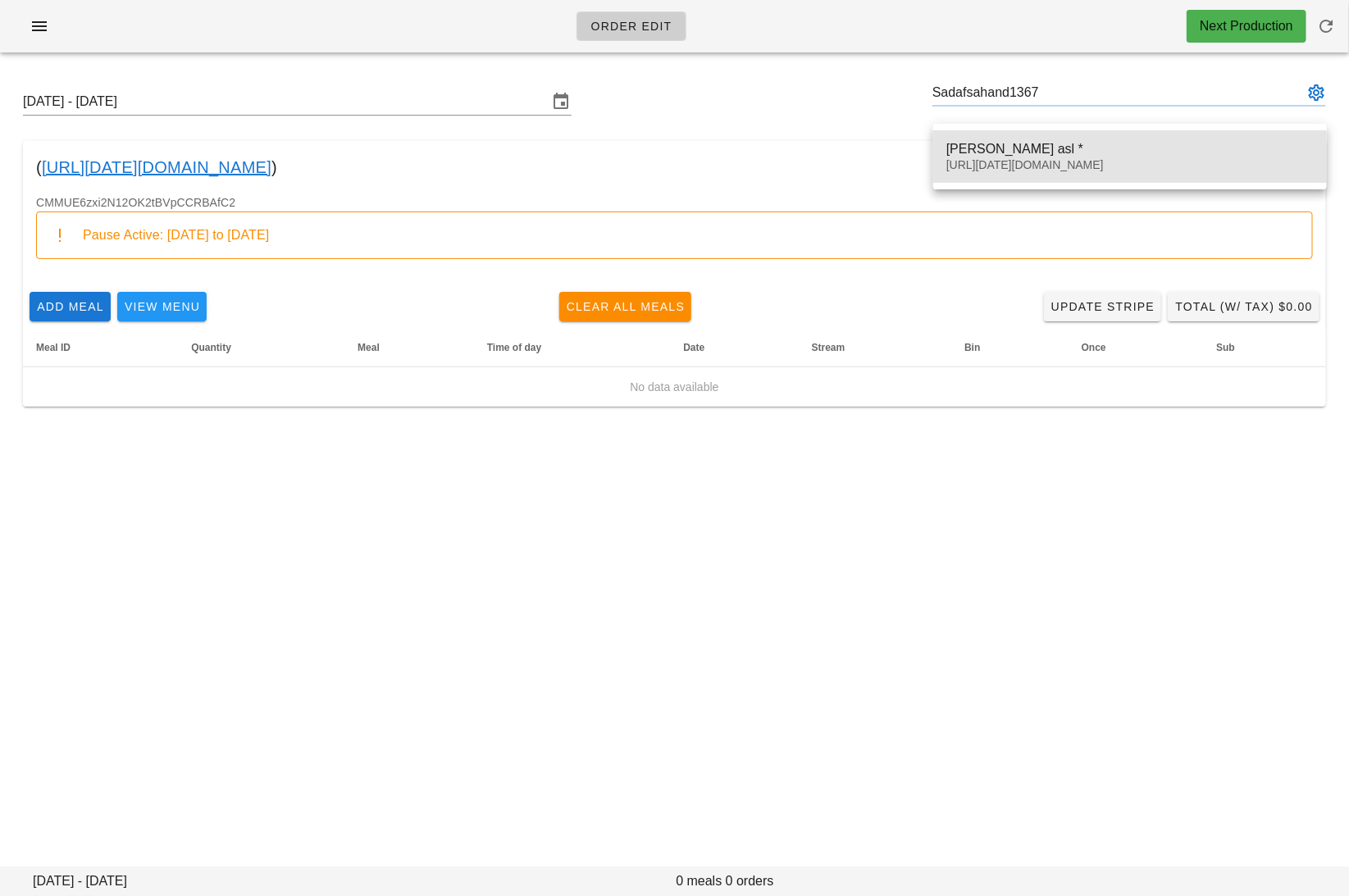
click at [1053, 144] on div "Sadaf Rezaei asl *" at bounding box center [1129, 149] width 367 height 16
click at [1011, 160] on div "00_DELETED_2025-09-18_Sadafsahand1367___gmail.com" at bounding box center [1129, 165] width 367 height 14
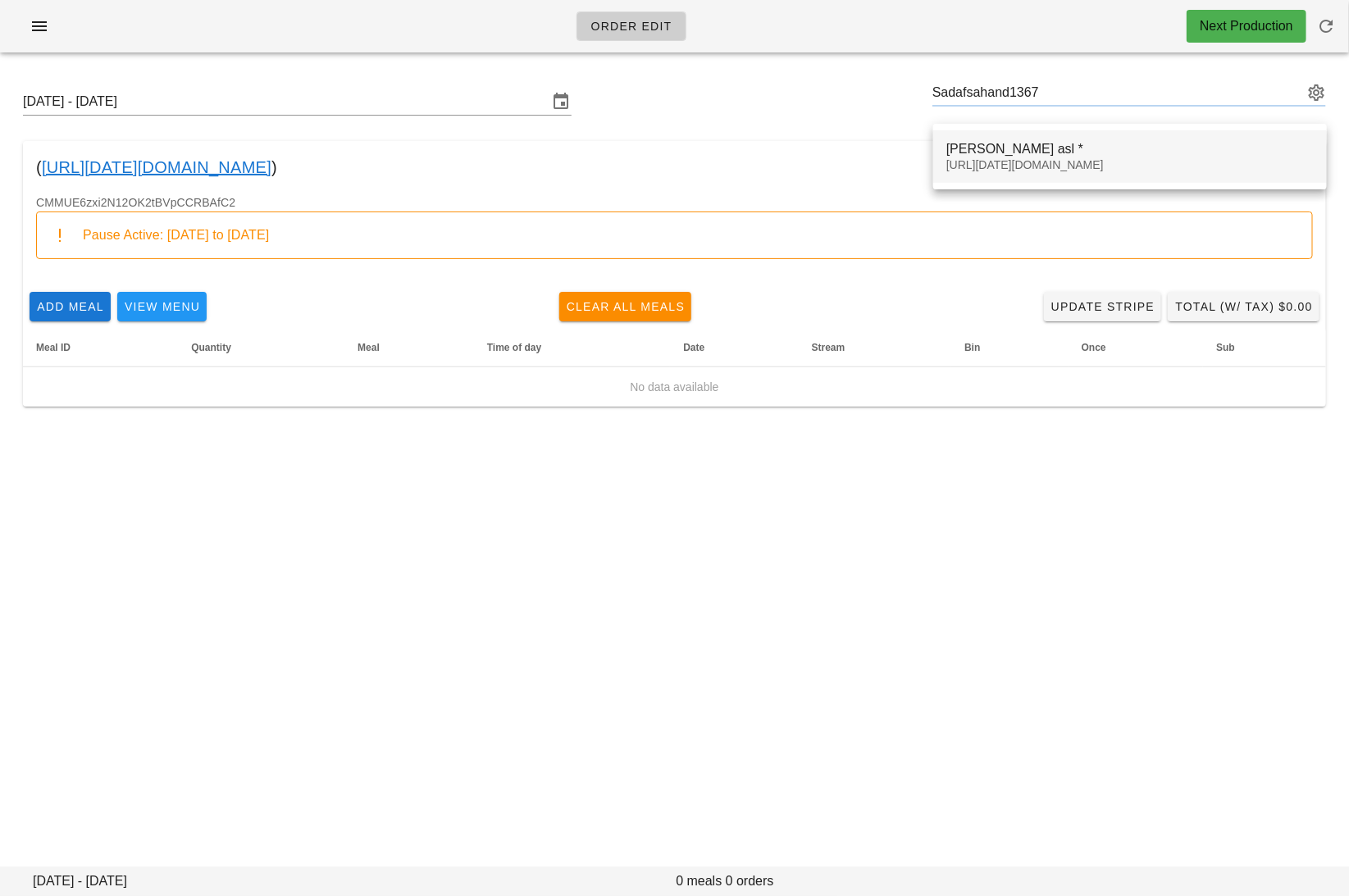
type input "Sadaf Rezaei asl * (00_DELETED_2025-09-18_Sadafsahand1367___gmail.com)"
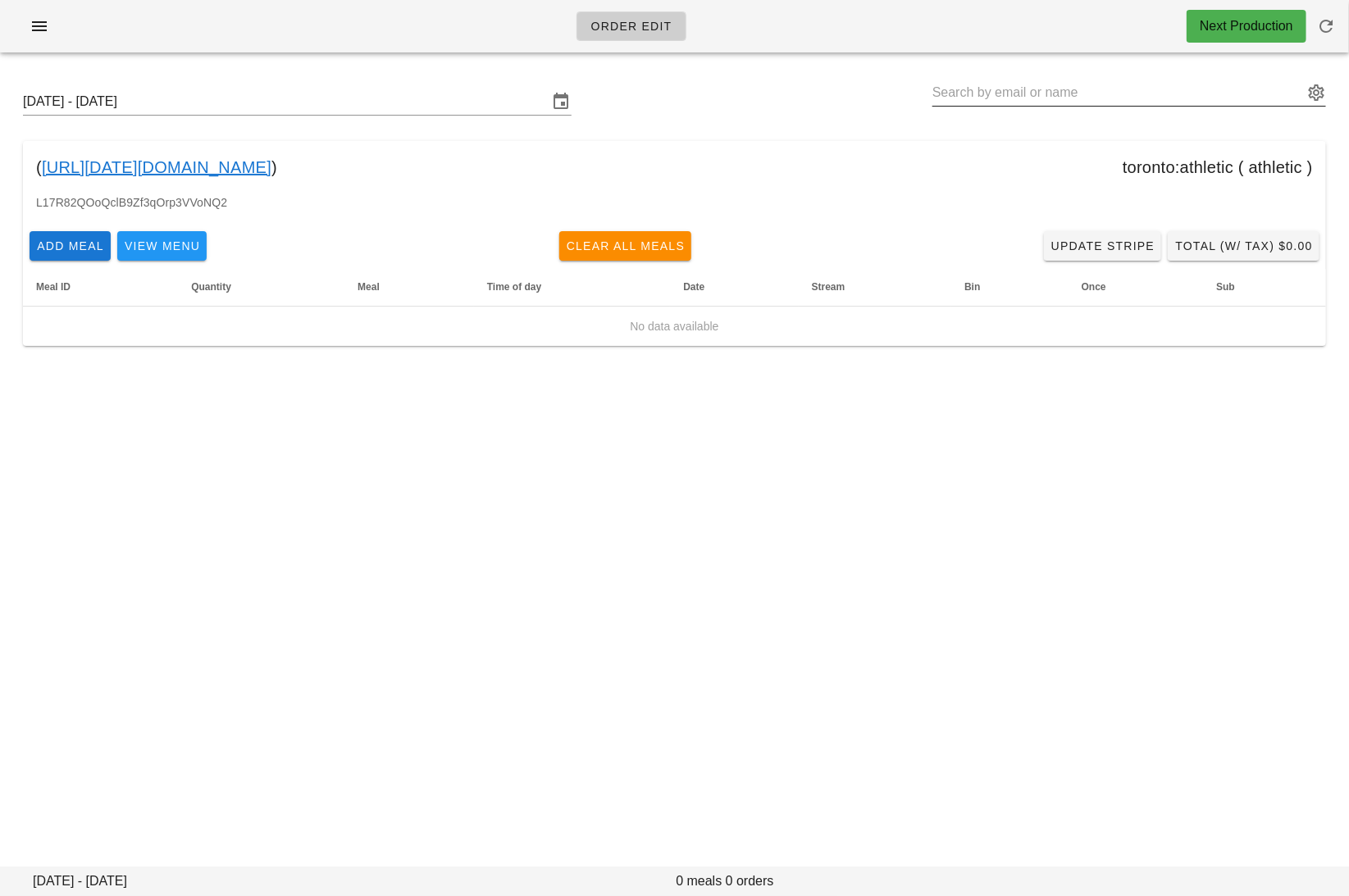
click at [1043, 82] on input "text" at bounding box center [1117, 92] width 371 height 26
paste input "michaelalexrichter@gmail.com"
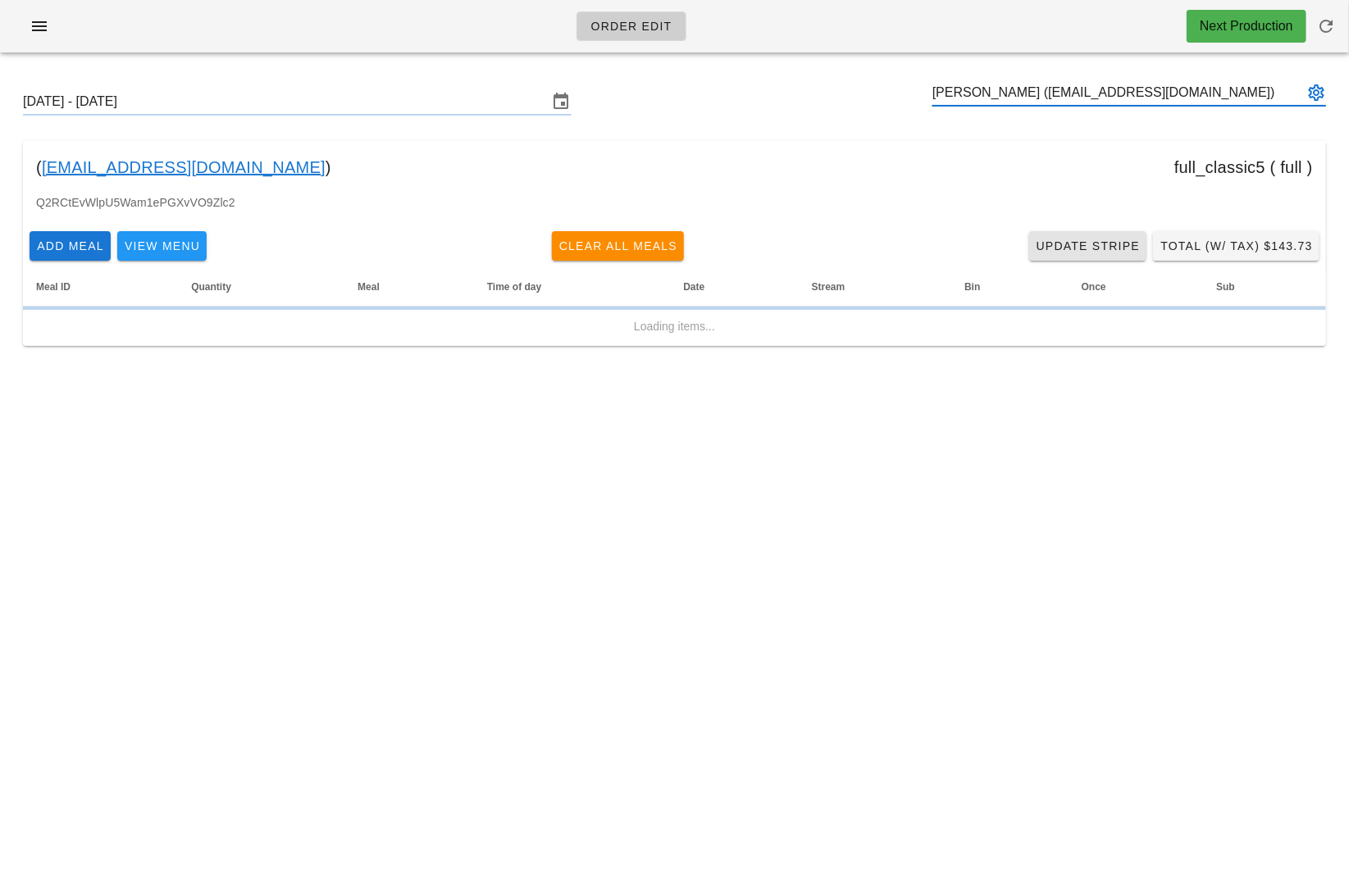
type input "Mike R (michaelalexrichter@gmail.com)"
click at [1103, 245] on span "Update Stripe" at bounding box center [1088, 245] width 105 height 13
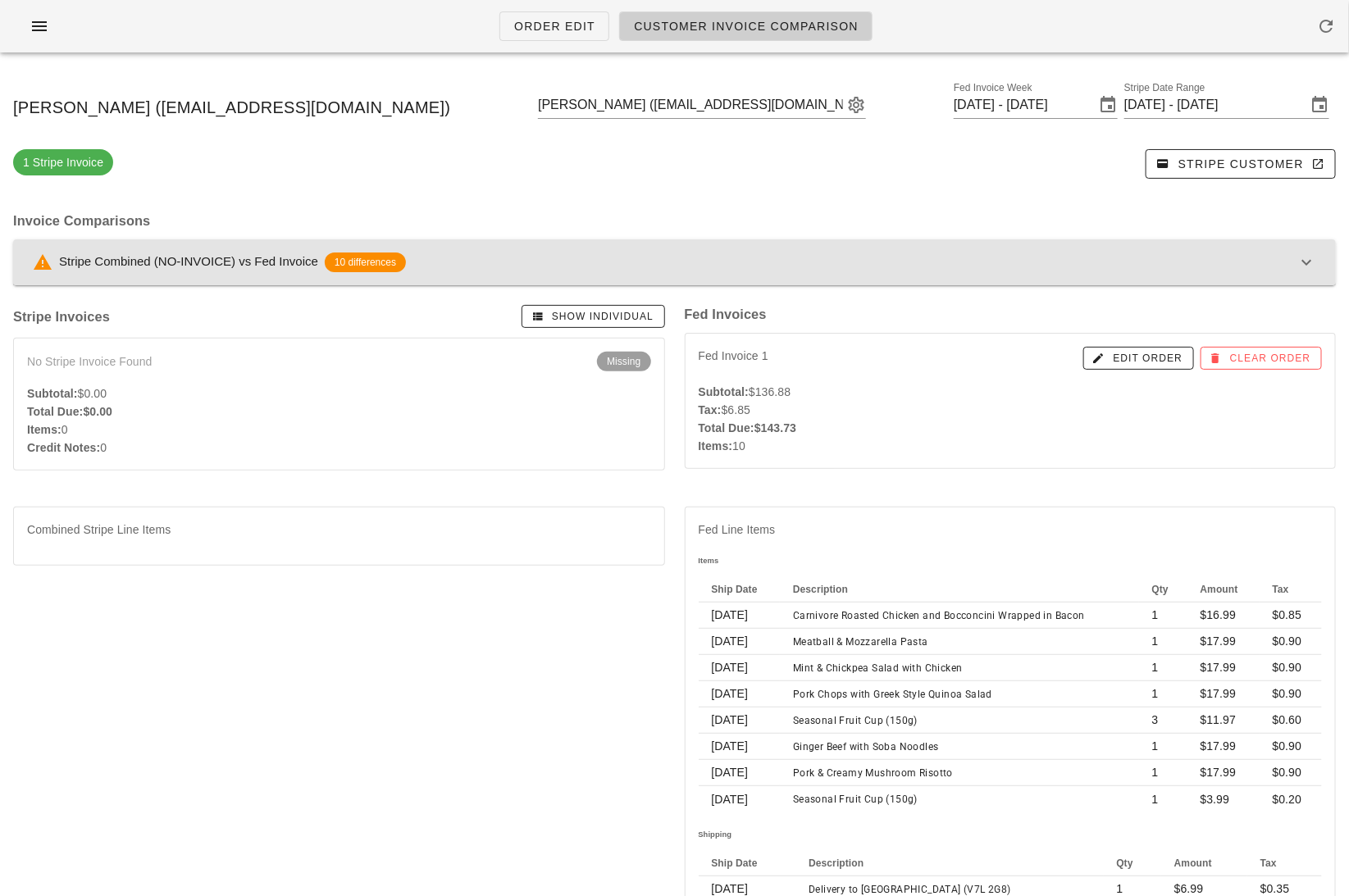
click at [889, 269] on div "Stripe Combined (NO-INVOICE) vs Fed Invoice 10 differences" at bounding box center [665, 262] width 1263 height 19
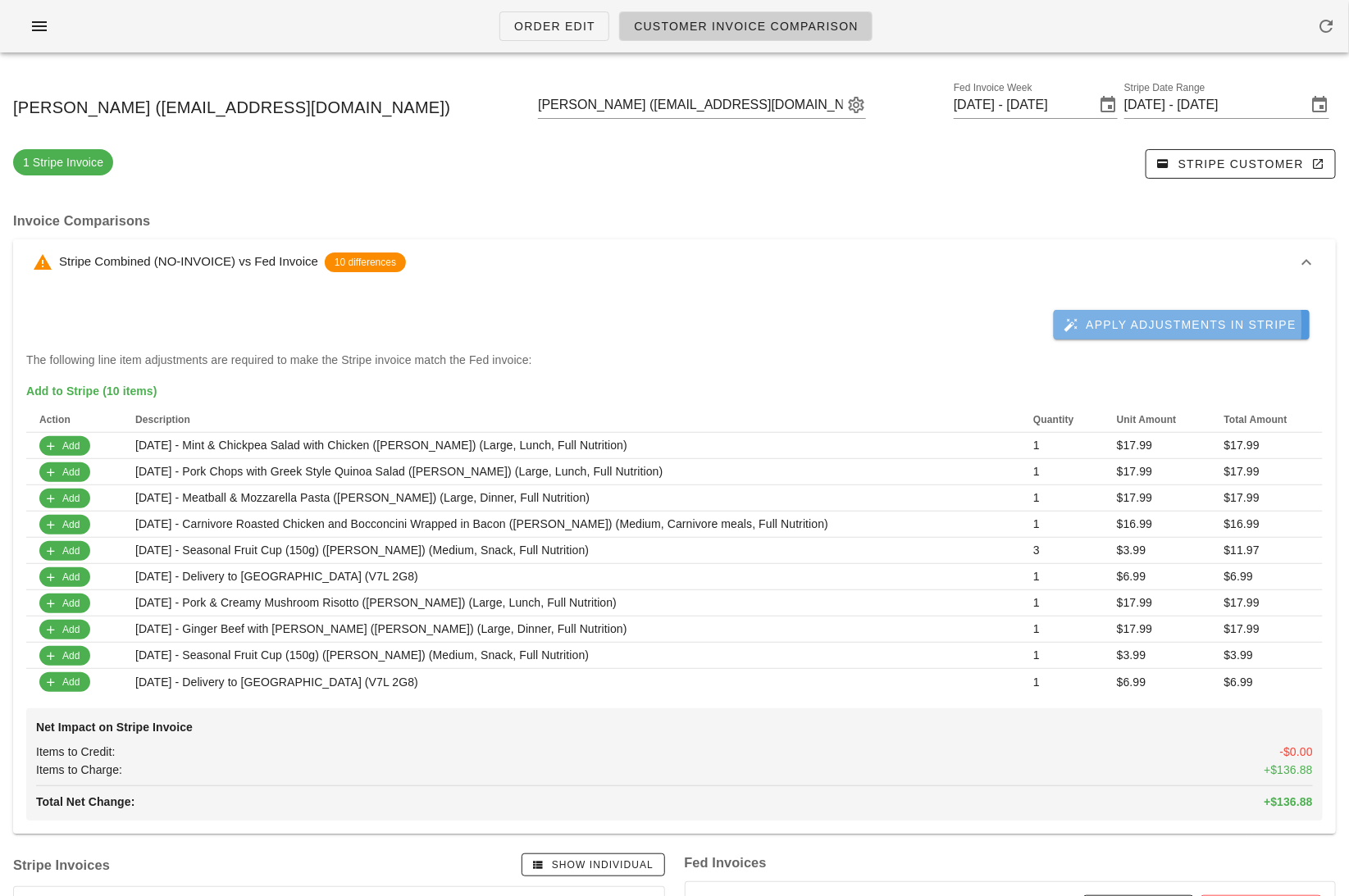
click at [1152, 317] on span "Apply Adjustments in Stripe" at bounding box center [1182, 324] width 230 height 15
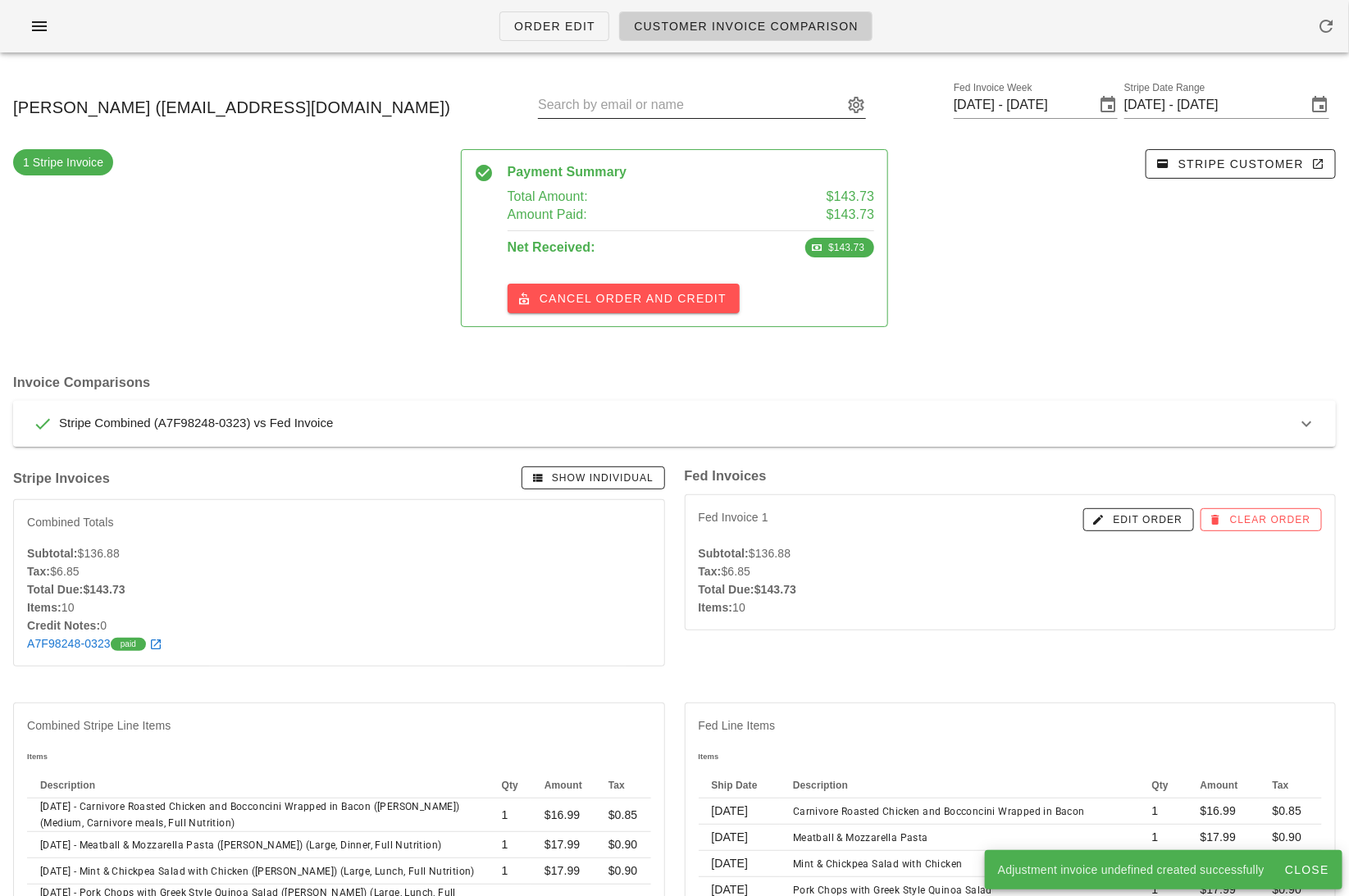
click at [718, 111] on input "text" at bounding box center [690, 104] width 305 height 26
paste input "m.l.czupajlo@gmail.com"
type input "STAFF - Lula Cz. (m.l.czupajlo@gmail.com)"
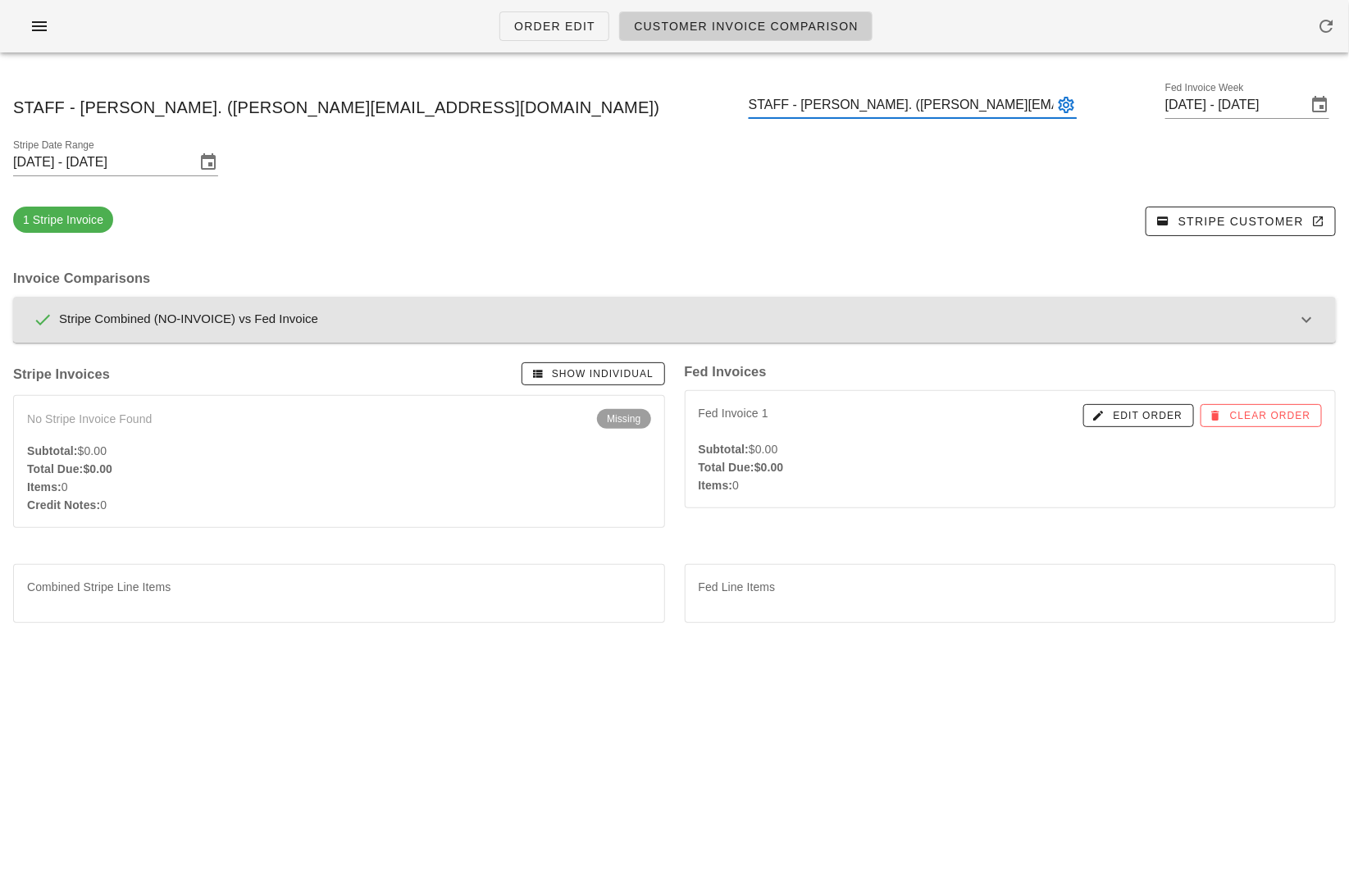
click at [737, 309] on div "Stripe Combined (NO-INVOICE) vs Fed Invoice" at bounding box center [665, 319] width 1263 height 19
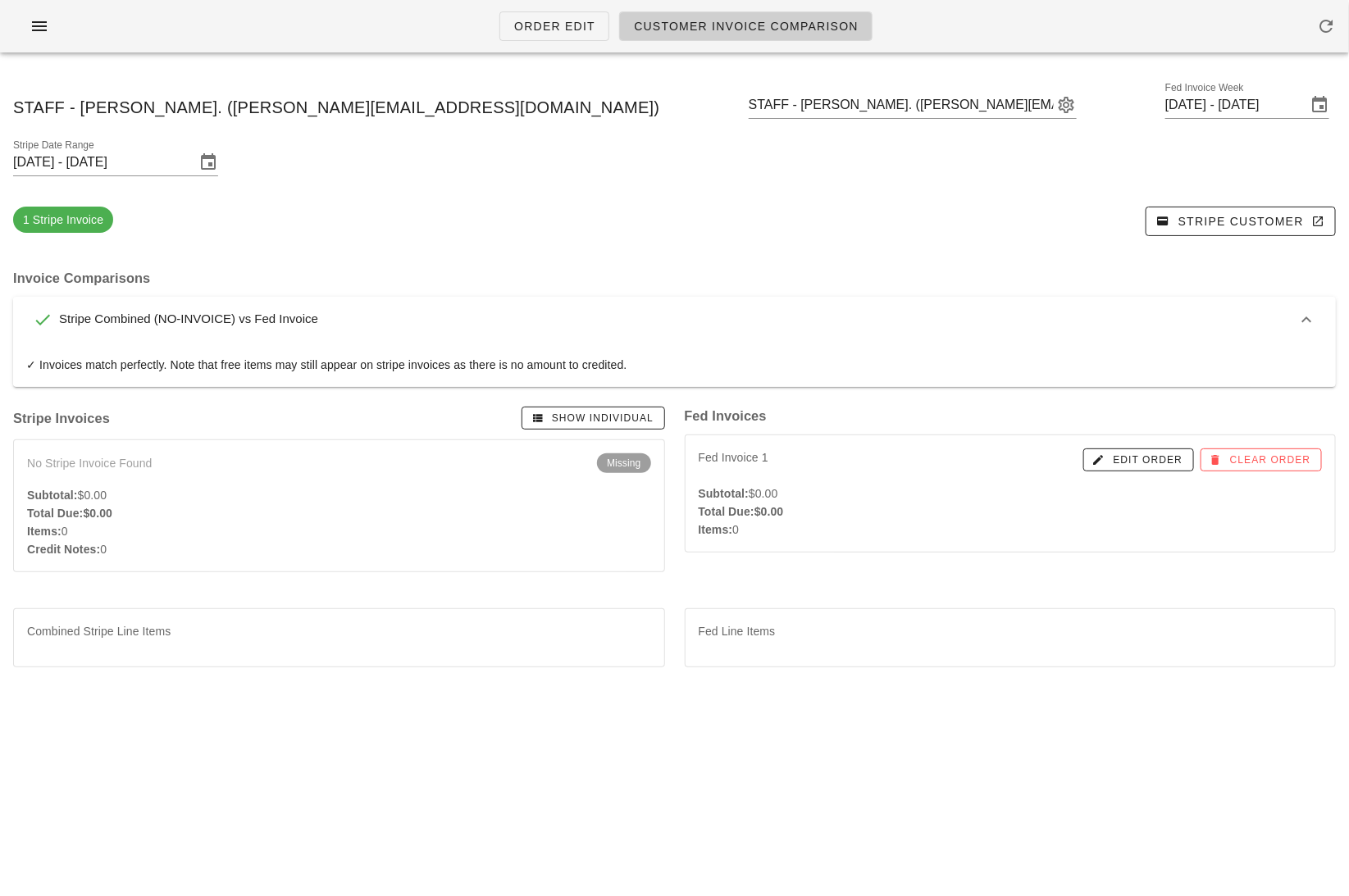
click at [737, 309] on div "Stripe Combined (NO-INVOICE) vs Fed Invoice" at bounding box center [665, 319] width 1263 height 19
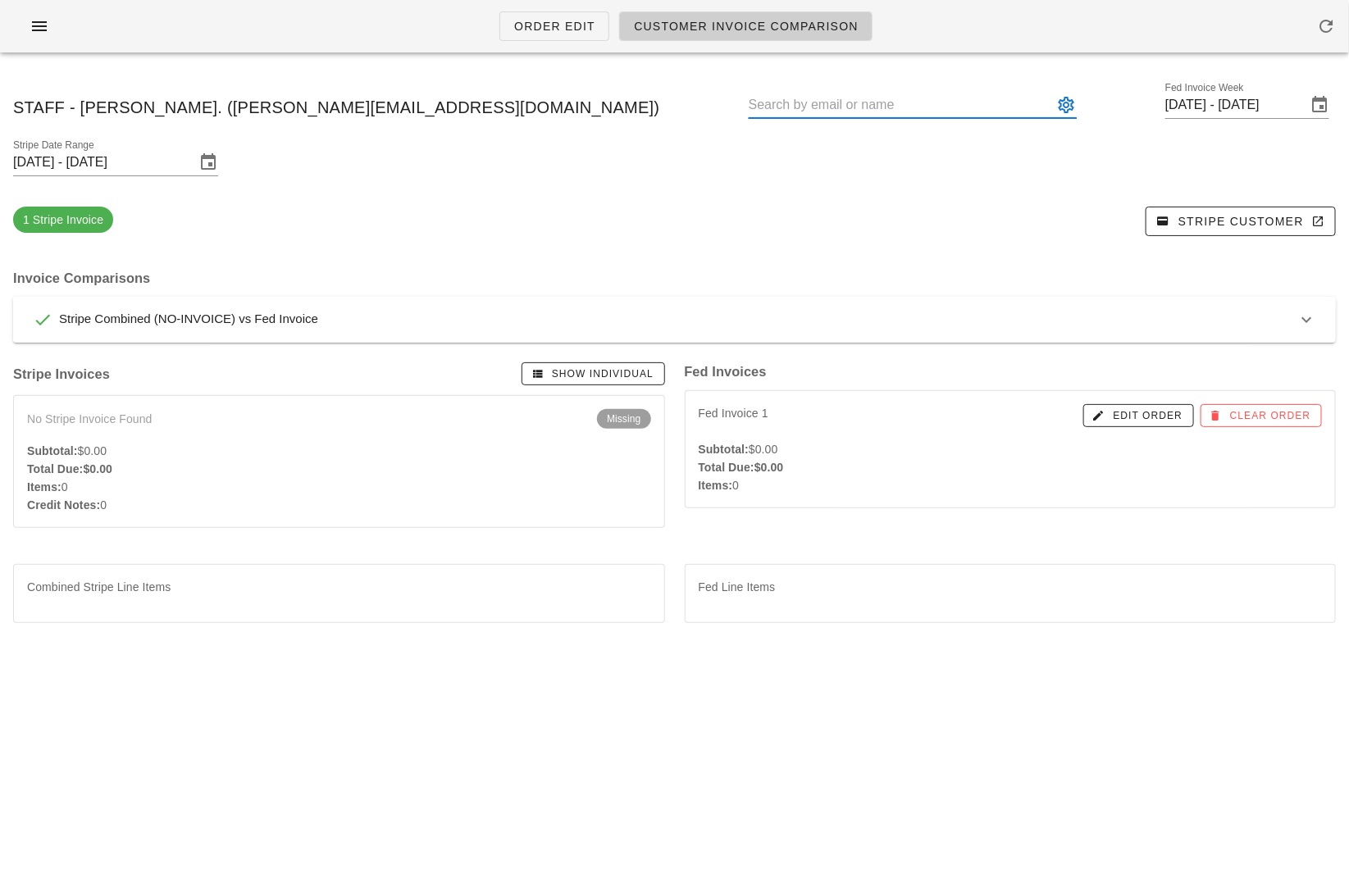
click at [748, 101] on input "text" at bounding box center [900, 104] width 305 height 26
paste input "maxwhiffin@gmail.com"
type input "Max Whiffin (maxwhiffin@gmail.com)"
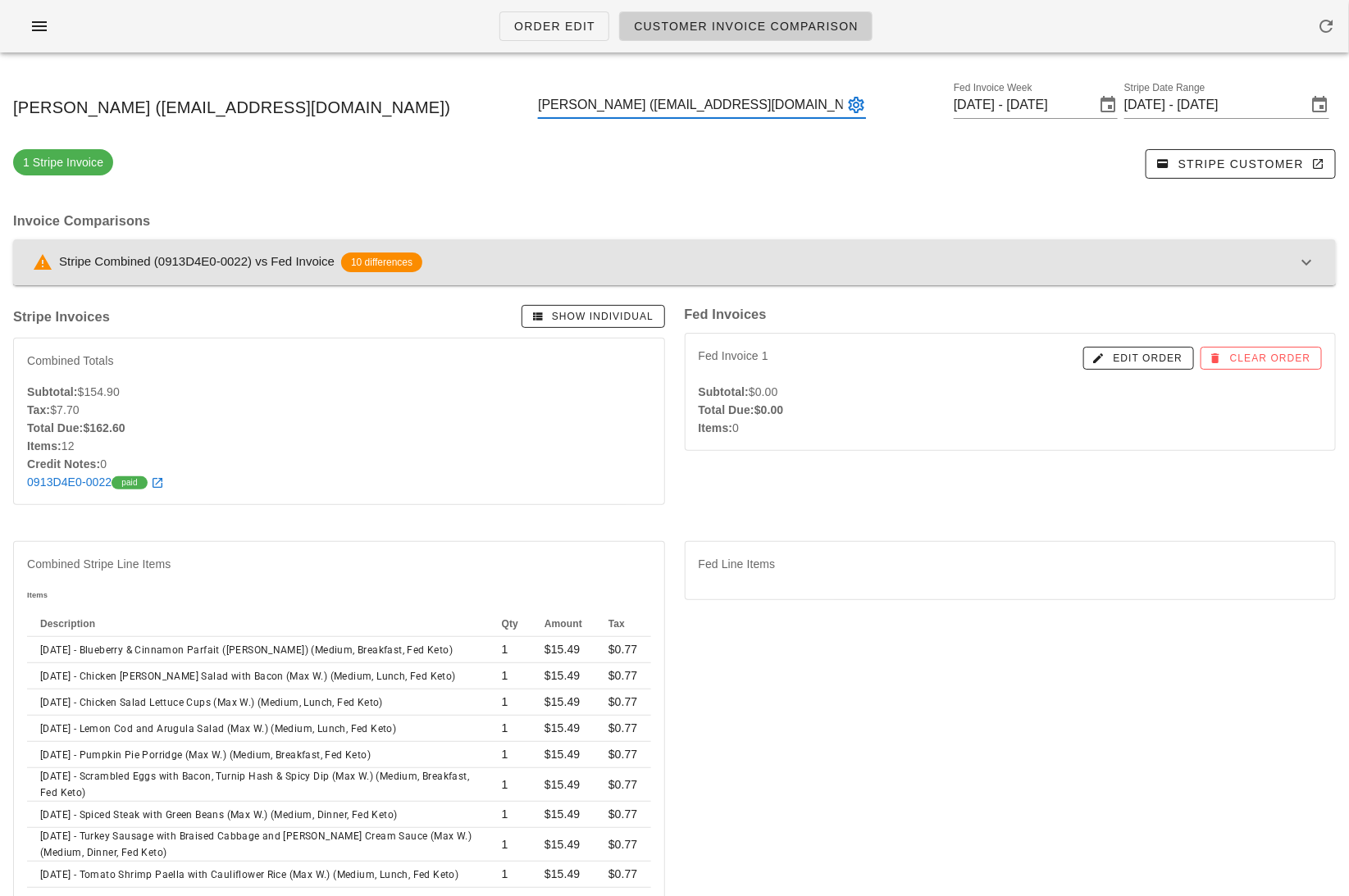
click at [615, 260] on div "Stripe Combined (0913D4E0-0022) vs Fed Invoice 10 differences" at bounding box center [665, 262] width 1263 height 19
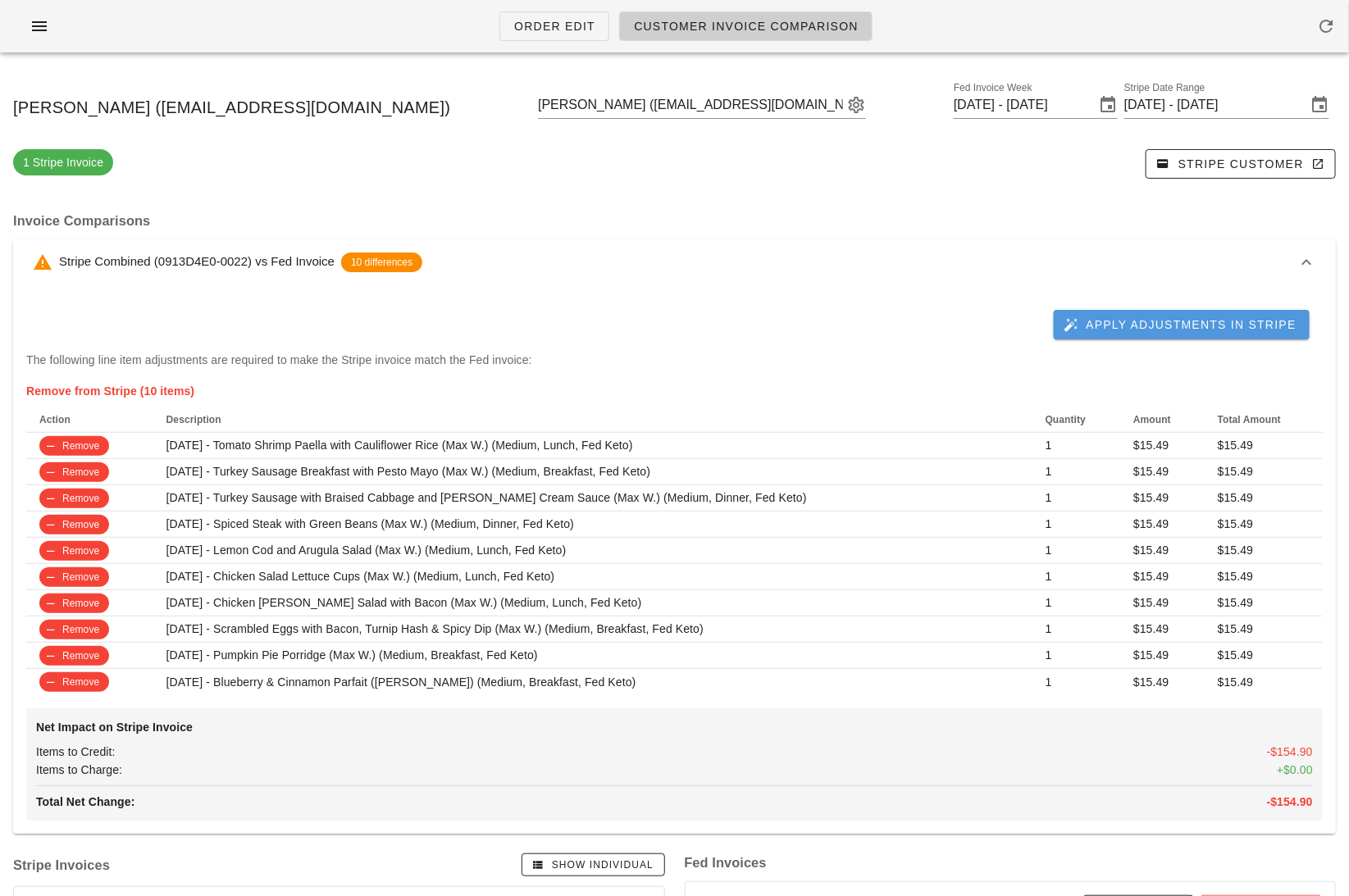
click at [1120, 318] on span "Apply Adjustments in Stripe" at bounding box center [1182, 324] width 230 height 15
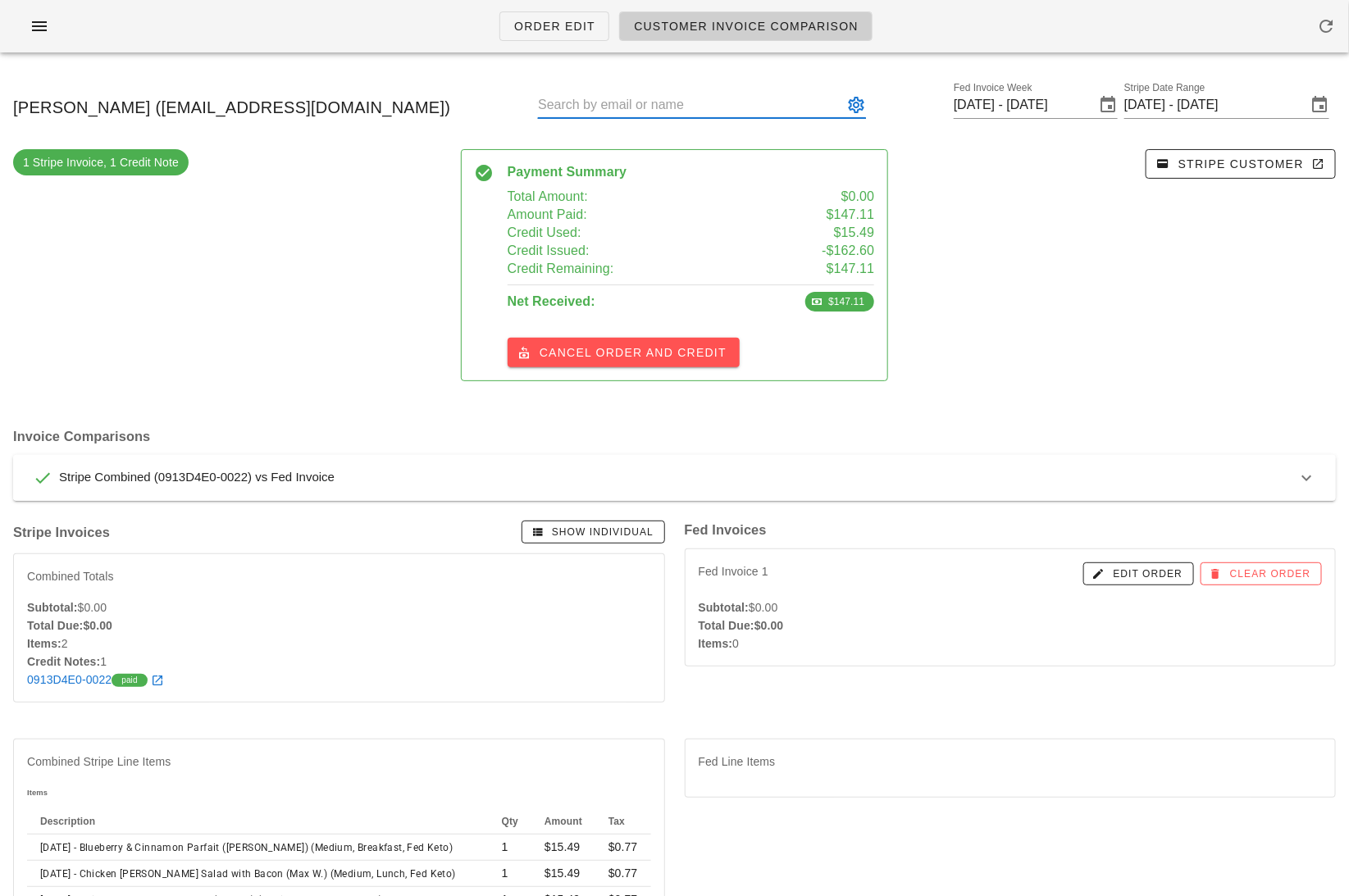
click at [710, 104] on input "text" at bounding box center [690, 104] width 305 height 26
paste input "Kathleenbretzloff@gmail.com"
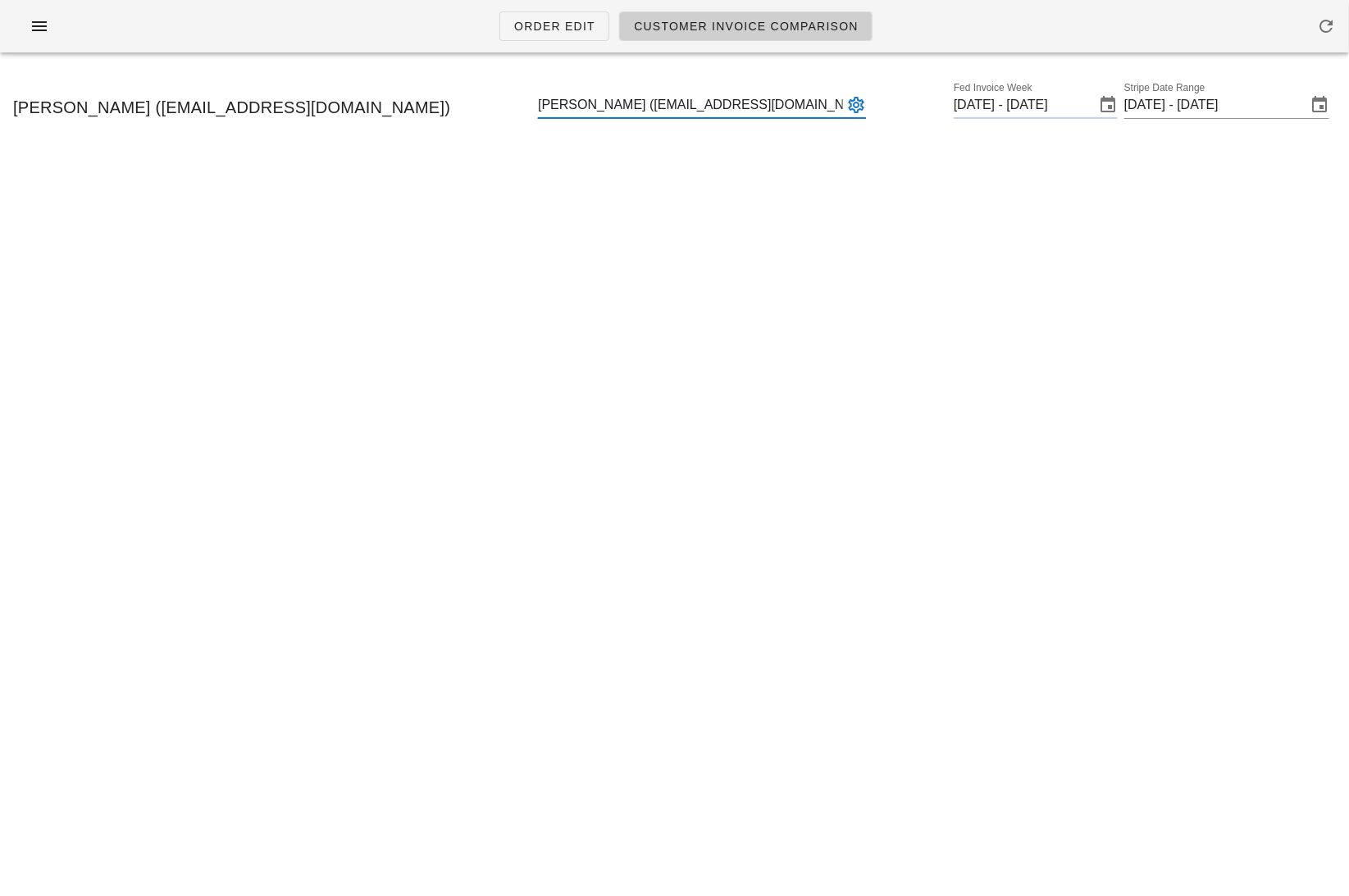
type input "Kathleen Bretzloff (Kathleenbretzloff@gmail.com)"
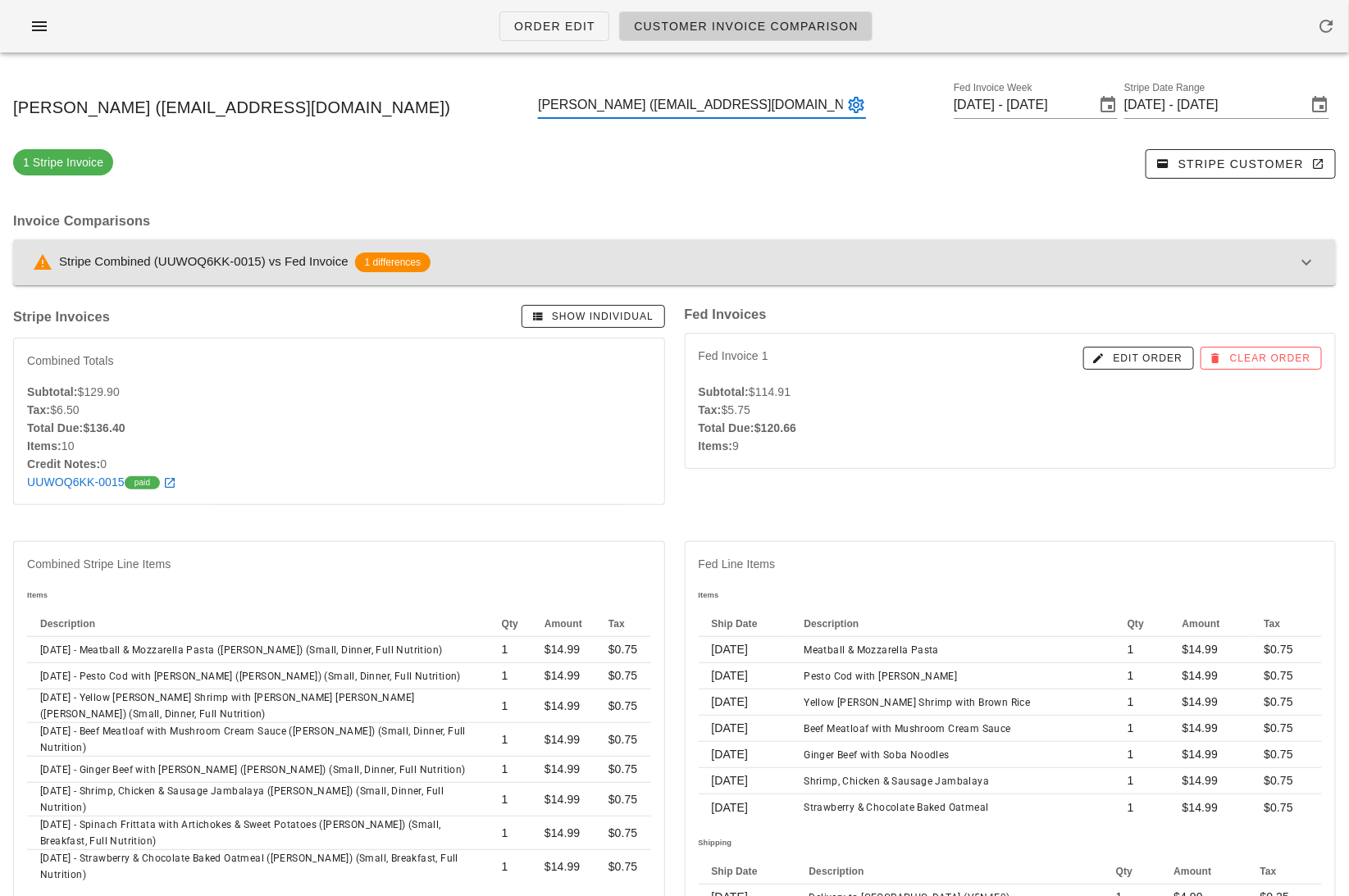
click at [1109, 254] on div "Stripe Combined (UUWOQ6KK-0015) vs Fed Invoice 1 differences" at bounding box center [665, 262] width 1263 height 19
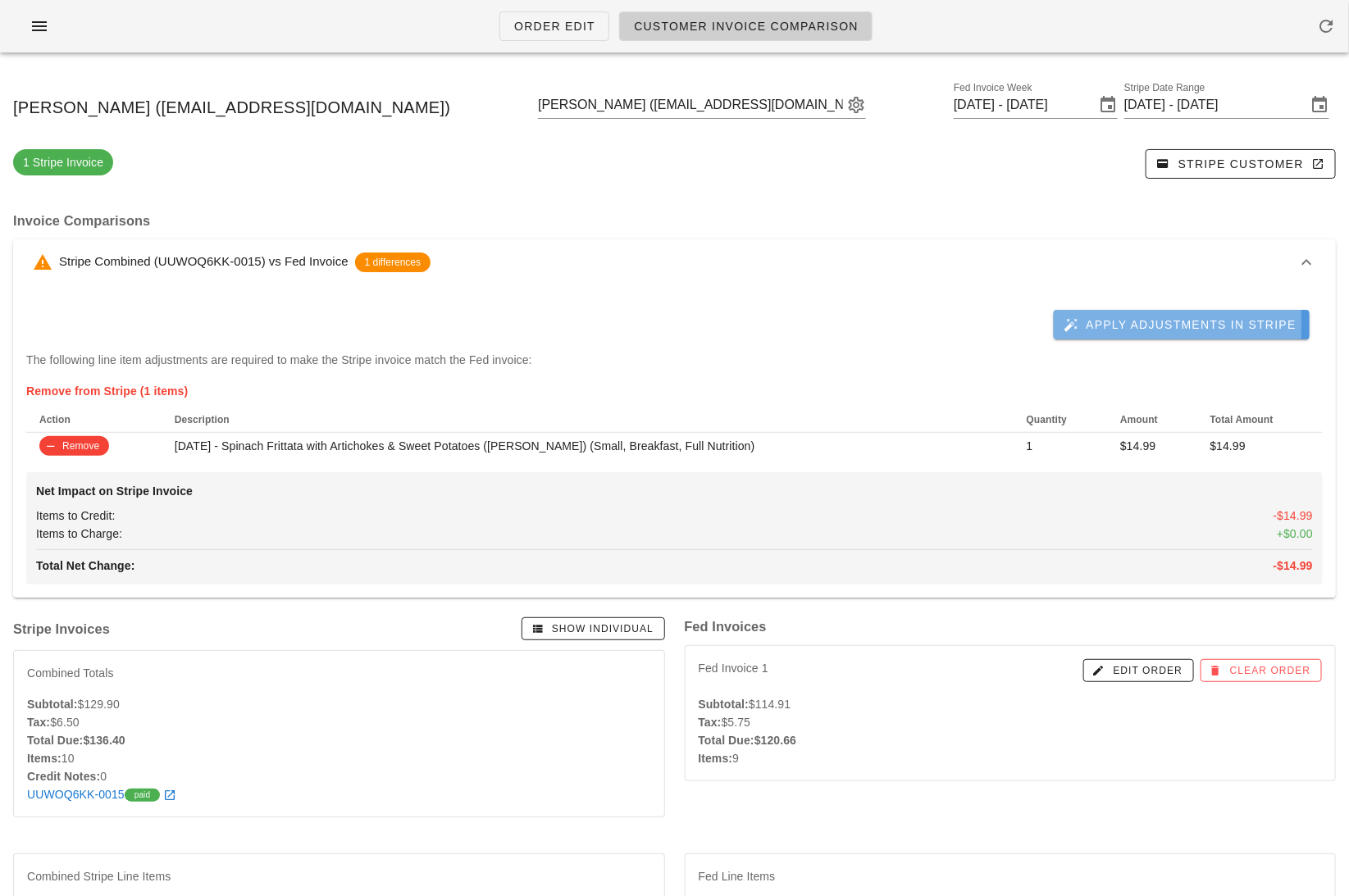
click at [1137, 333] on button "Apply Adjustments in Stripe" at bounding box center [1181, 324] width 256 height 29
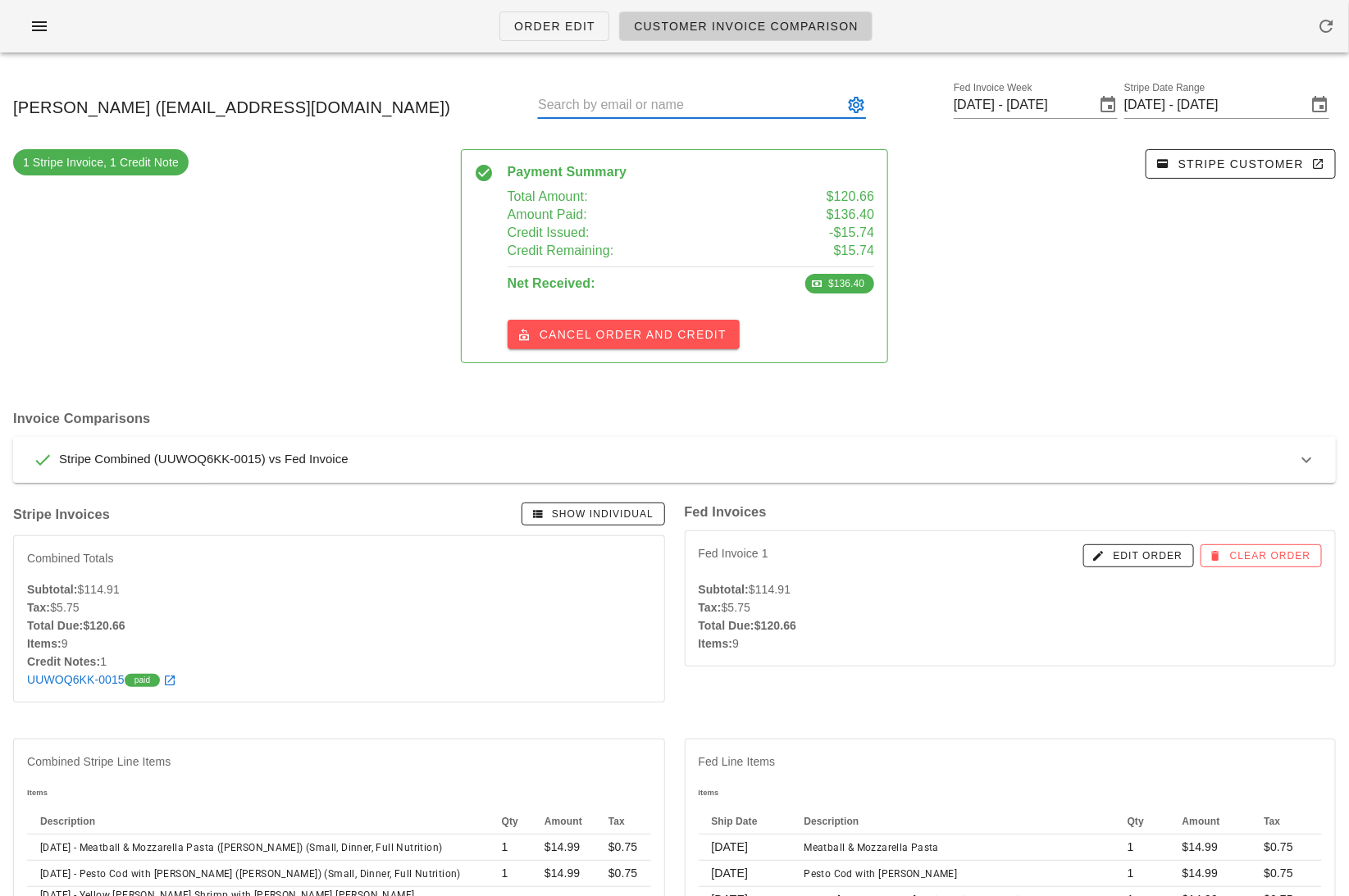
click at [762, 112] on input "text" at bounding box center [690, 104] width 305 height 26
paste input "nikikairis@hotmail.com"
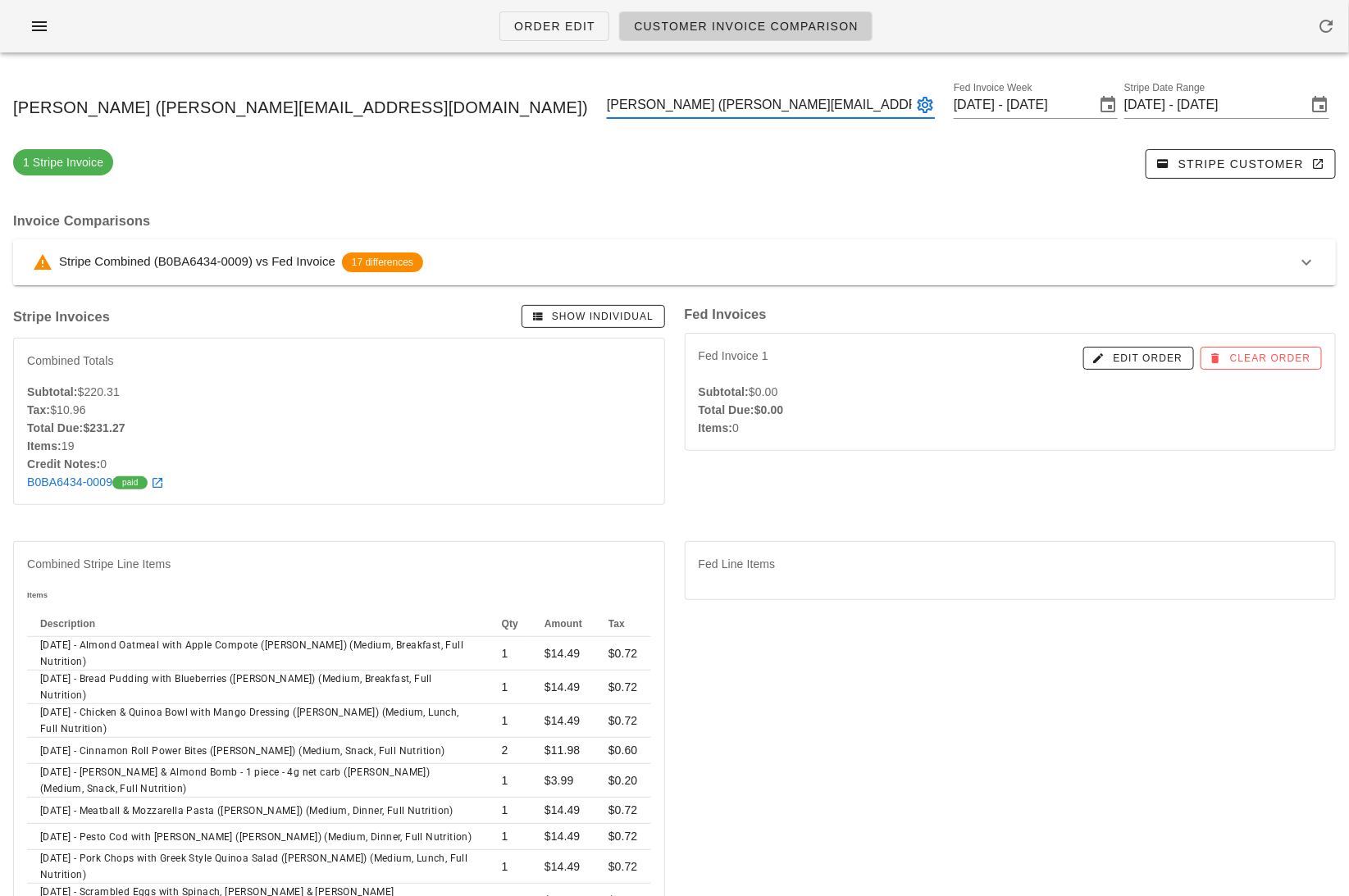
type input "Niki Kairis (nikikairis@hotmail.com)"
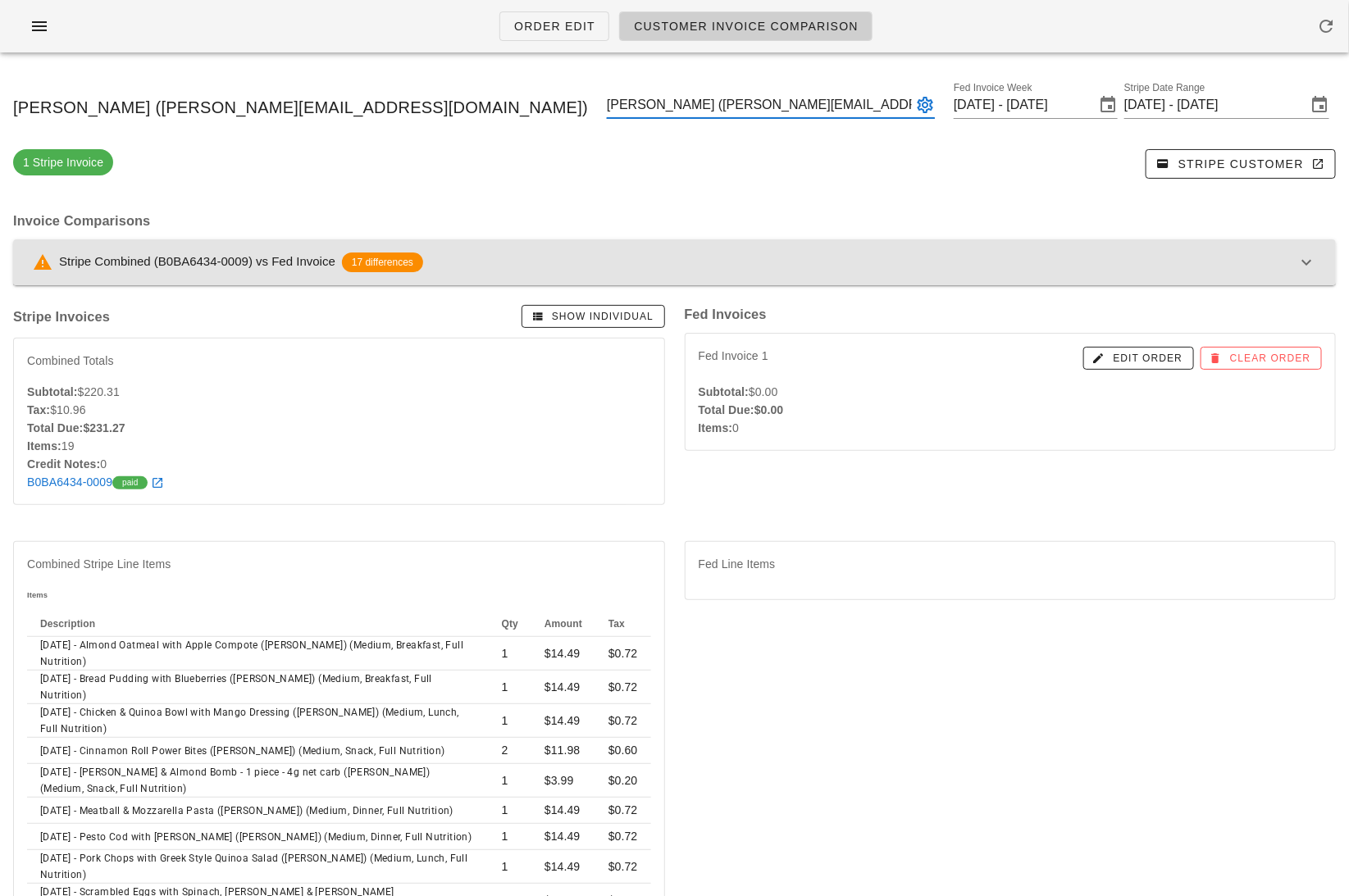
click at [760, 264] on div "Stripe Combined (B0BA6434-0009) vs Fed Invoice 17 differences" at bounding box center [665, 262] width 1263 height 19
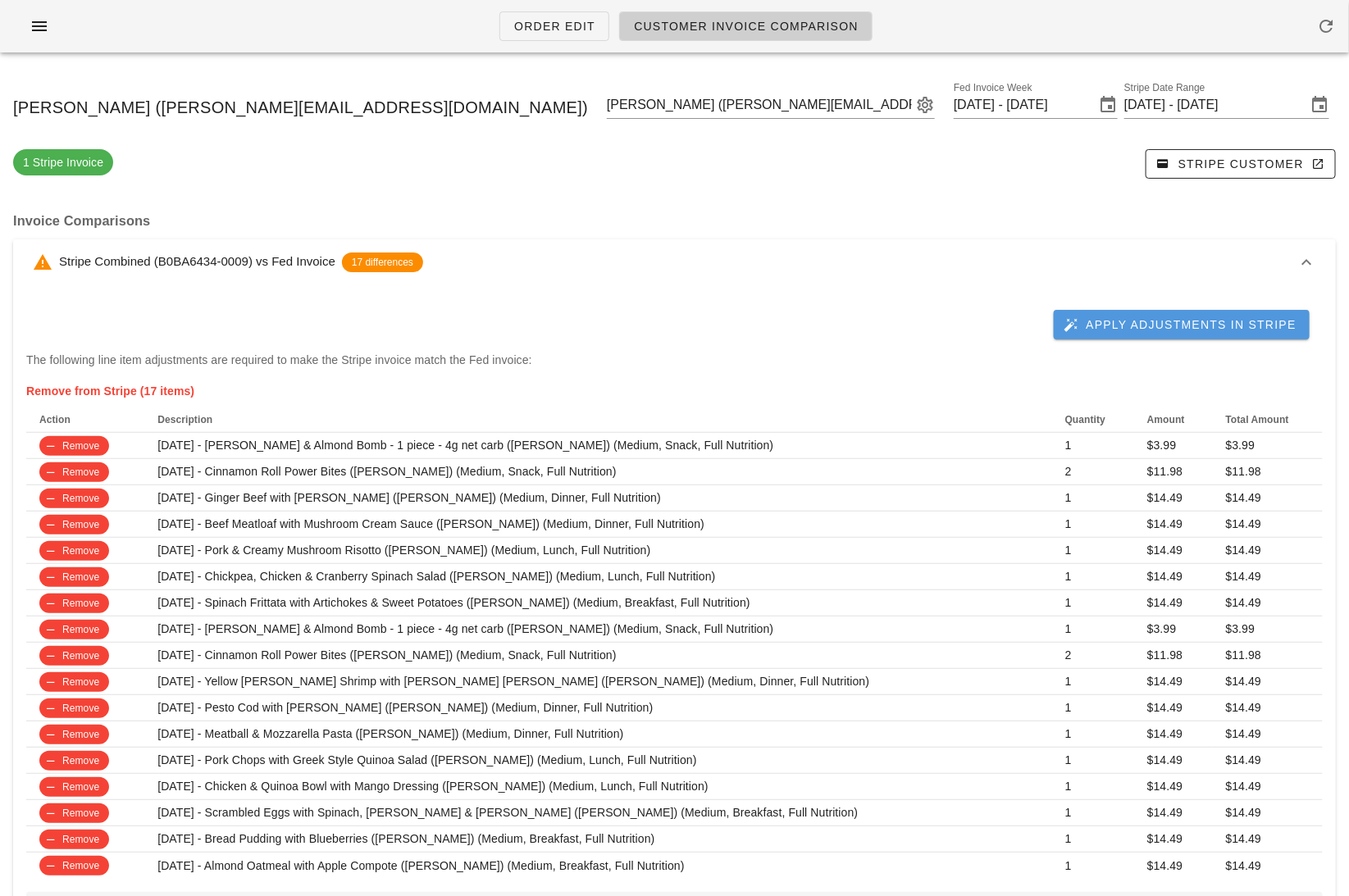
click at [1092, 330] on span "Apply Adjustments in Stripe" at bounding box center [1182, 324] width 230 height 15
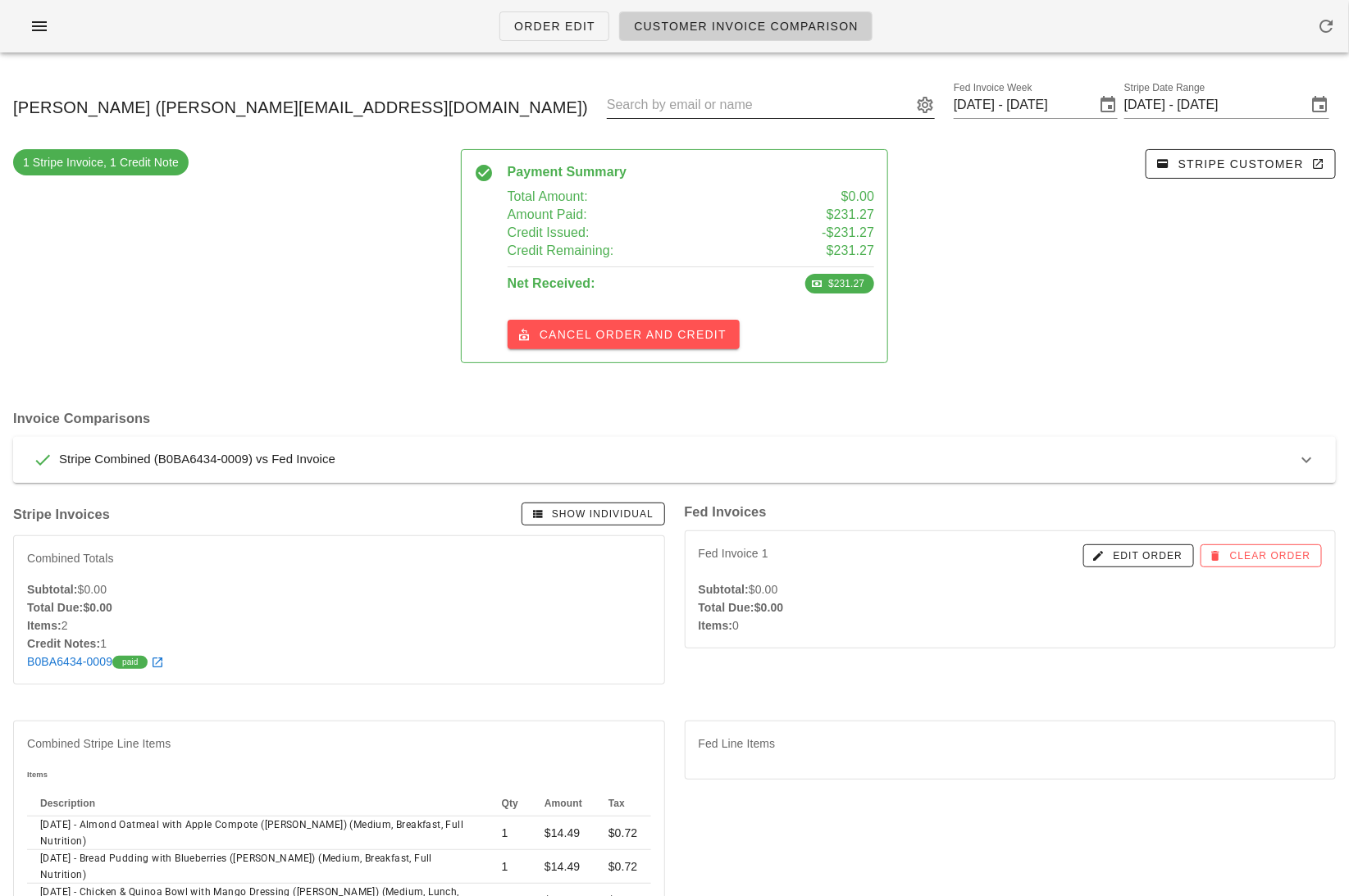
click at [675, 95] on input "text" at bounding box center [758, 104] width 305 height 26
paste input "ruthegill@hotmail.com"
type input "Ruth Gill (ruthegill@hotmail.com)"
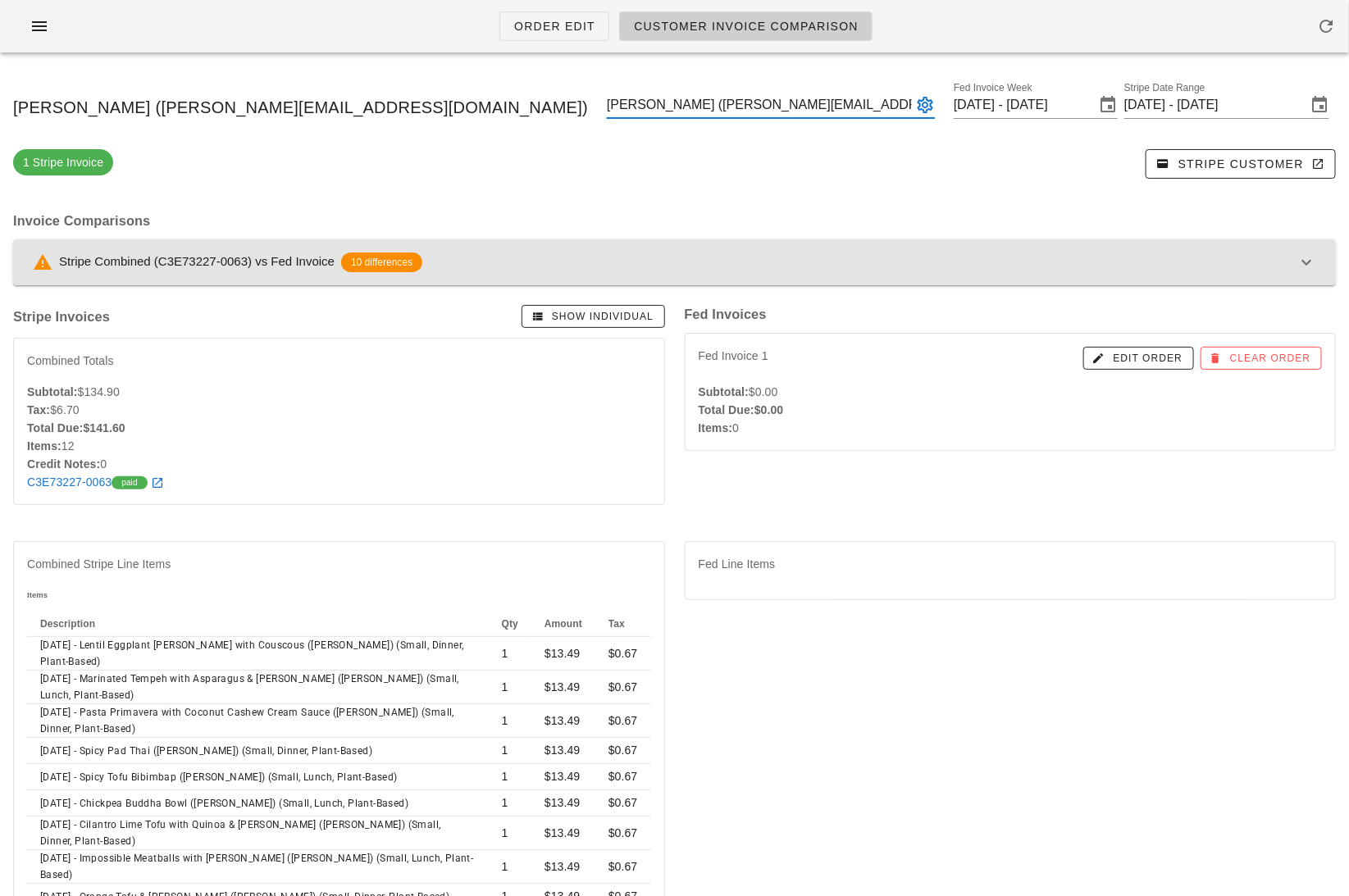
click at [887, 263] on div "Stripe Combined (C3E73227-0063) vs Fed Invoice 10 differences" at bounding box center [665, 262] width 1263 height 19
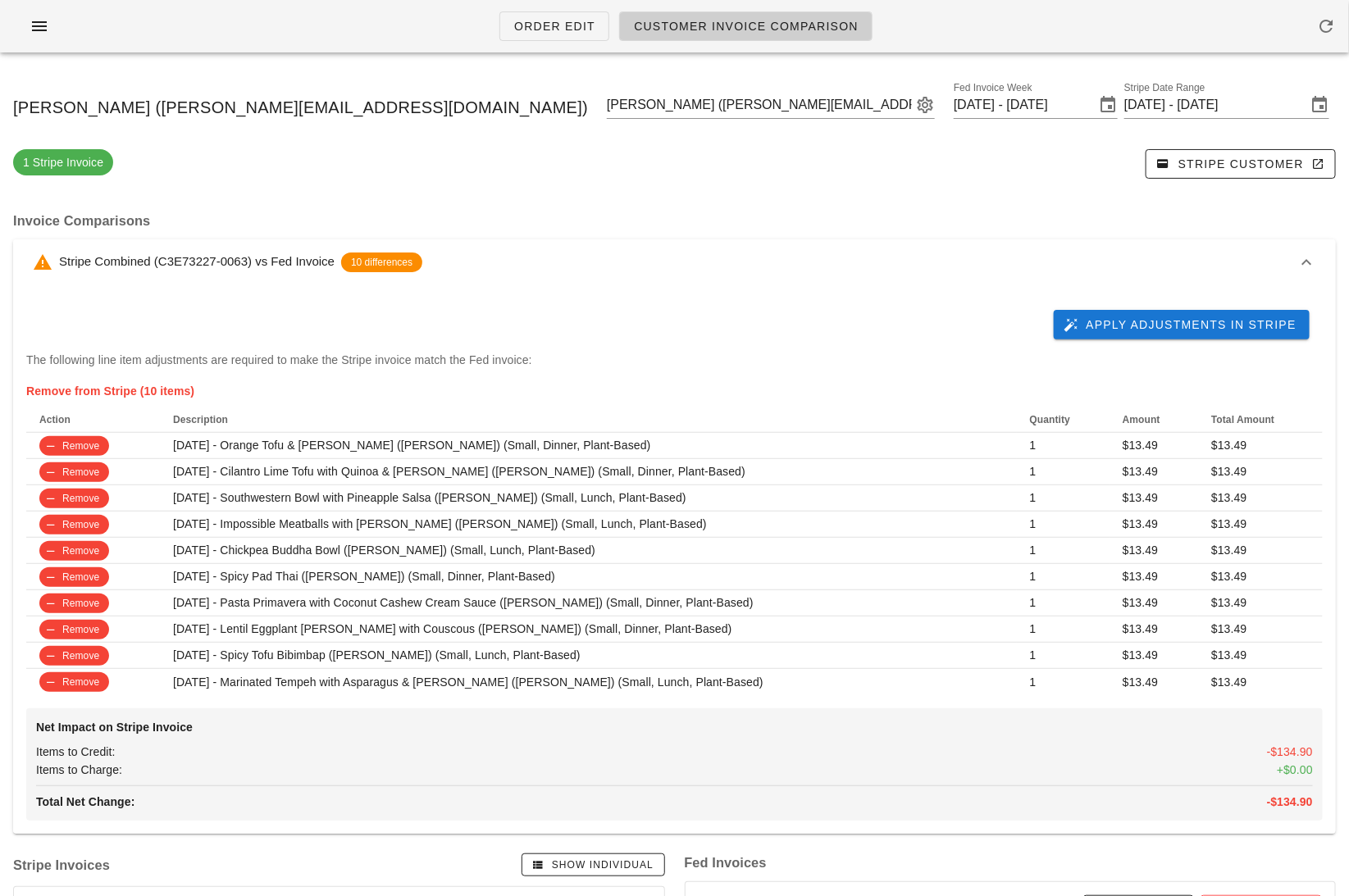
click at [1118, 342] on div "Apply Adjustments in Stripe" at bounding box center [674, 325] width 1296 height 53
click at [1118, 335] on button "Apply Adjustments in Stripe" at bounding box center [1181, 324] width 256 height 29
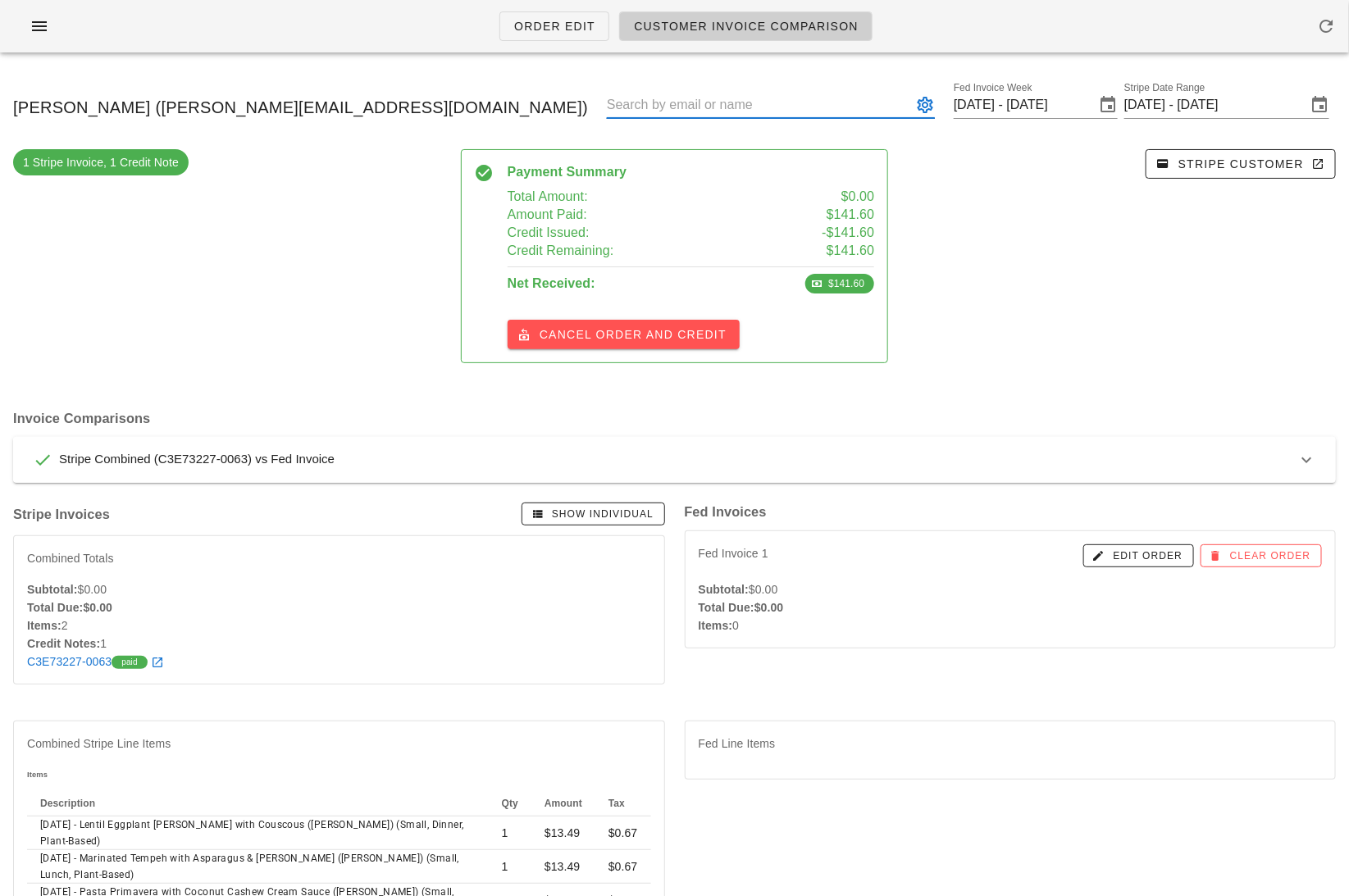
click at [675, 92] on input "text" at bounding box center [758, 104] width 305 height 26
paste input "mejameson@yahoo.com"
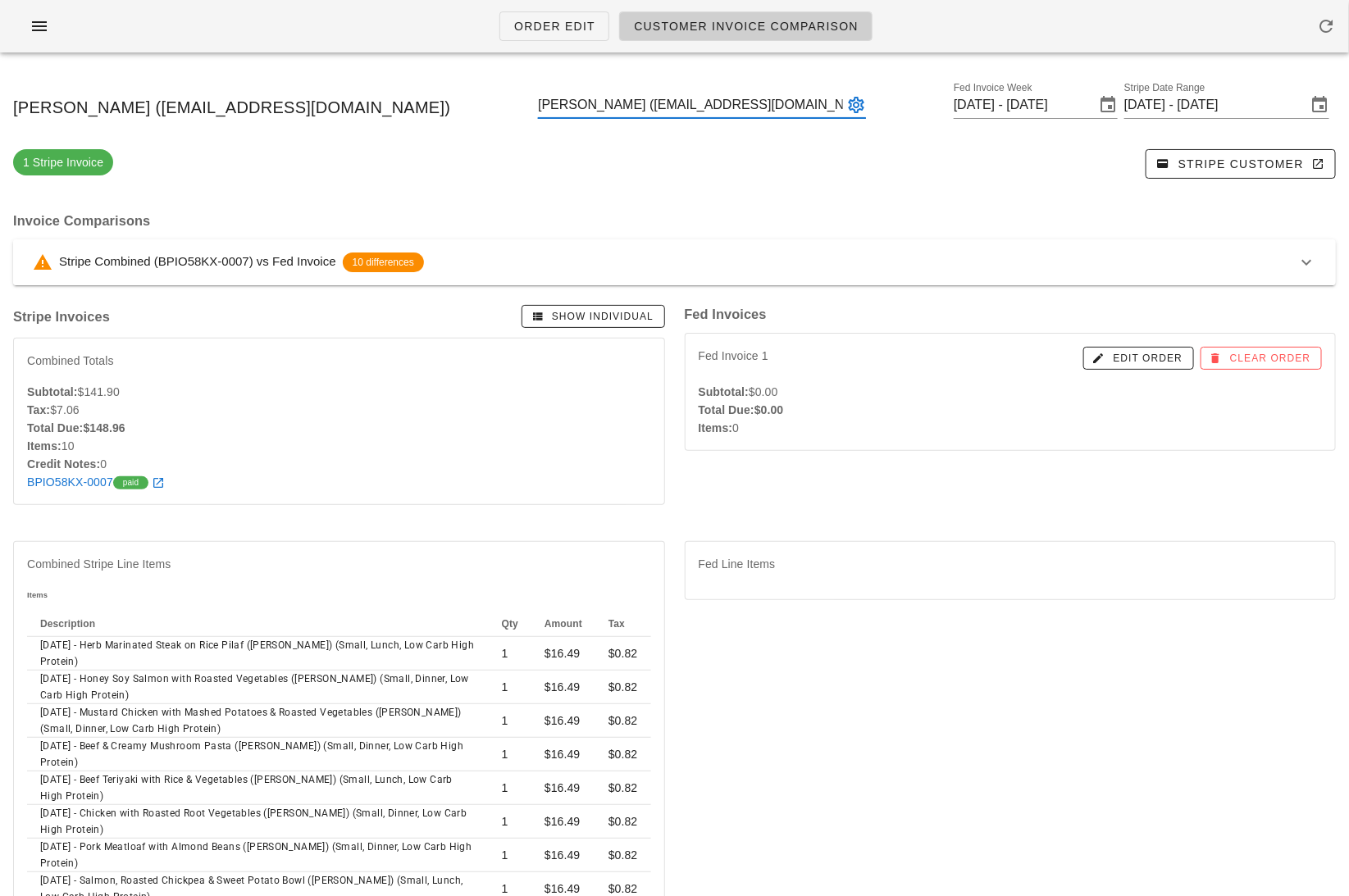
type input "Megan Jameson (mejameson@yahoo.com)"
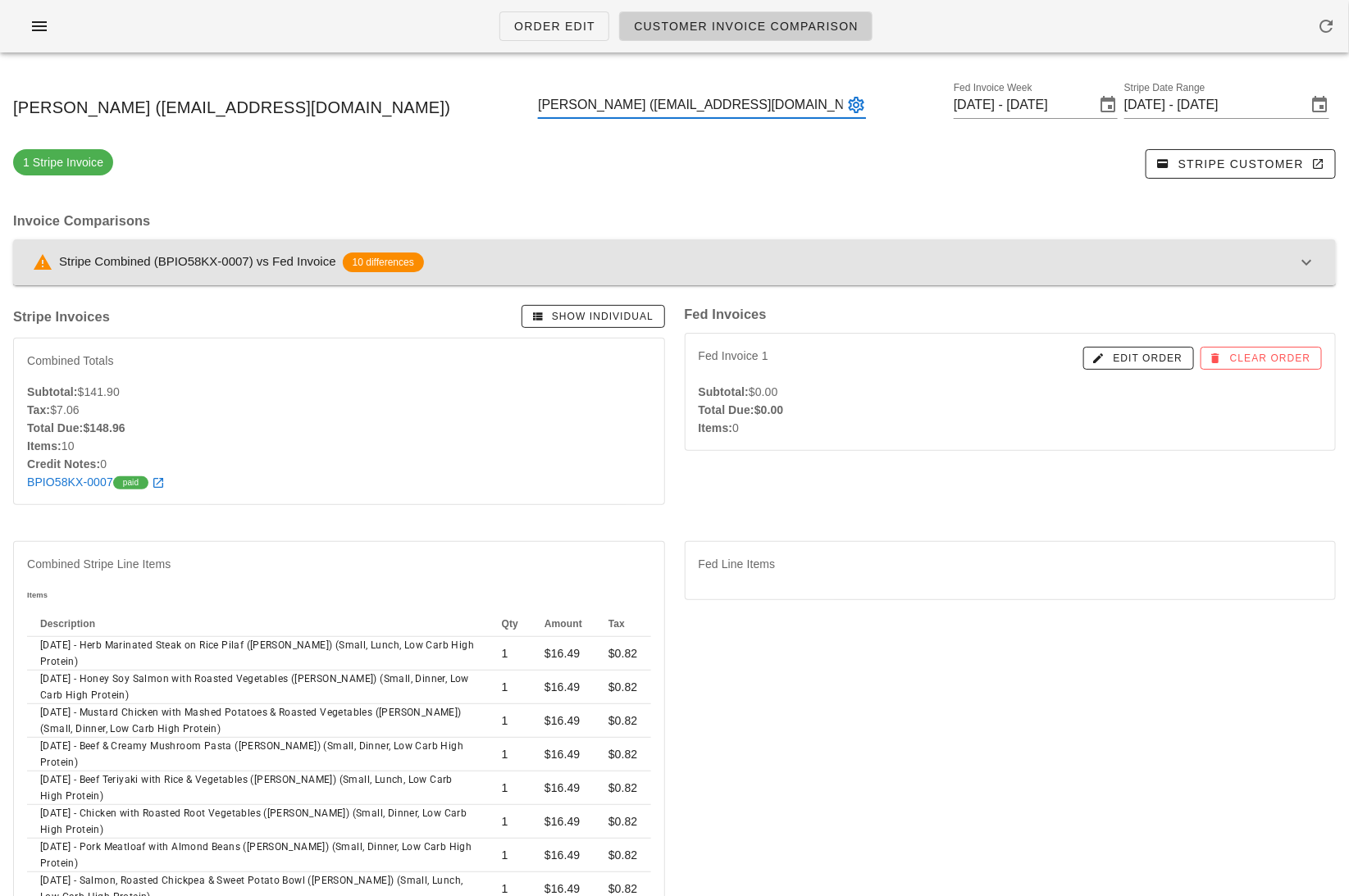
click at [688, 249] on button "Stripe Combined (BPIO58KX-0007) vs Fed Invoice 10 differences" at bounding box center [674, 262] width 1323 height 46
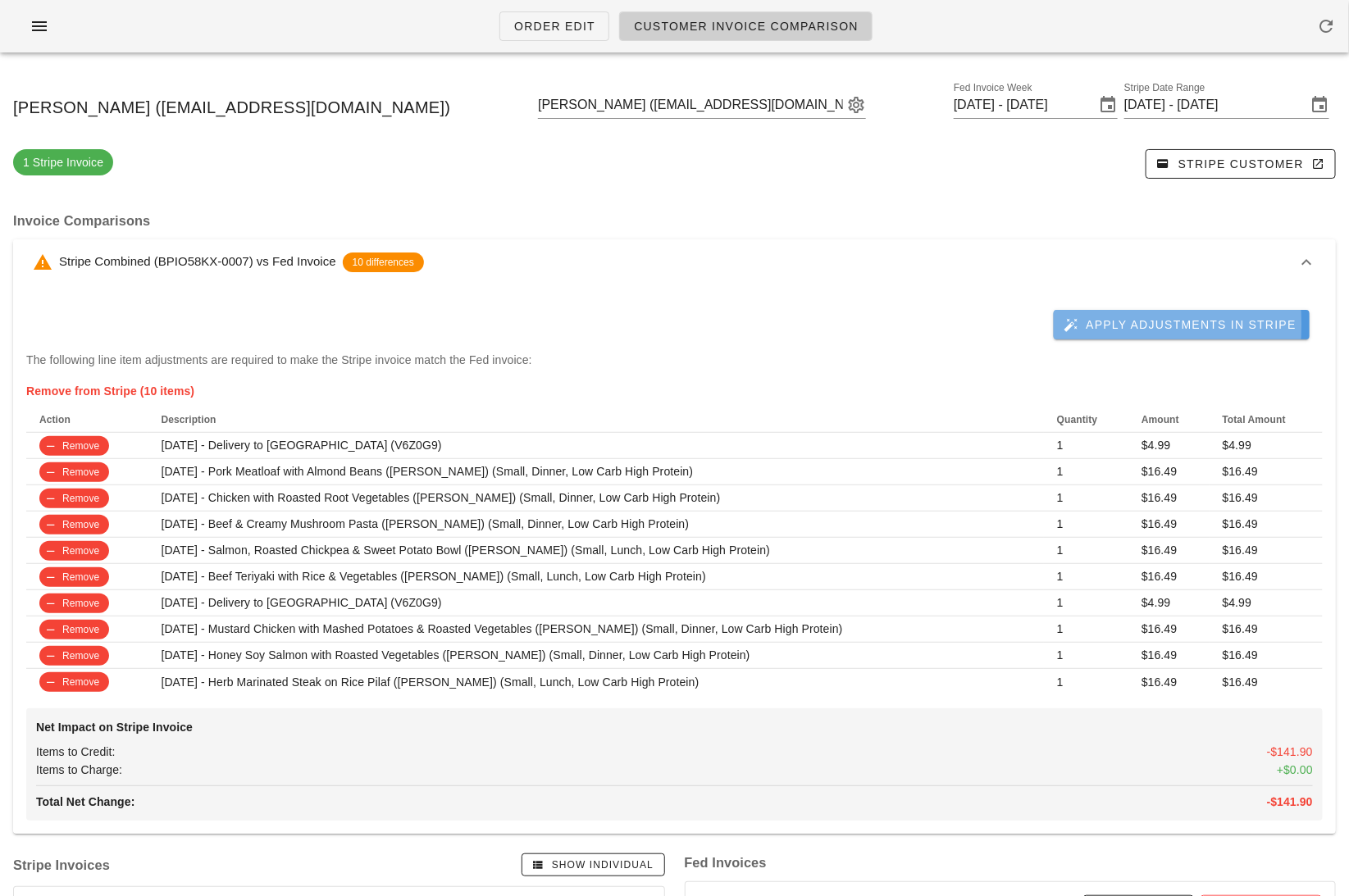
click at [1106, 312] on button "Apply Adjustments in Stripe" at bounding box center [1181, 324] width 256 height 29
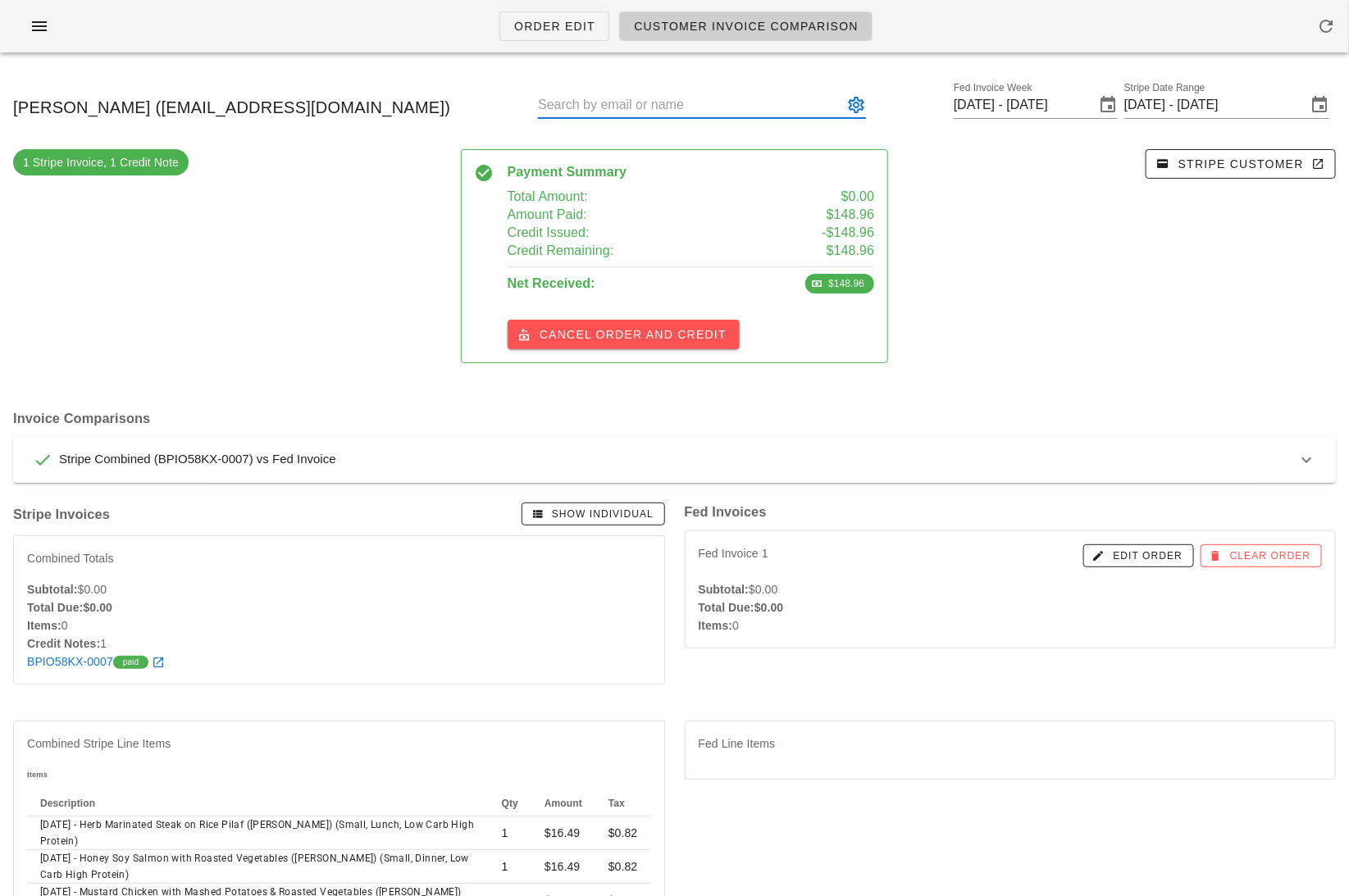
click at [749, 108] on input "text" at bounding box center [690, 104] width 305 height 26
paste input "leeannwhitlock@gmail.com"
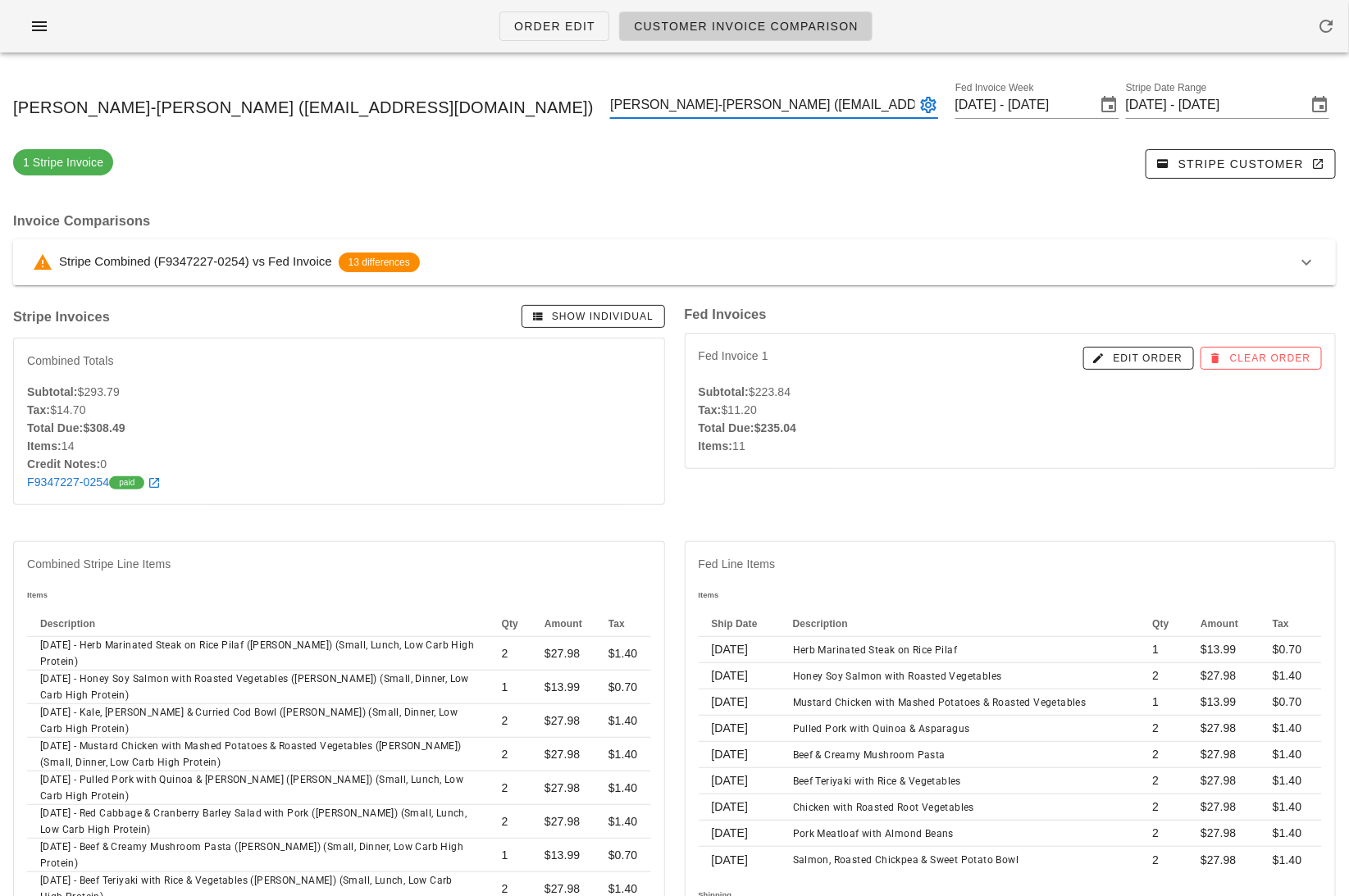
type input "Lee-Ann Whitlock (Leeannwhitlock@gmail.com)"
click at [724, 258] on div "Stripe Combined (F9347227-0254) vs Fed Invoice 13 differences" at bounding box center [665, 262] width 1263 height 19
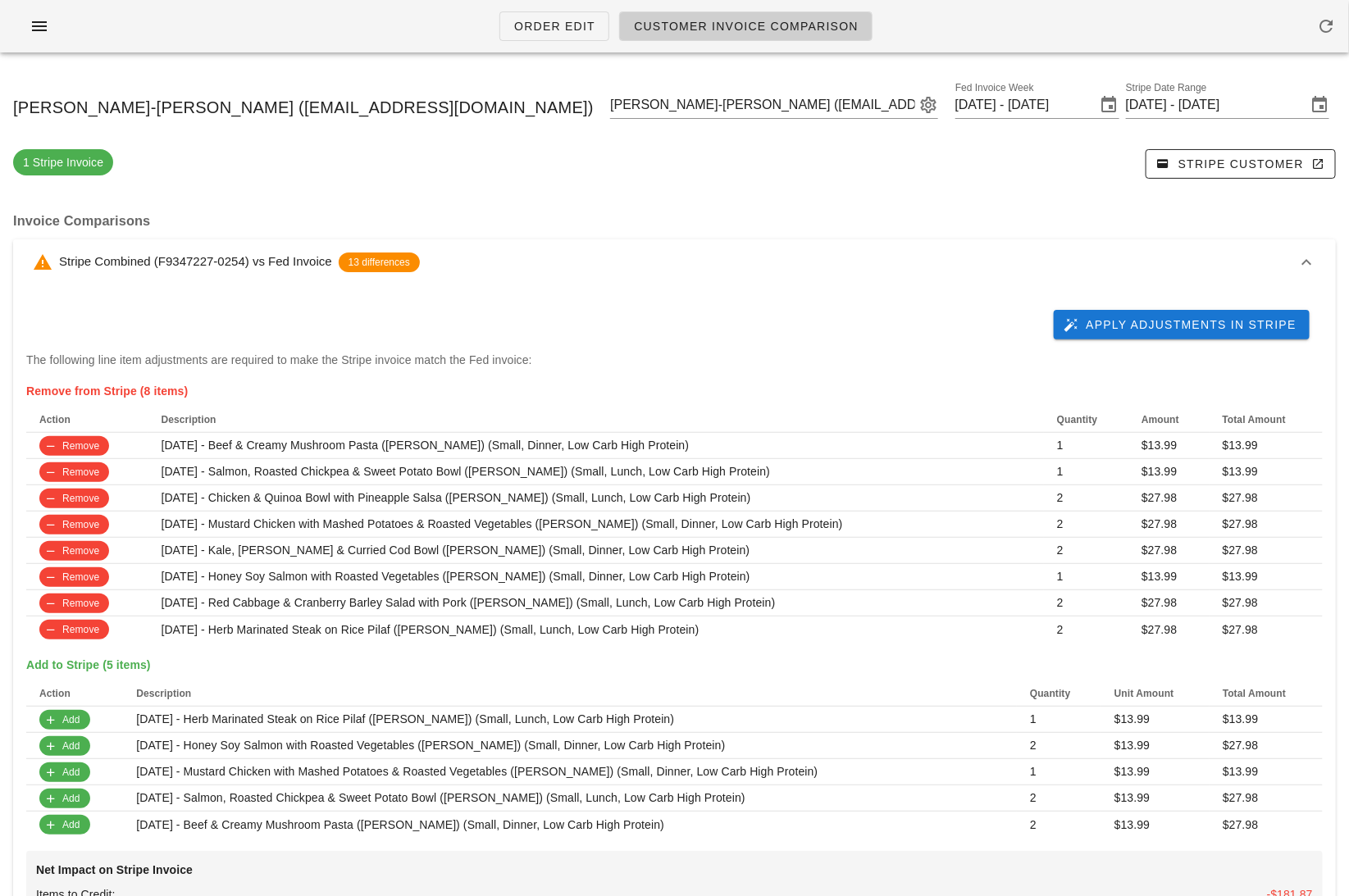
click at [1207, 295] on div "Apply Adjustments in Stripe The following line item adjustments are required to…" at bounding box center [674, 630] width 1323 height 691
click at [1213, 320] on span "Apply Adjustments in Stripe" at bounding box center [1182, 324] width 230 height 15
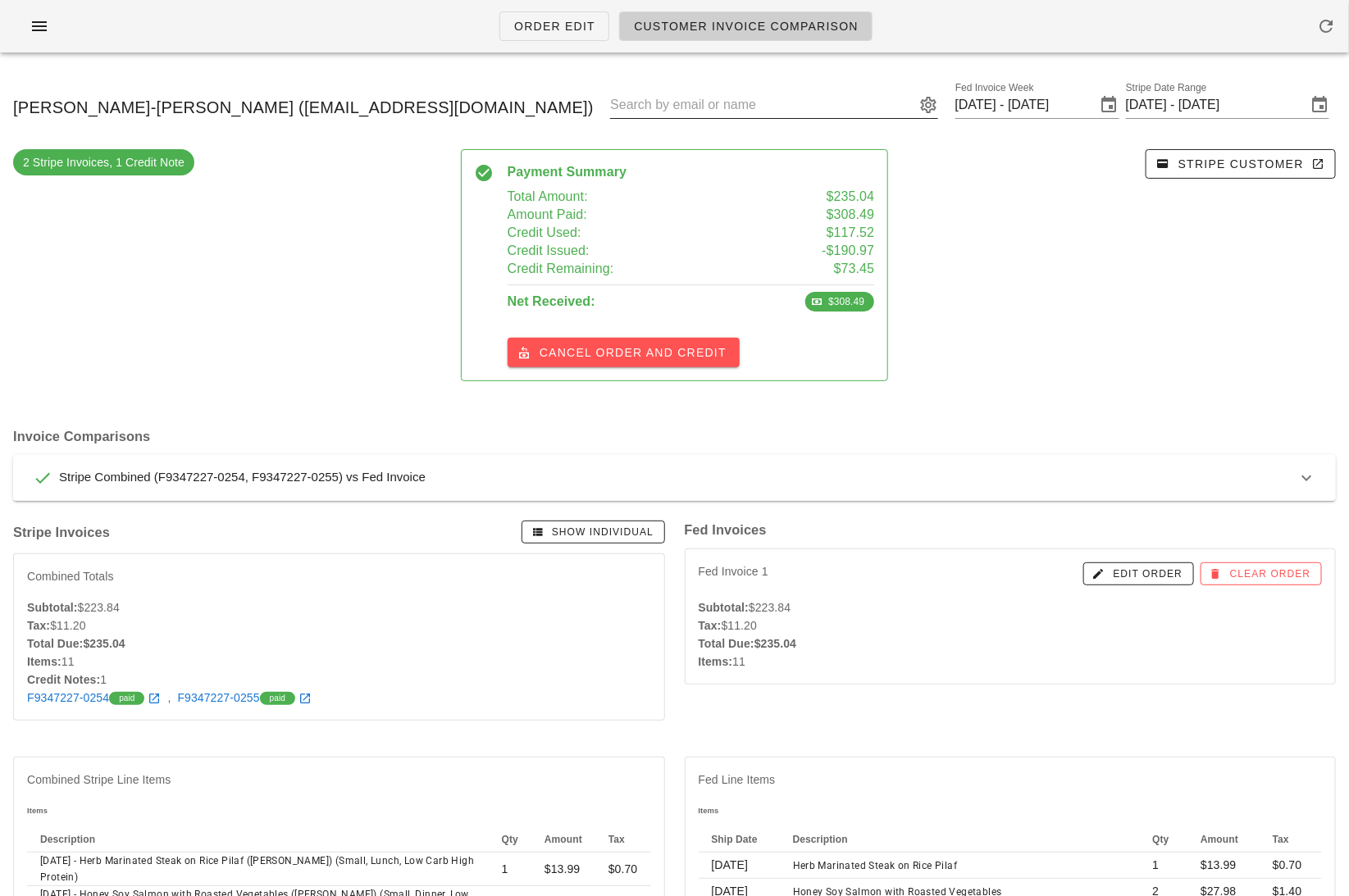
click at [787, 108] on input "text" at bounding box center [762, 104] width 305 height 26
paste input "Loulou.lb11@gmail.com"
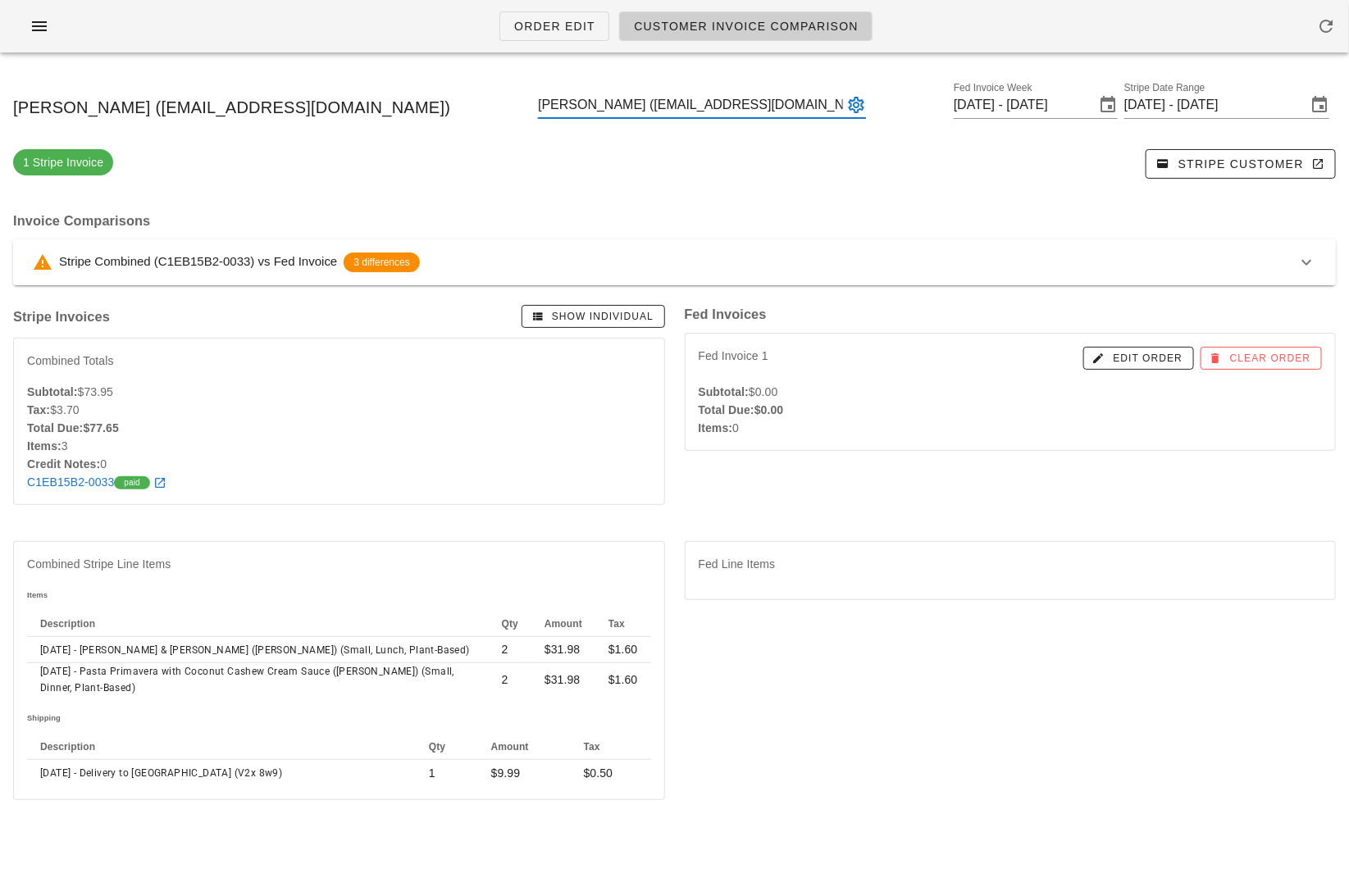
type input "Louise Brown (Loulou.lb11@gmail.com)"
click at [775, 267] on div "Stripe Combined (C1EB15B2-0033) vs Fed Invoice 3 differences" at bounding box center [665, 262] width 1263 height 19
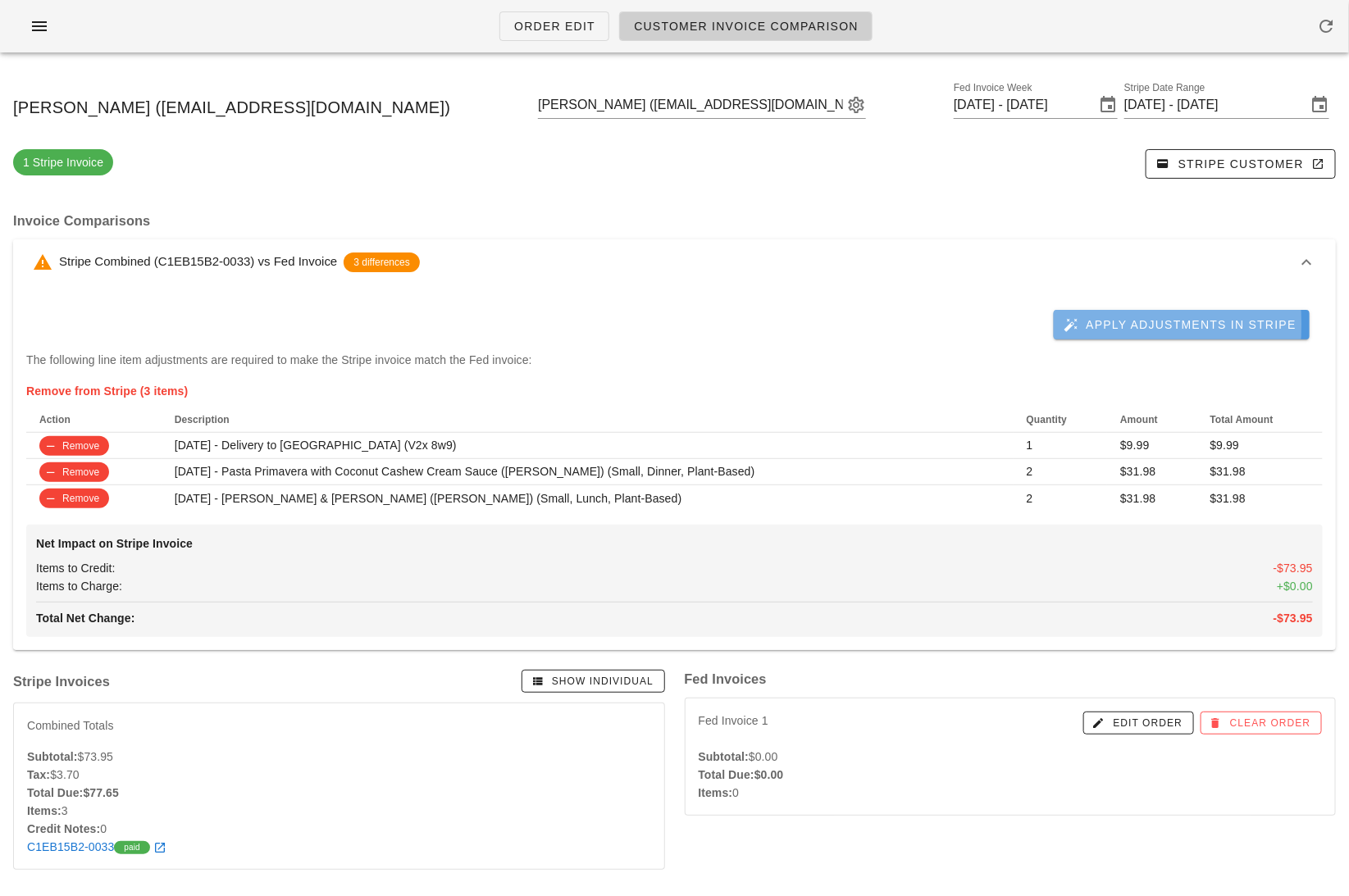
click at [1106, 327] on span "Apply Adjustments in Stripe" at bounding box center [1182, 324] width 230 height 15
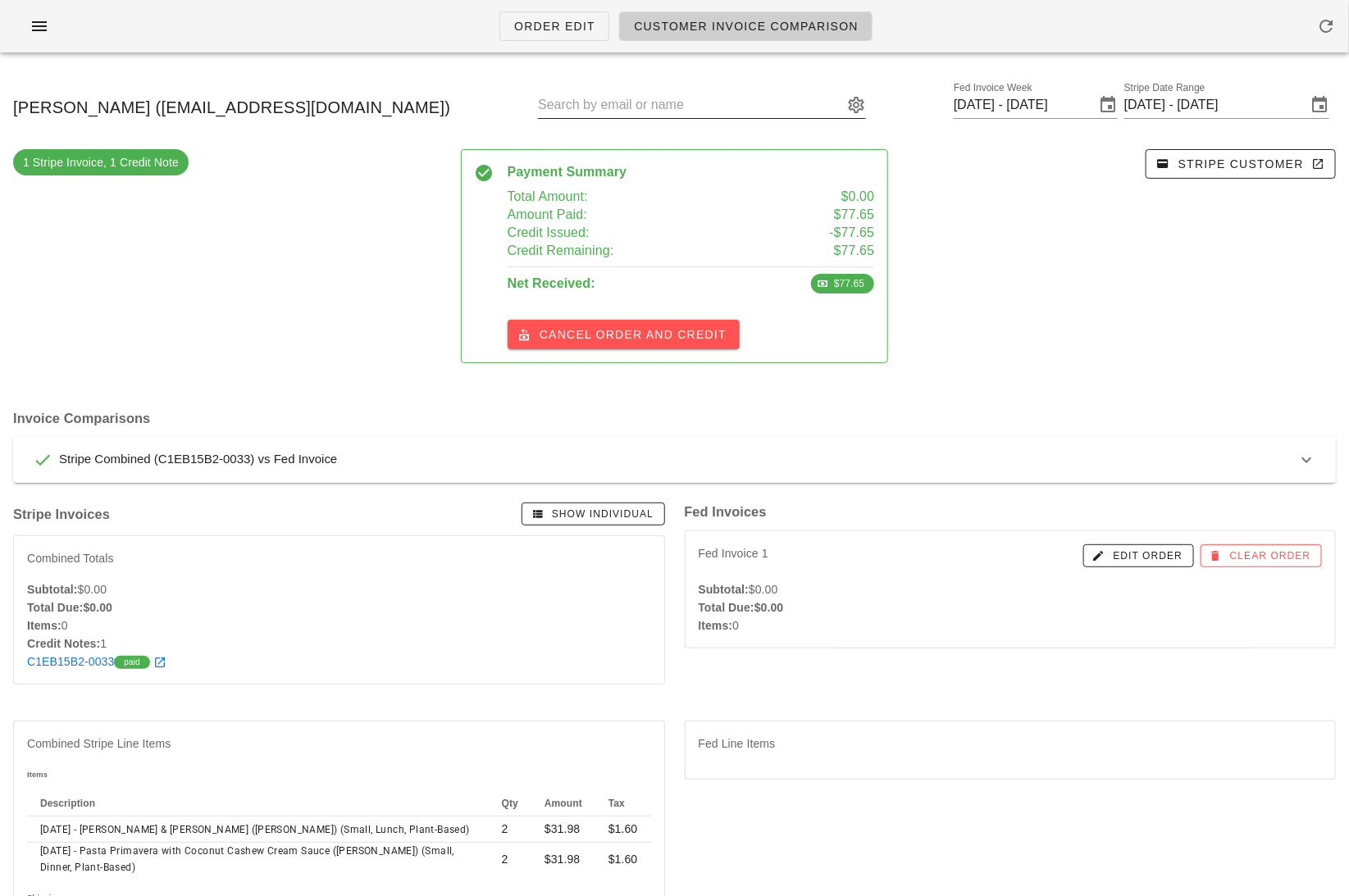
click at [718, 112] on input "text" at bounding box center [690, 104] width 305 height 26
paste input "sbass86@gmail.com"
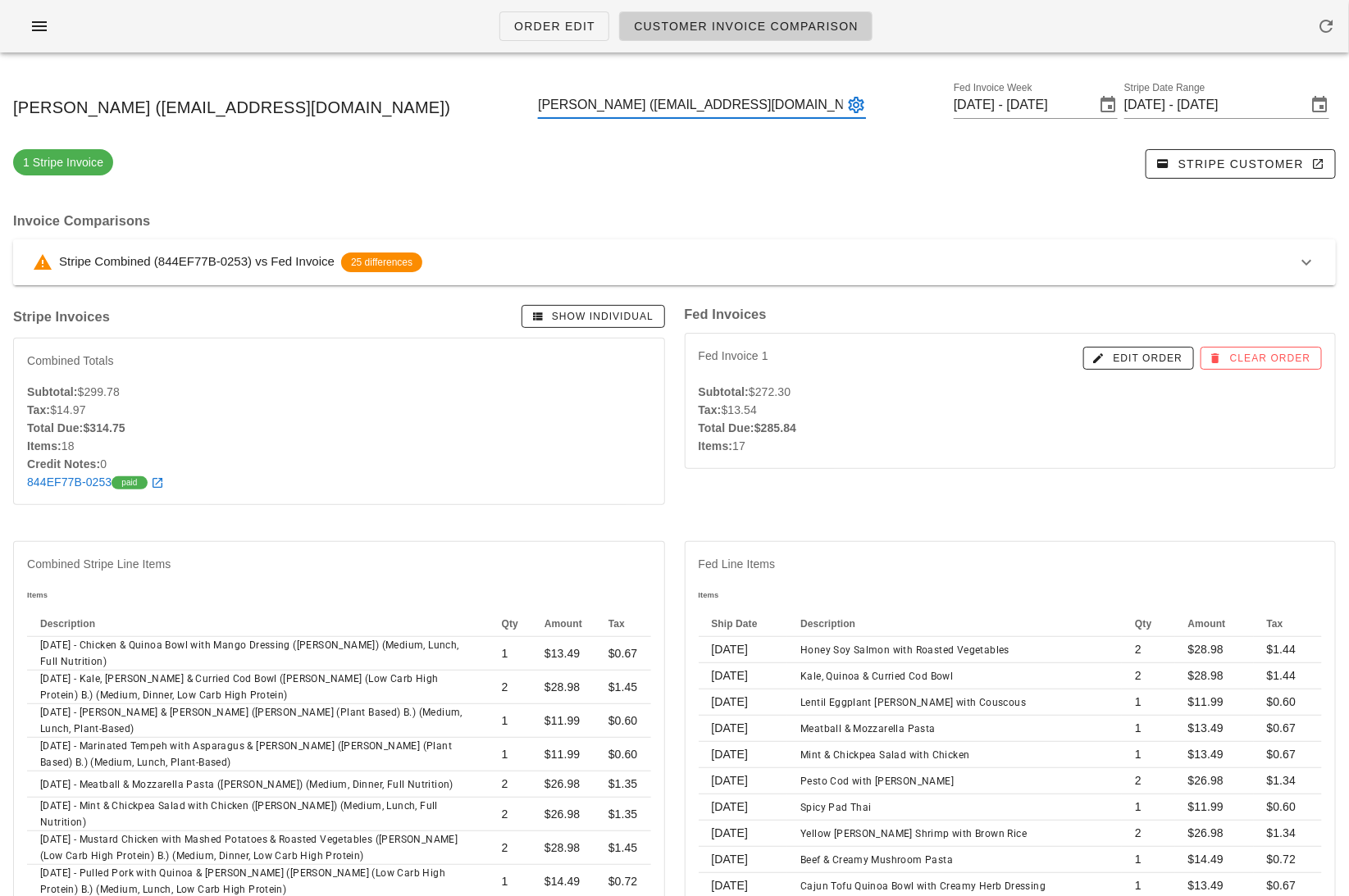
type input "Steven Bass (sbass86@gmail.com)"
click at [779, 257] on div "Stripe Combined (844EF77B-0253) vs Fed Invoice 25 differences" at bounding box center [665, 262] width 1263 height 19
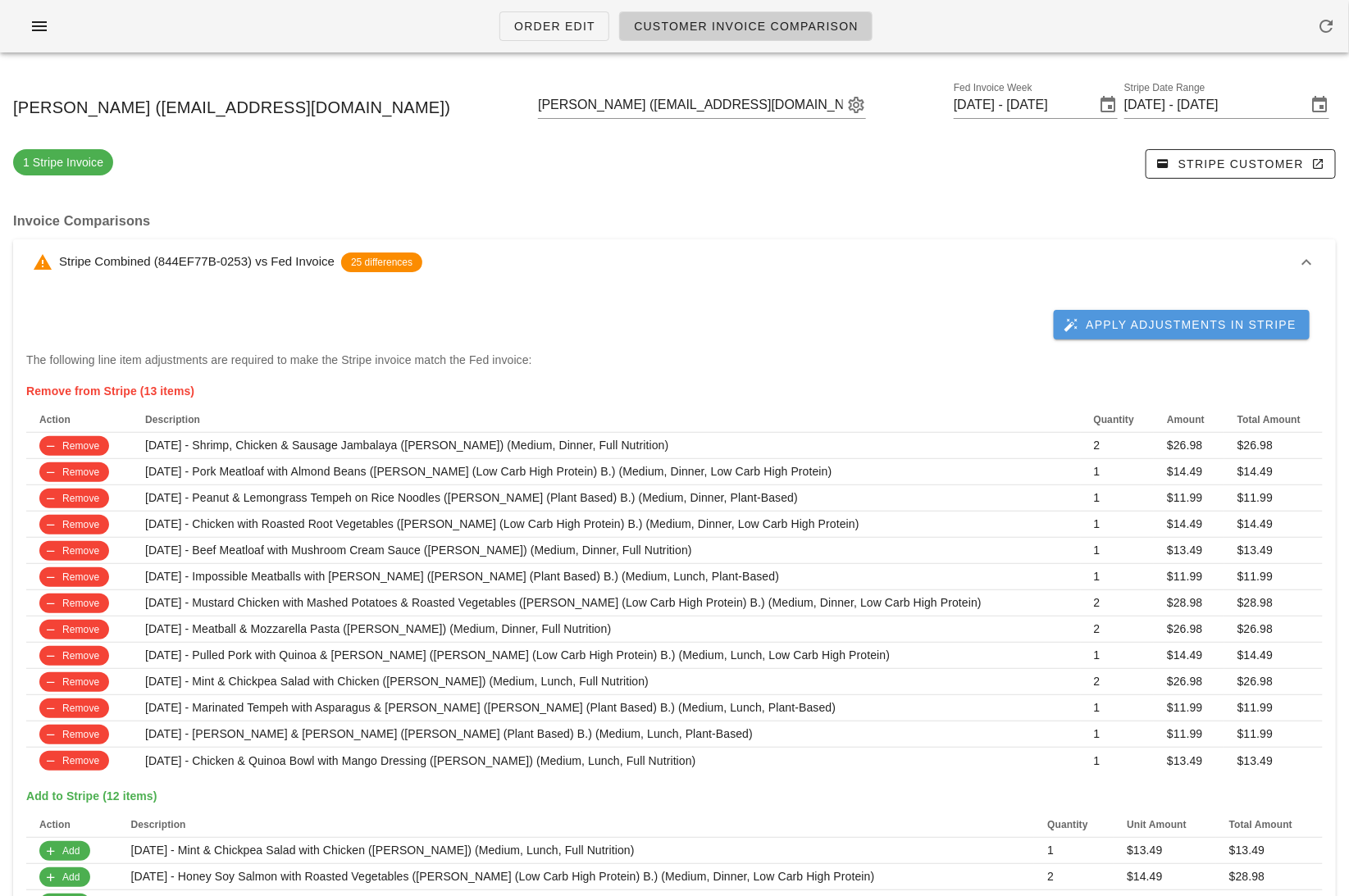
click at [1218, 315] on button "Apply Adjustments in Stripe" at bounding box center [1181, 324] width 256 height 29
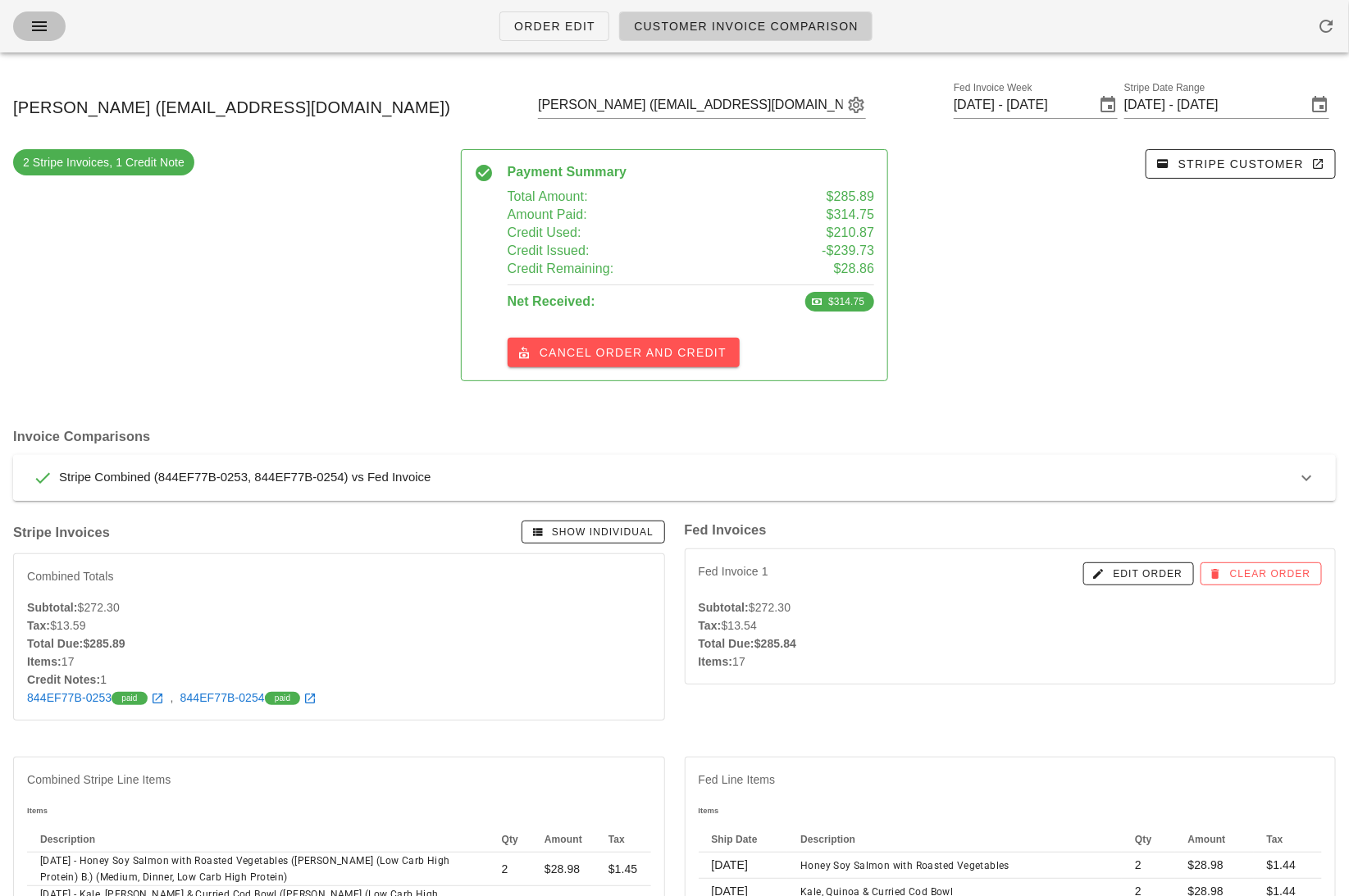
click at [30, 18] on icon "button" at bounding box center [39, 26] width 19 height 19
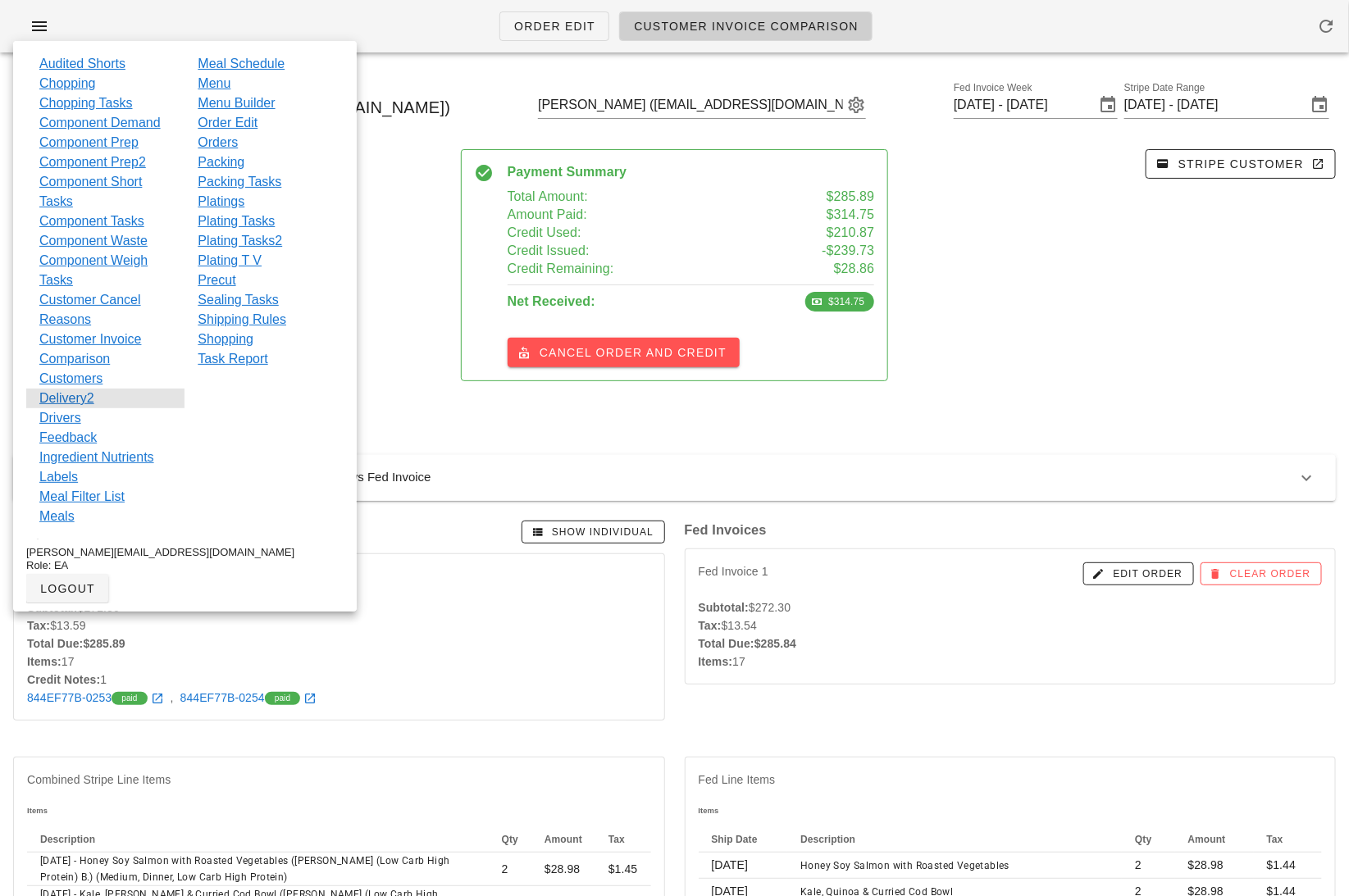
click at [100, 394] on div "Delivery2" at bounding box center [105, 398] width 159 height 19
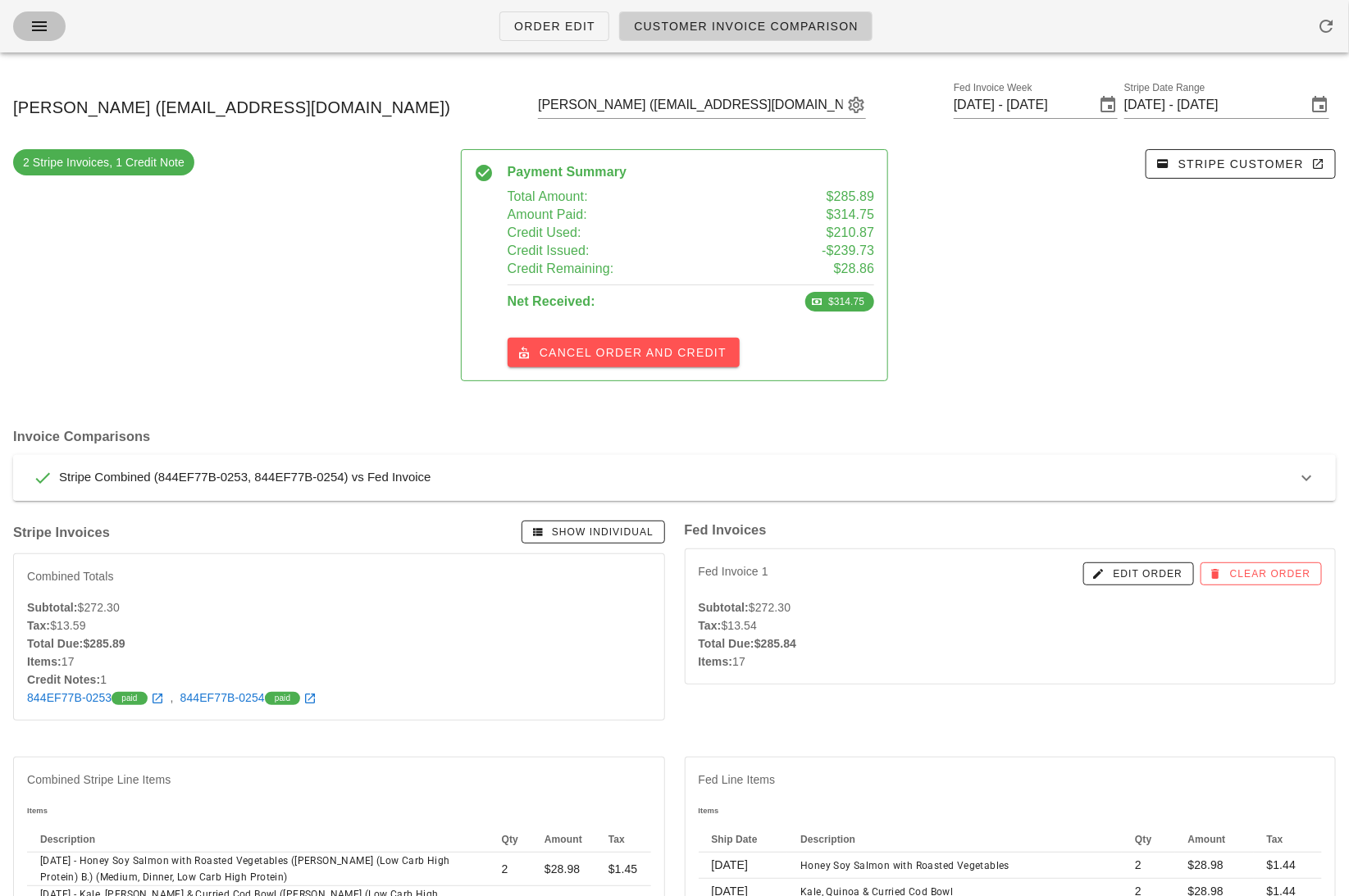
click at [38, 29] on icon "button" at bounding box center [39, 26] width 19 height 19
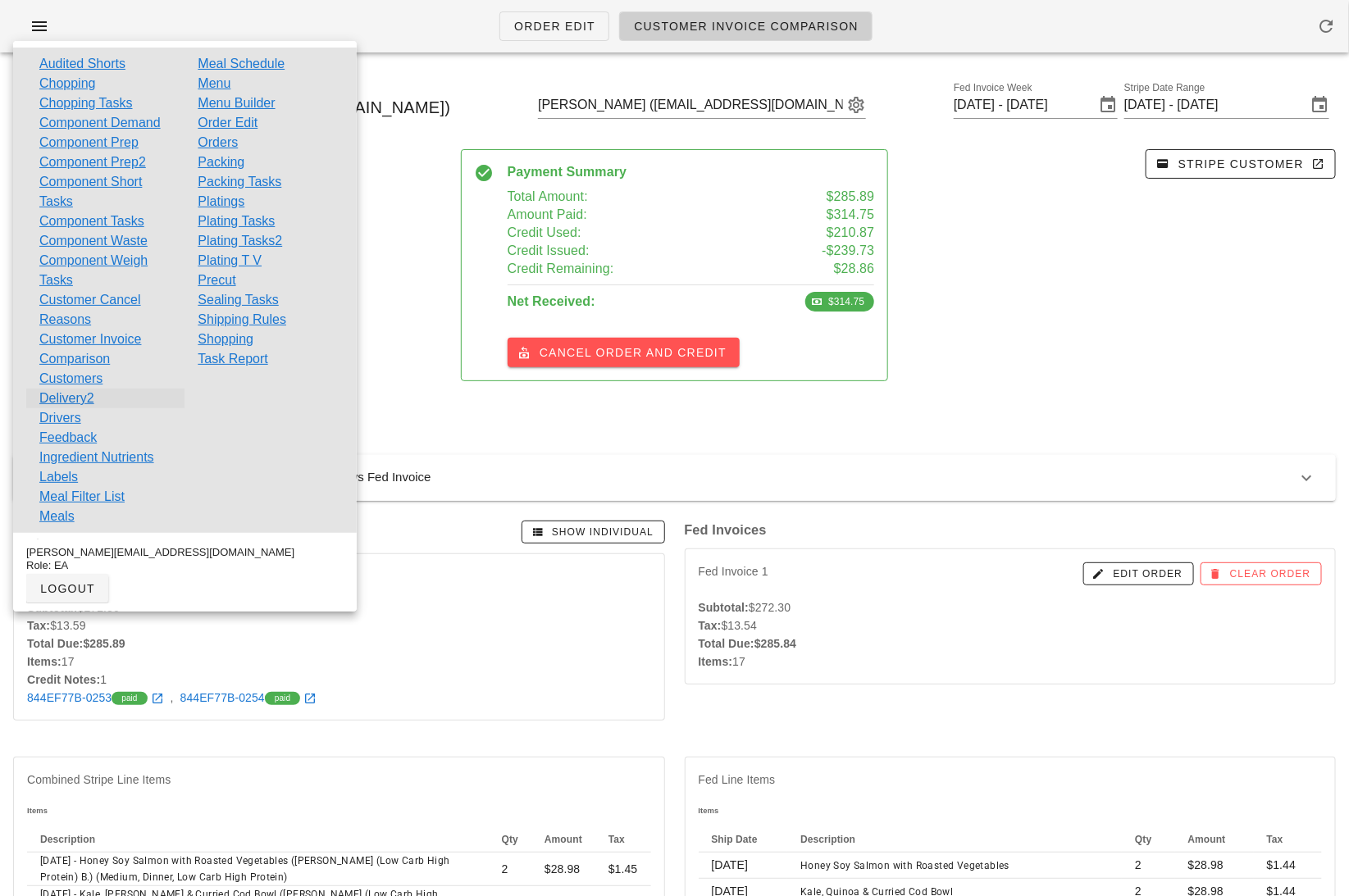
click at [61, 393] on link "Delivery2" at bounding box center [66, 398] width 55 height 19
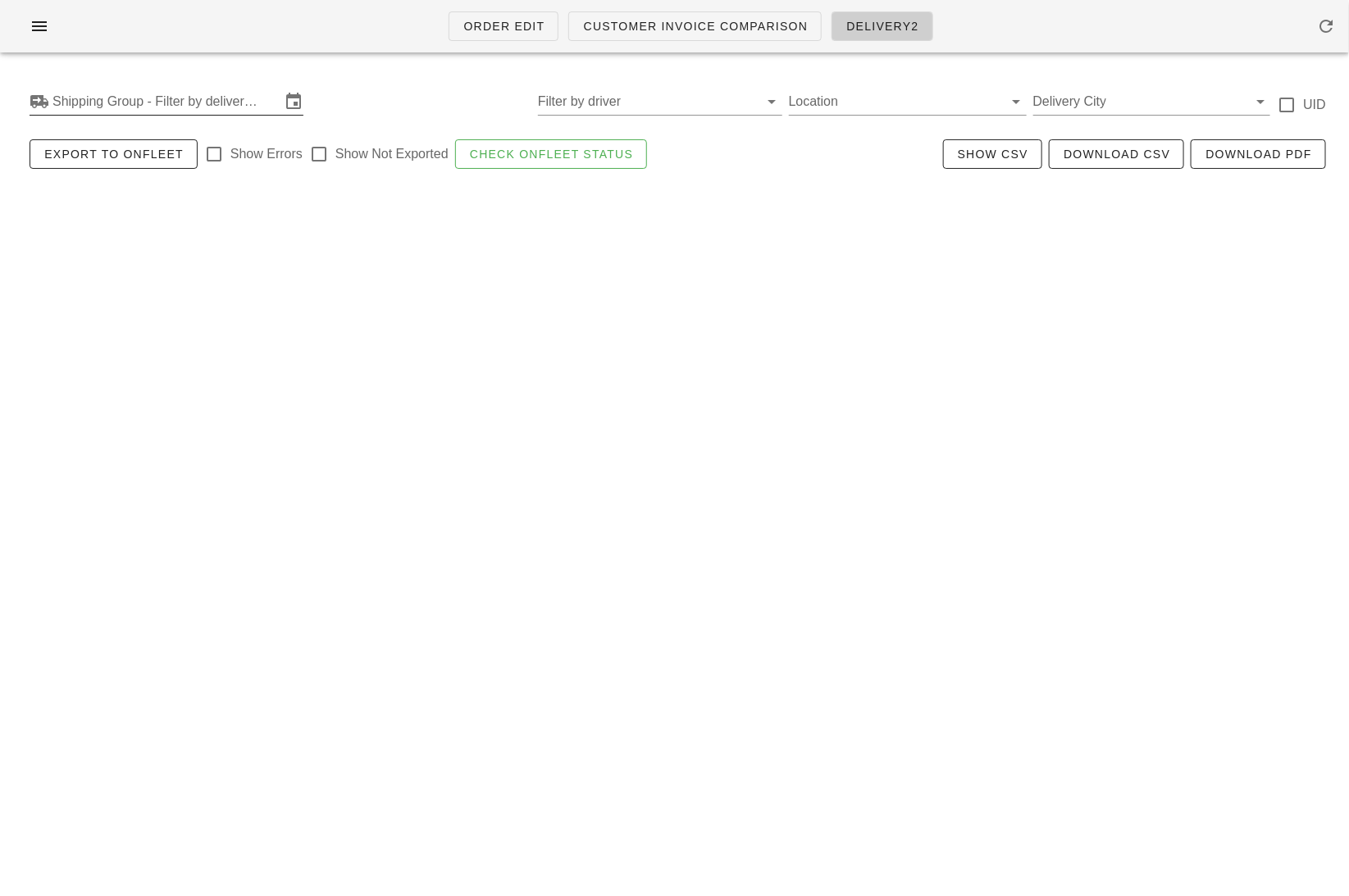
click at [199, 98] on input "Shipping Group - Filter by delivery logistics" at bounding box center [166, 101] width 228 height 26
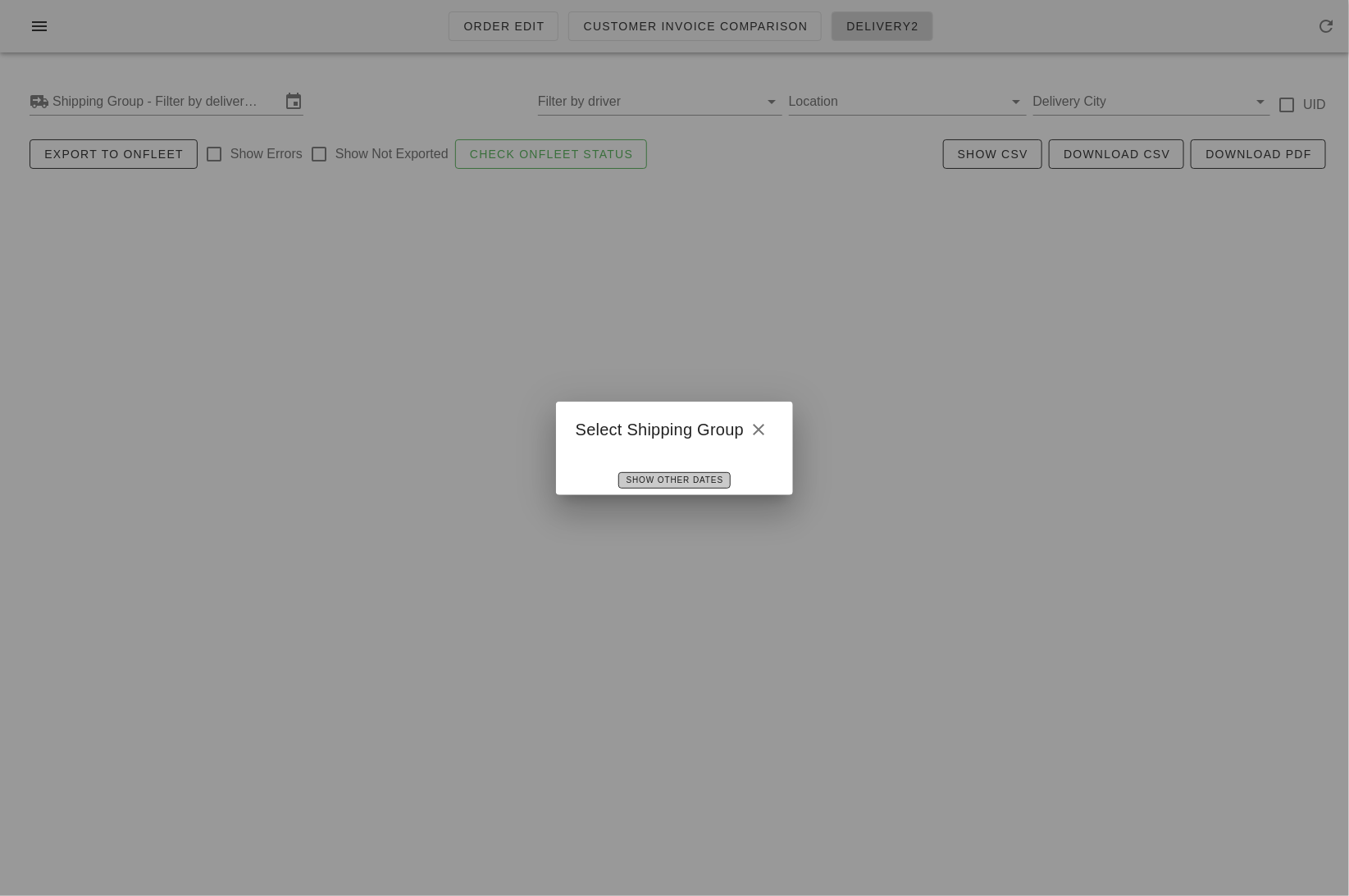
click at [669, 476] on span "Show Other Dates" at bounding box center [674, 480] width 97 height 9
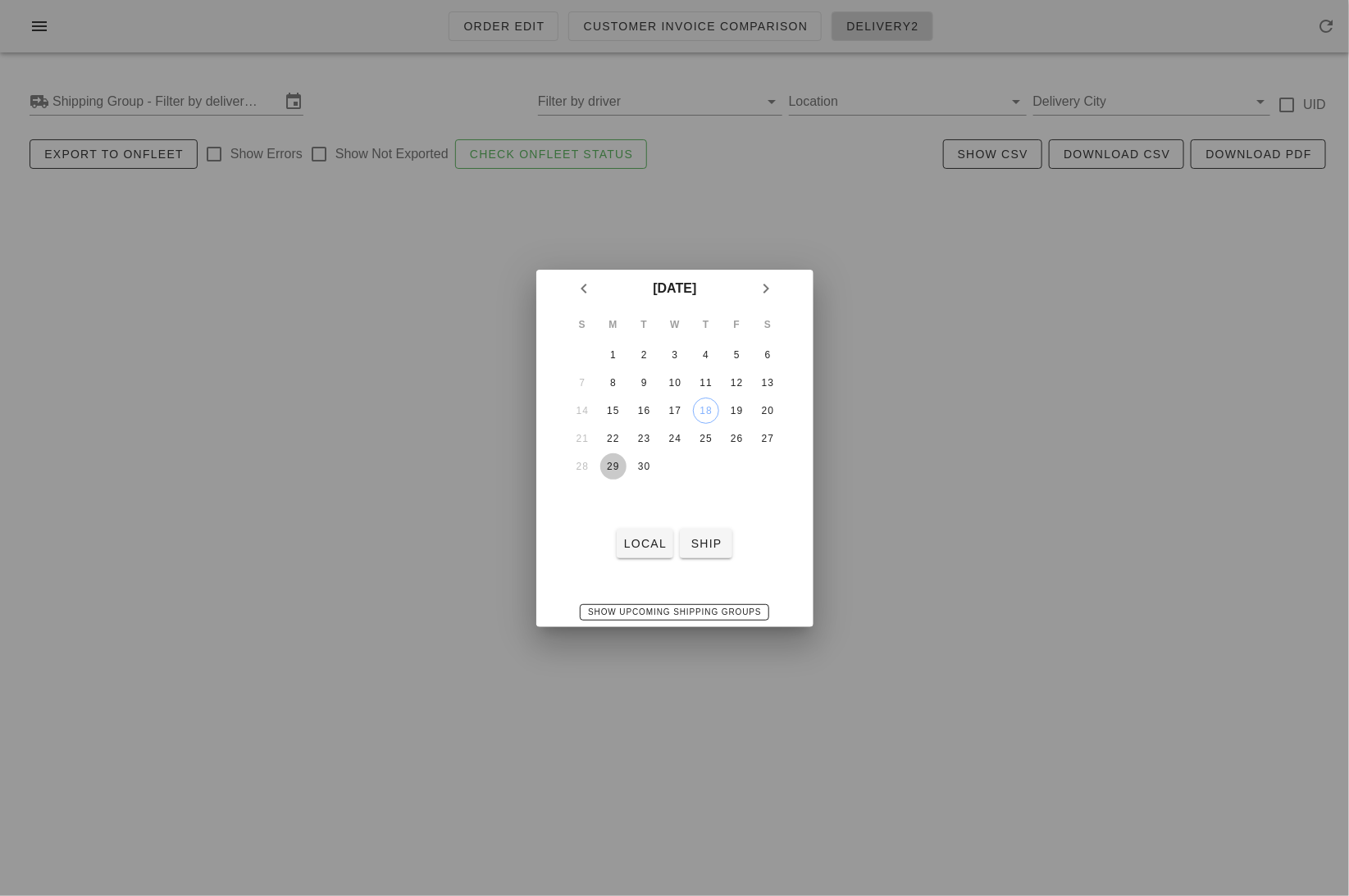
click at [617, 454] on button "29" at bounding box center [612, 466] width 26 height 26
click at [615, 442] on div "22" at bounding box center [612, 439] width 26 height 12
click at [666, 437] on div "24" at bounding box center [674, 439] width 26 height 12
click at [622, 434] on div "22" at bounding box center [612, 439] width 26 height 12
click at [700, 542] on span "ship" at bounding box center [706, 543] width 39 height 13
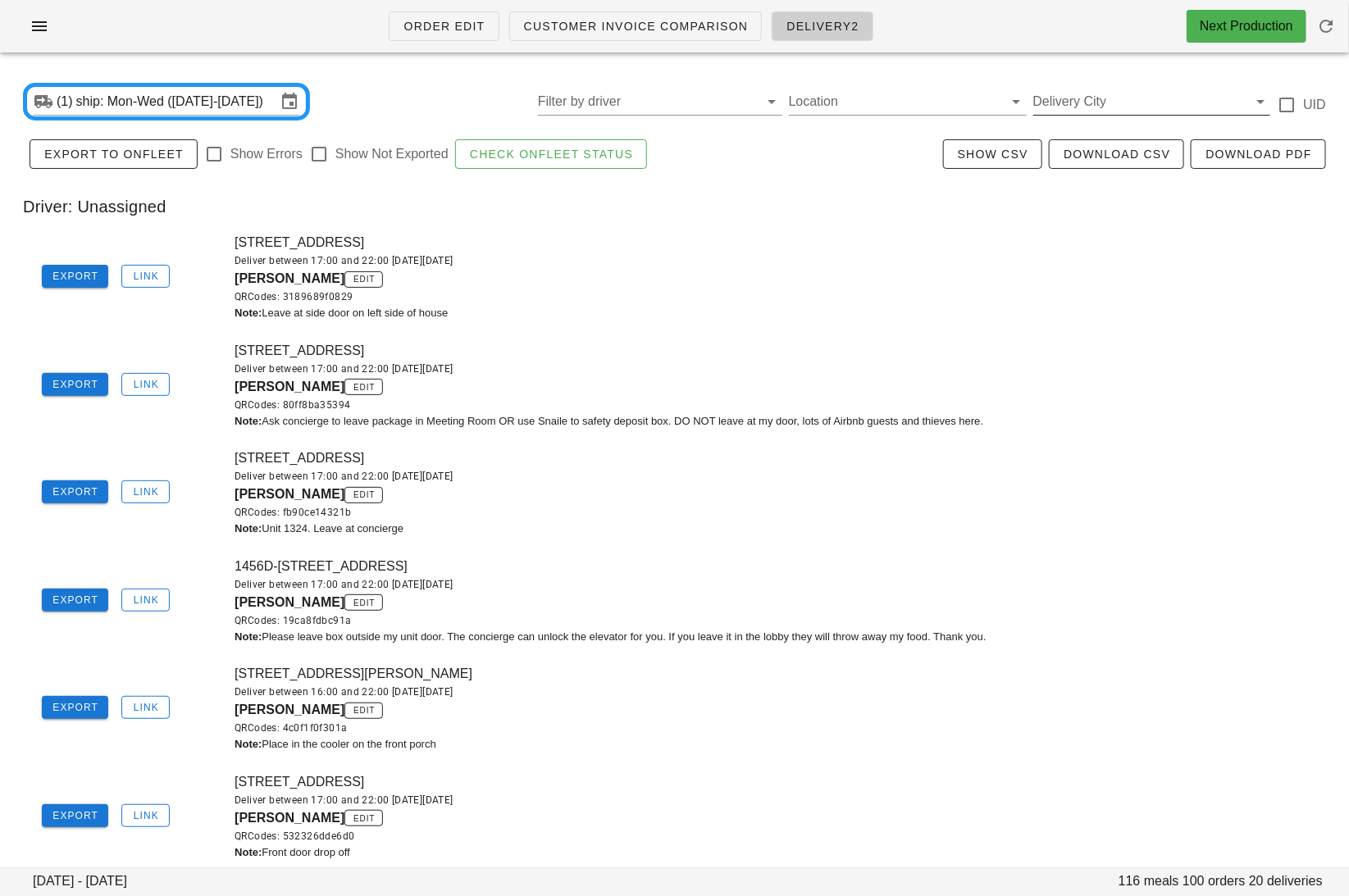
click at [1142, 96] on input "Delivery City" at bounding box center [1138, 101] width 211 height 26
click at [1127, 123] on div "toronto" at bounding box center [1151, 114] width 211 height 35
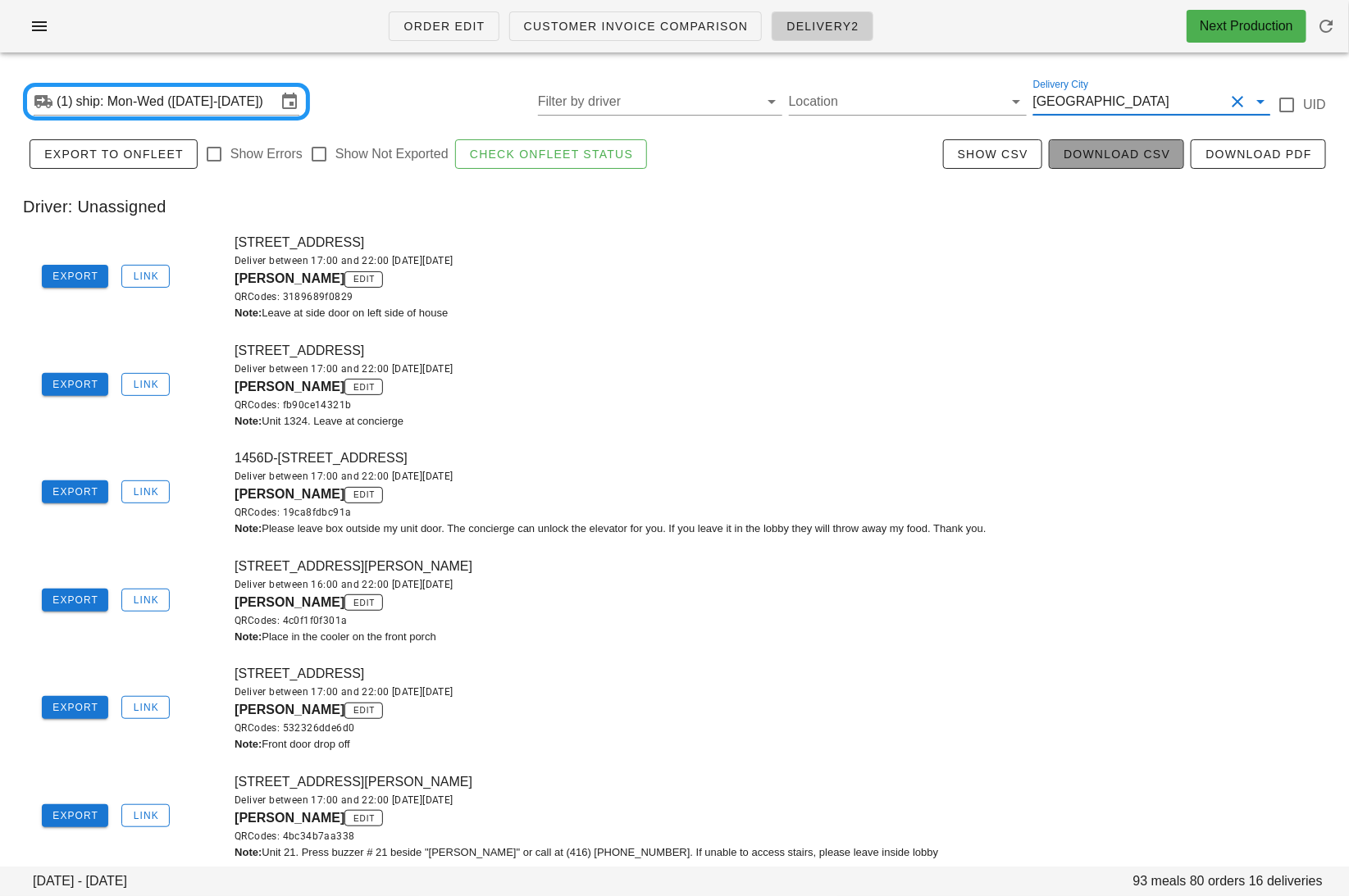
click at [1125, 154] on span "Download CSV" at bounding box center [1116, 154] width 107 height 13
click at [223, 89] on input "ship: Mon-Wed ([DATE]-[DATE])" at bounding box center [176, 101] width 201 height 26
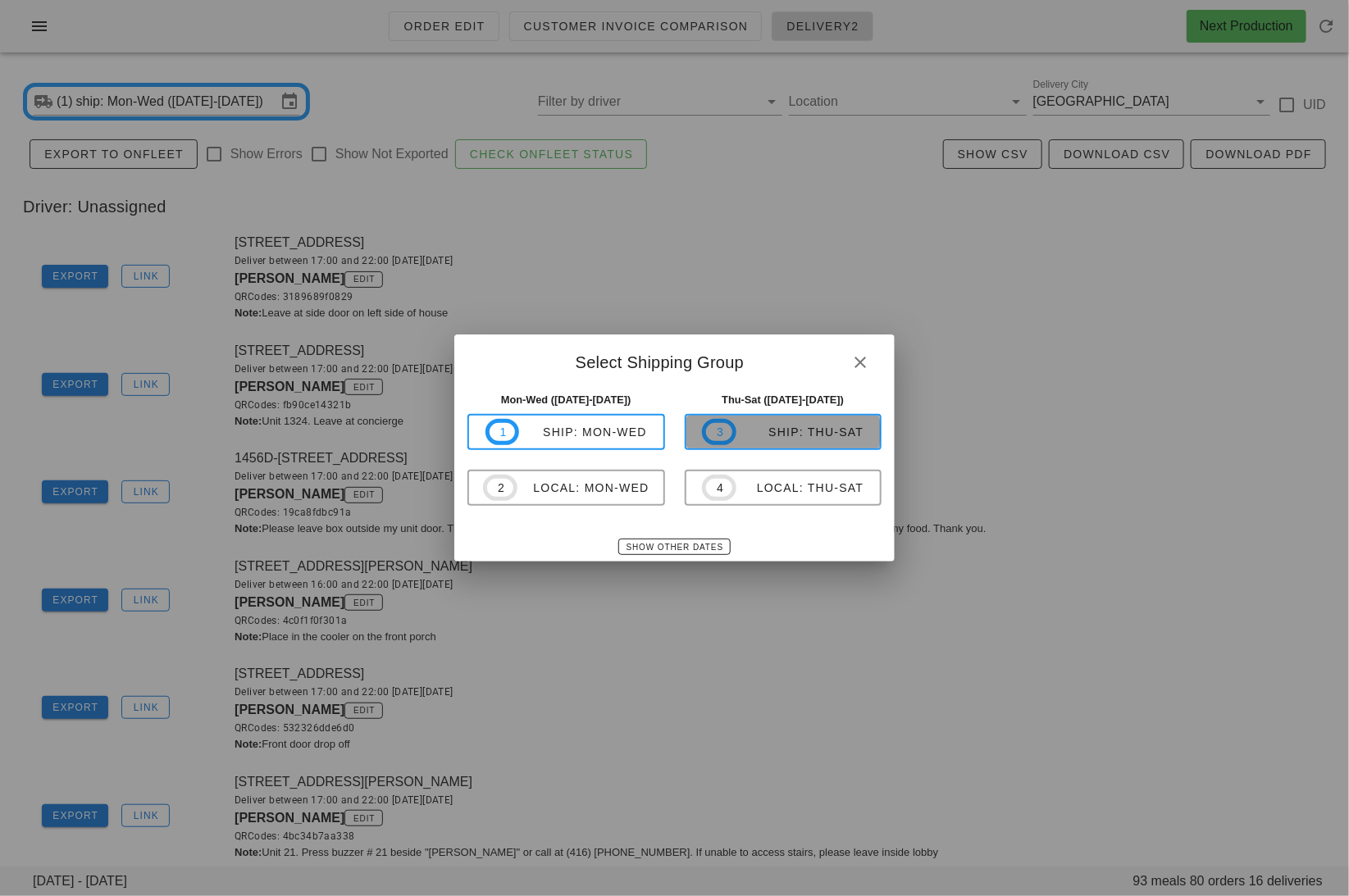
click at [796, 432] on div "ship: Thu-Sat" at bounding box center [799, 431] width 128 height 13
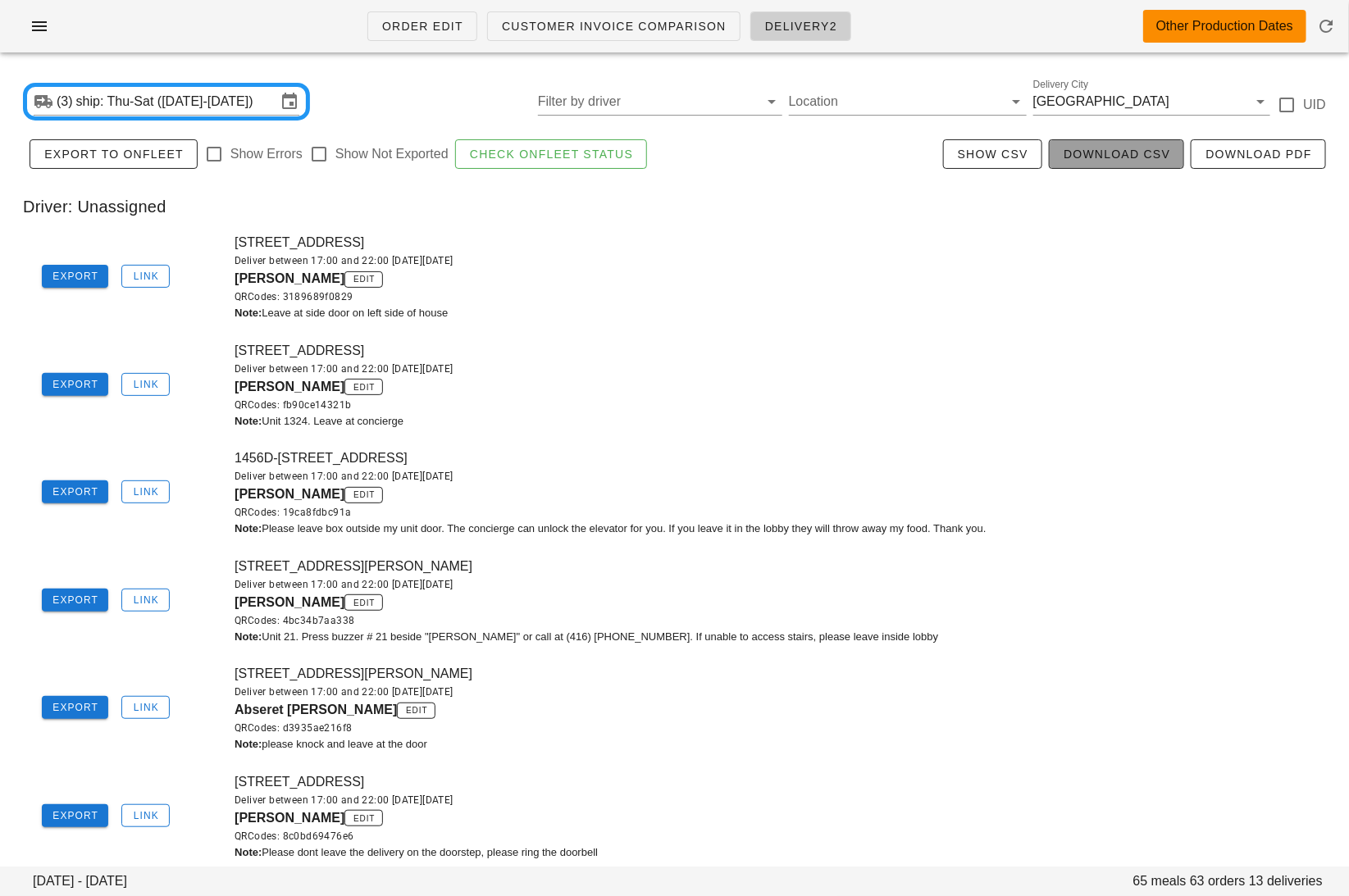
click at [1091, 156] on span "Download CSV" at bounding box center [1116, 154] width 107 height 13
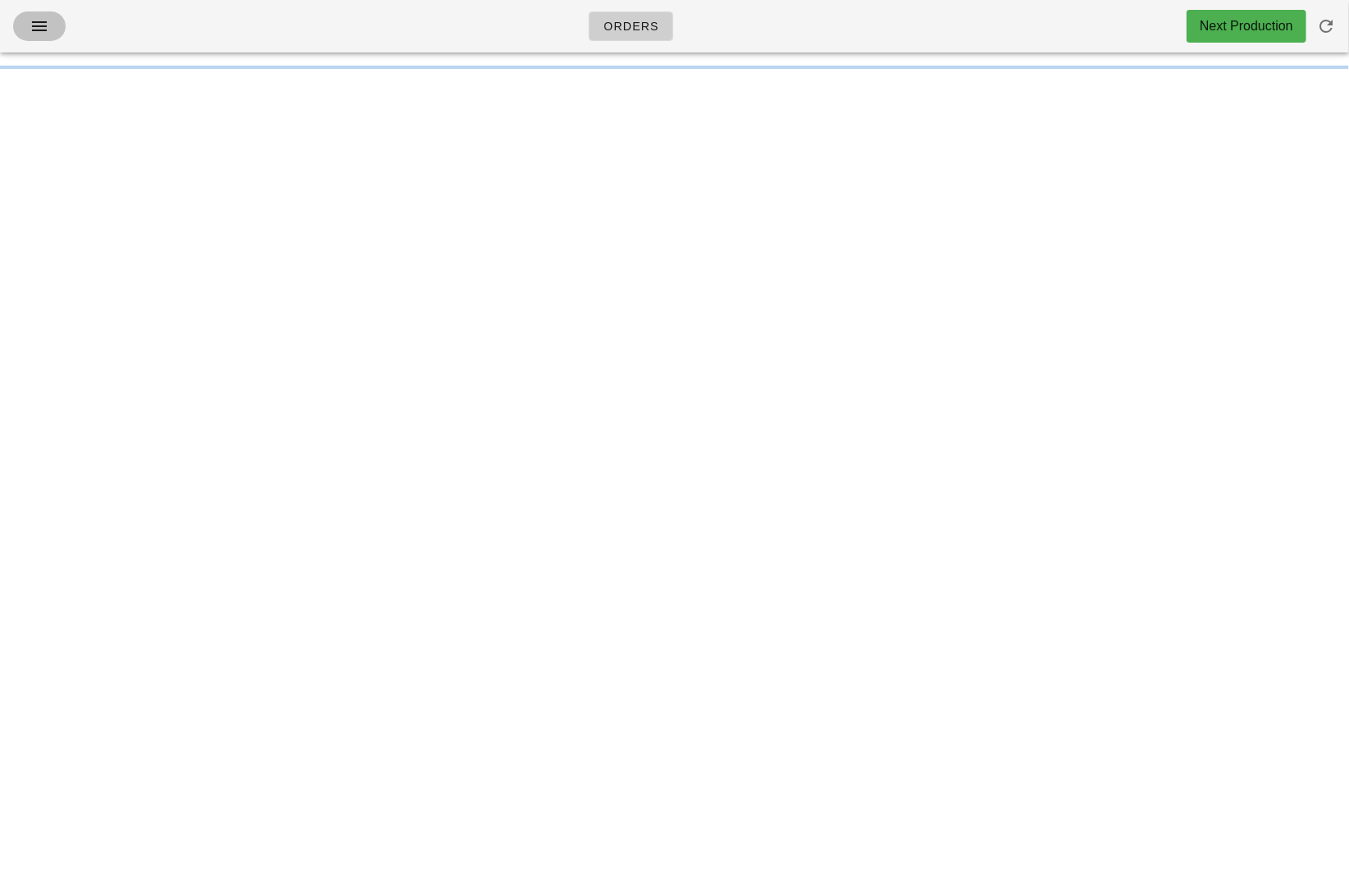
click at [32, 32] on icon "button" at bounding box center [39, 26] width 19 height 19
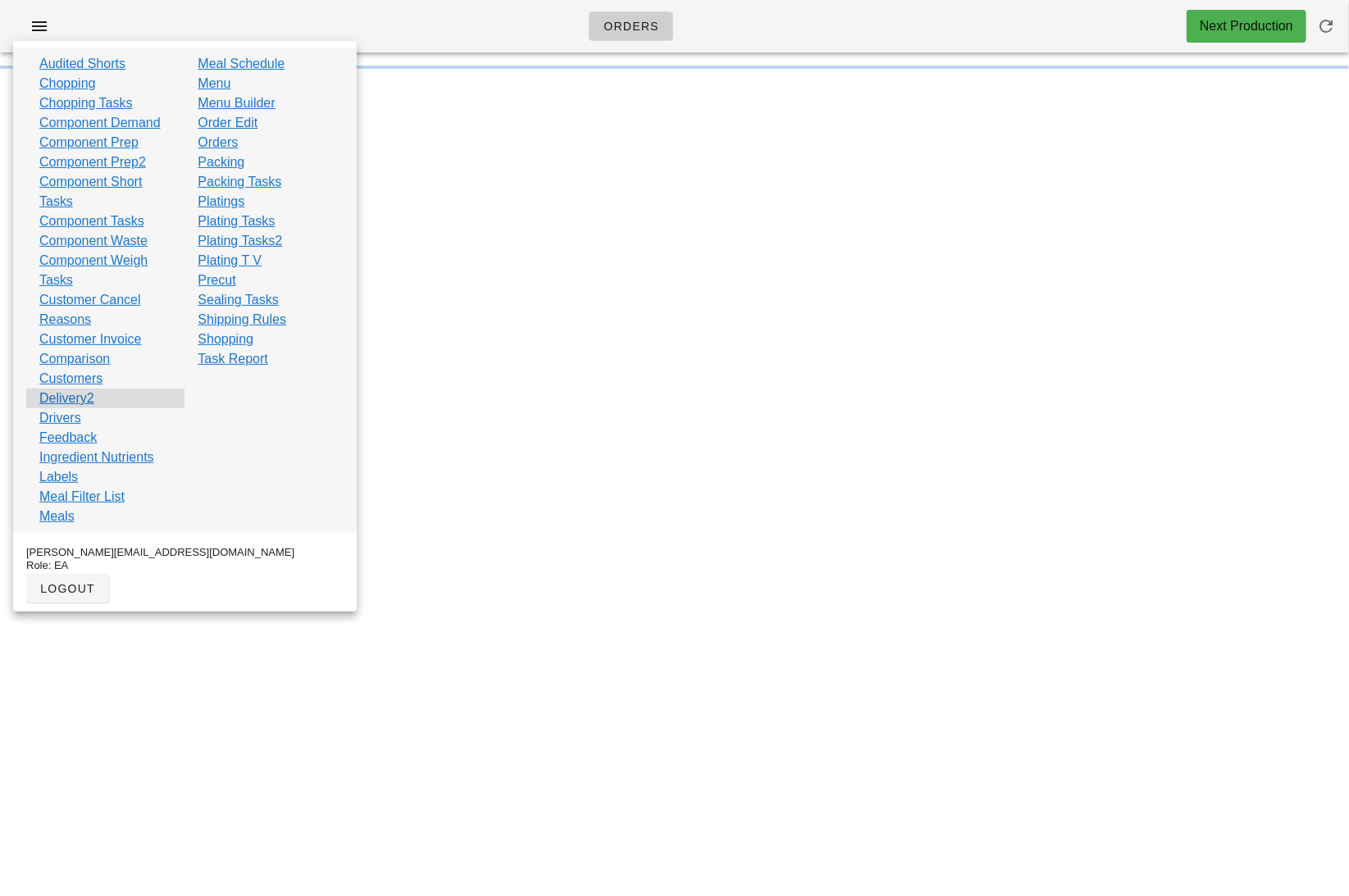
click at [102, 394] on div "Delivery2" at bounding box center [105, 398] width 159 height 19
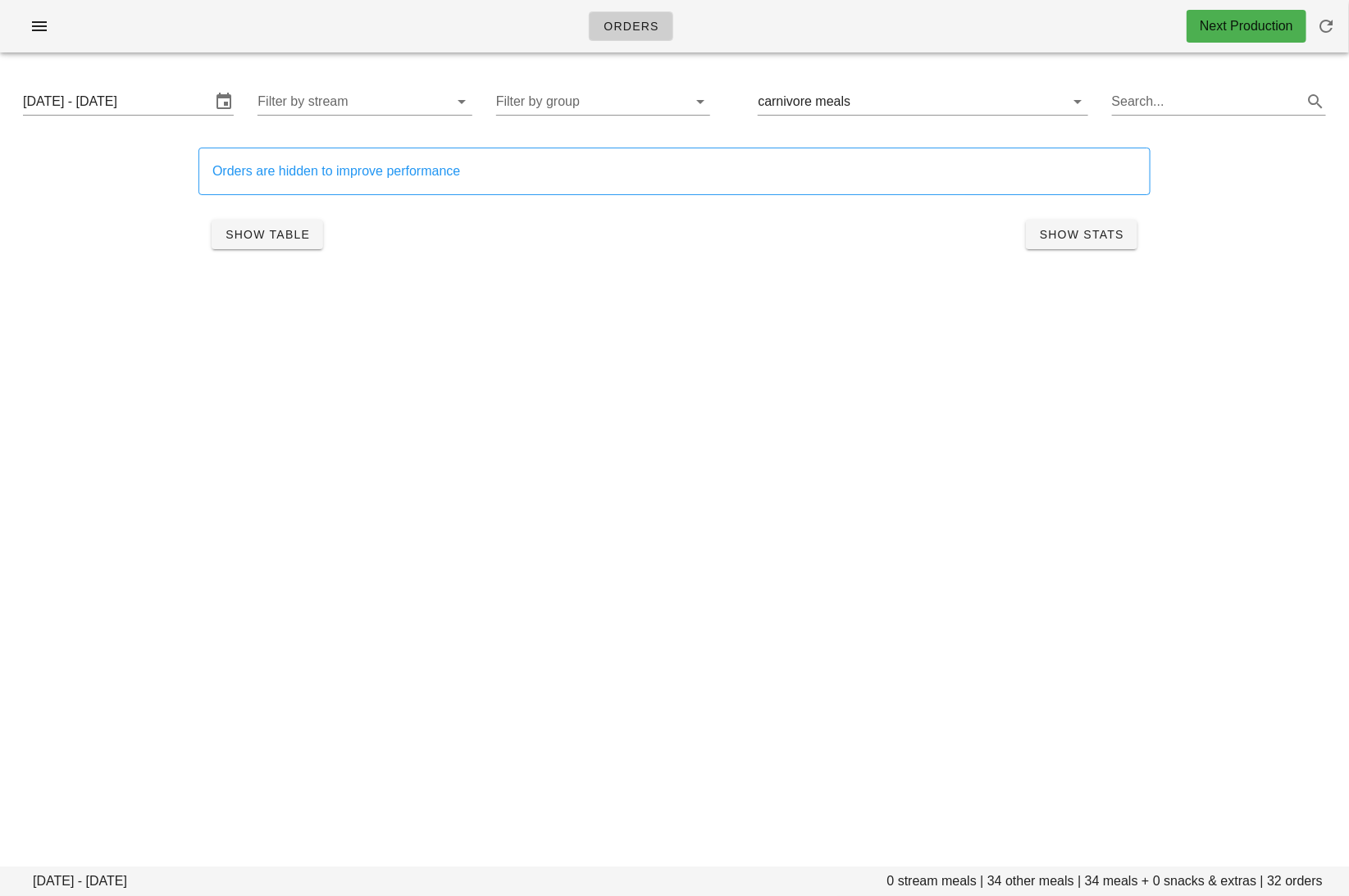
click at [28, 47] on div "Orders Next Production" at bounding box center [674, 26] width 1349 height 53
click at [47, 17] on icon "button" at bounding box center [39, 26] width 19 height 19
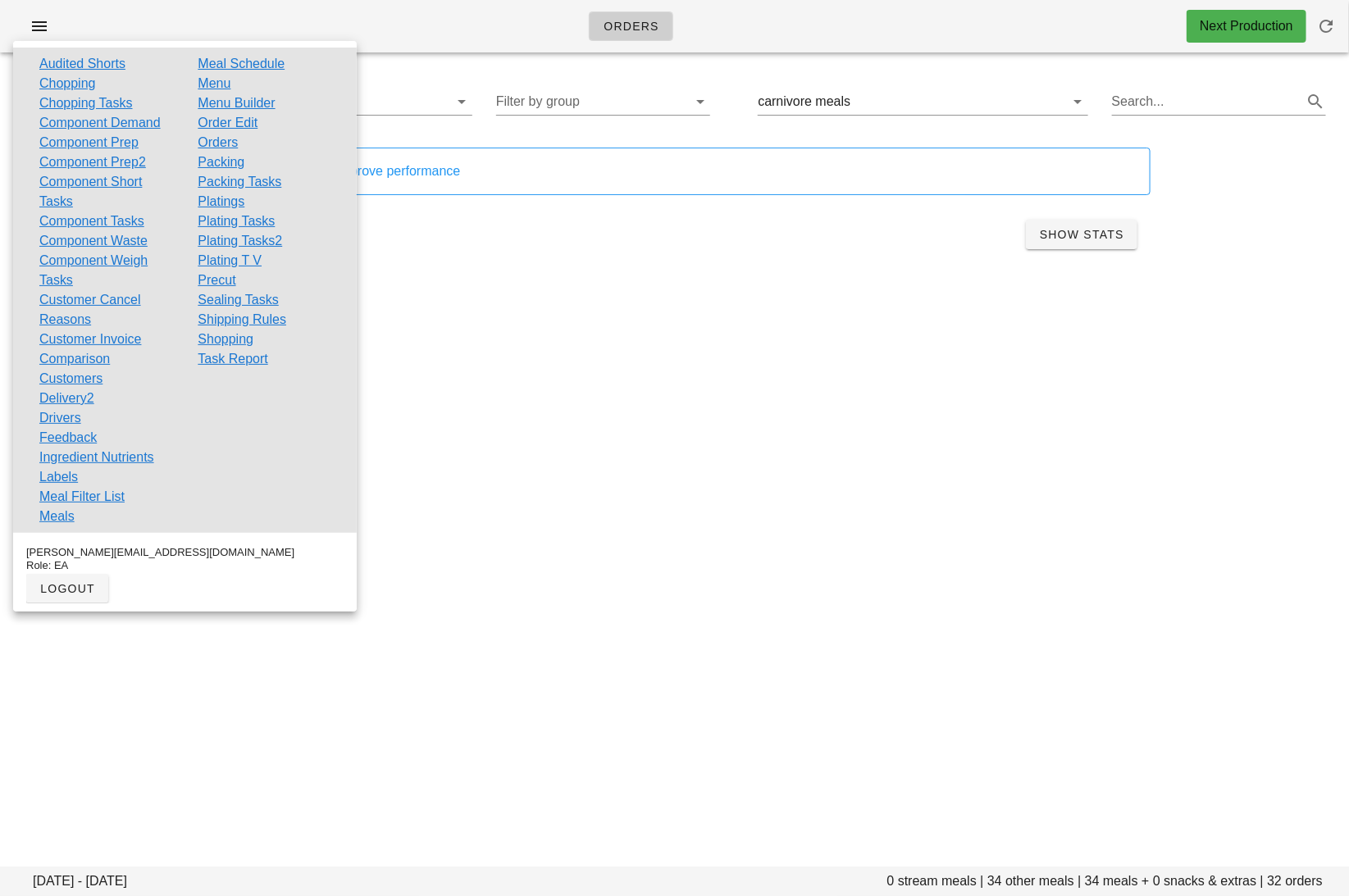
click at [223, 157] on link "Packing" at bounding box center [221, 162] width 47 height 19
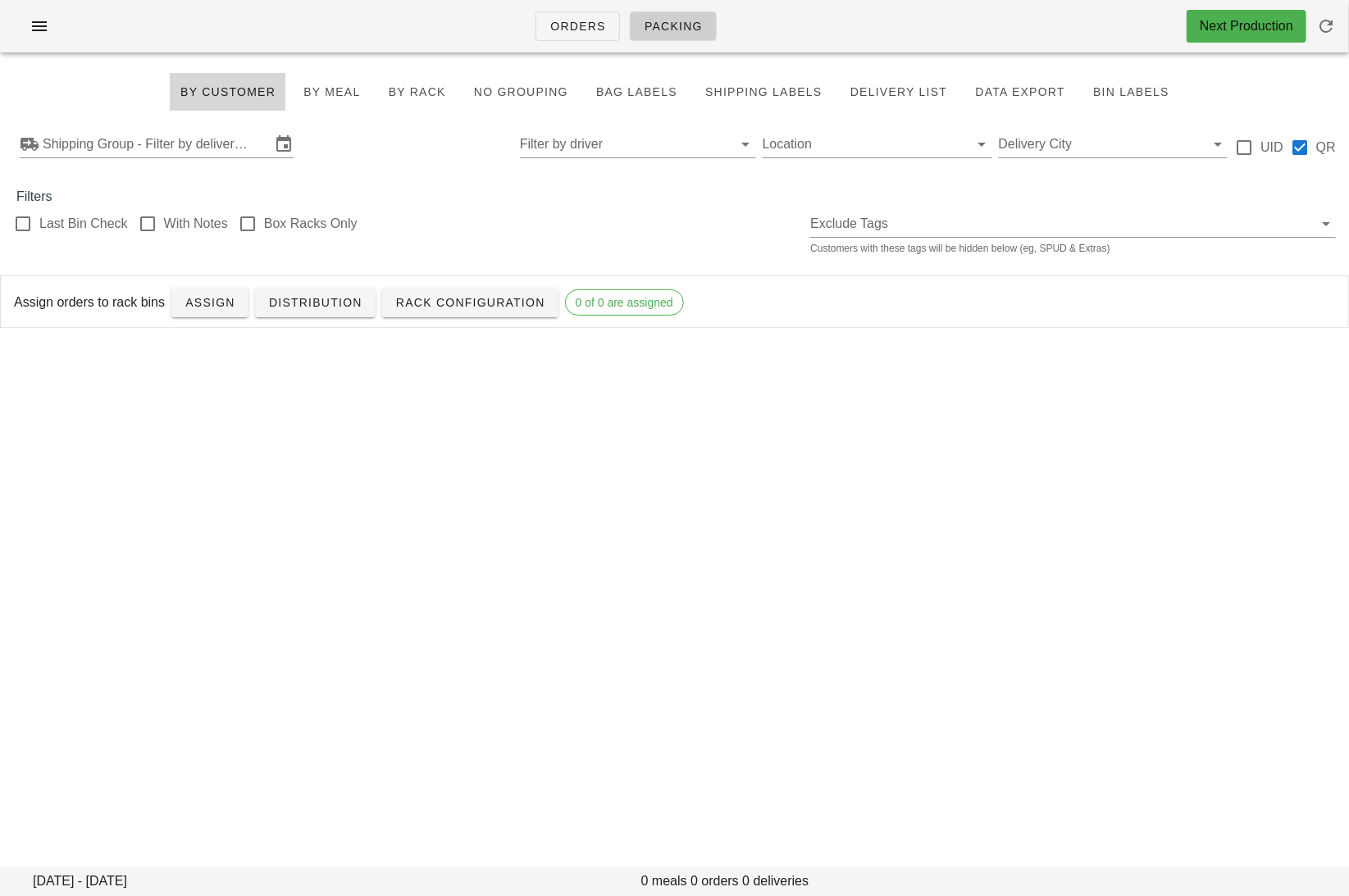
click at [223, 157] on input "Shipping Group - Filter by delivery logistics" at bounding box center [157, 144] width 228 height 26
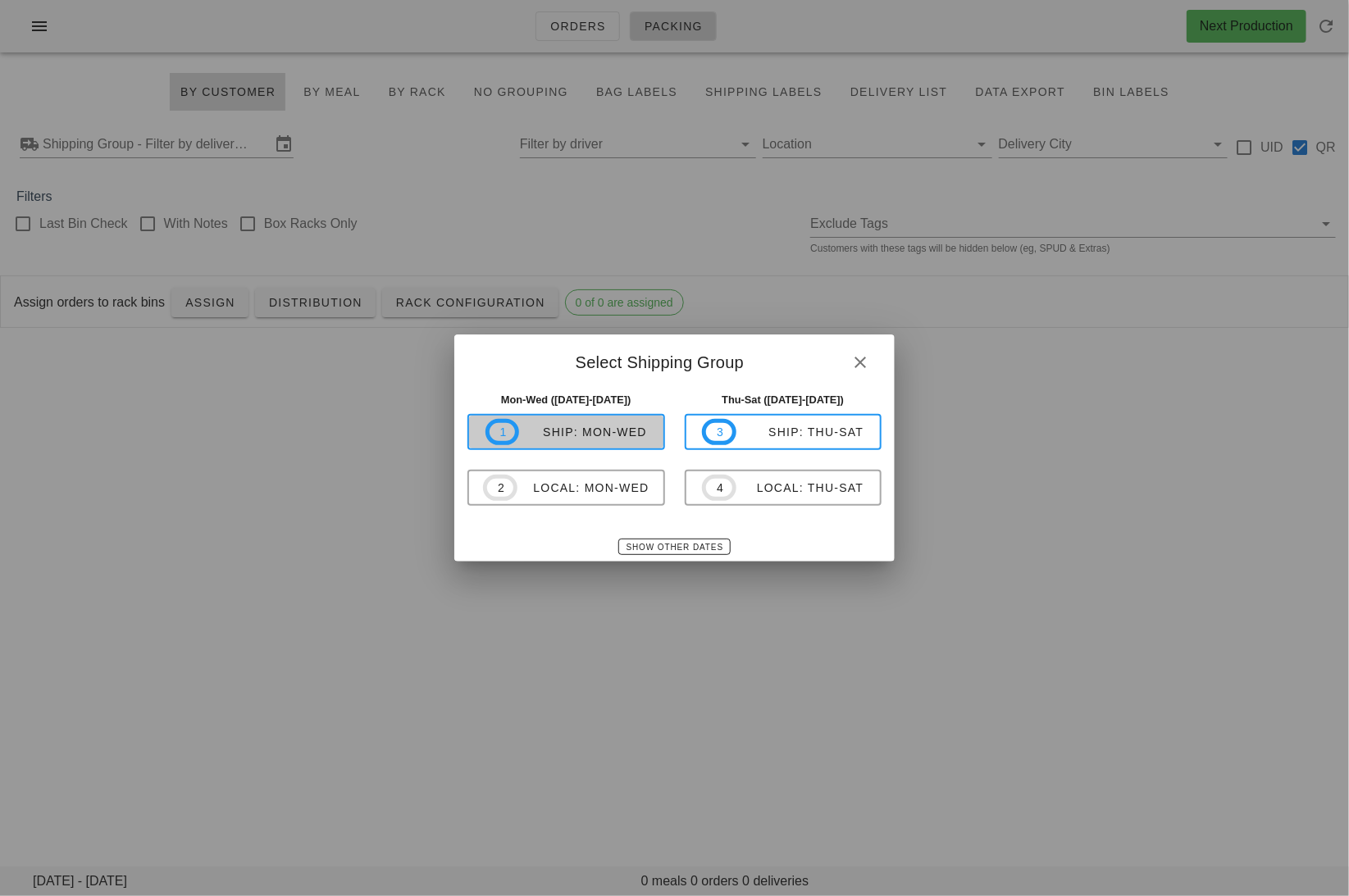
click at [609, 434] on div "ship: Mon-Wed" at bounding box center [582, 431] width 128 height 13
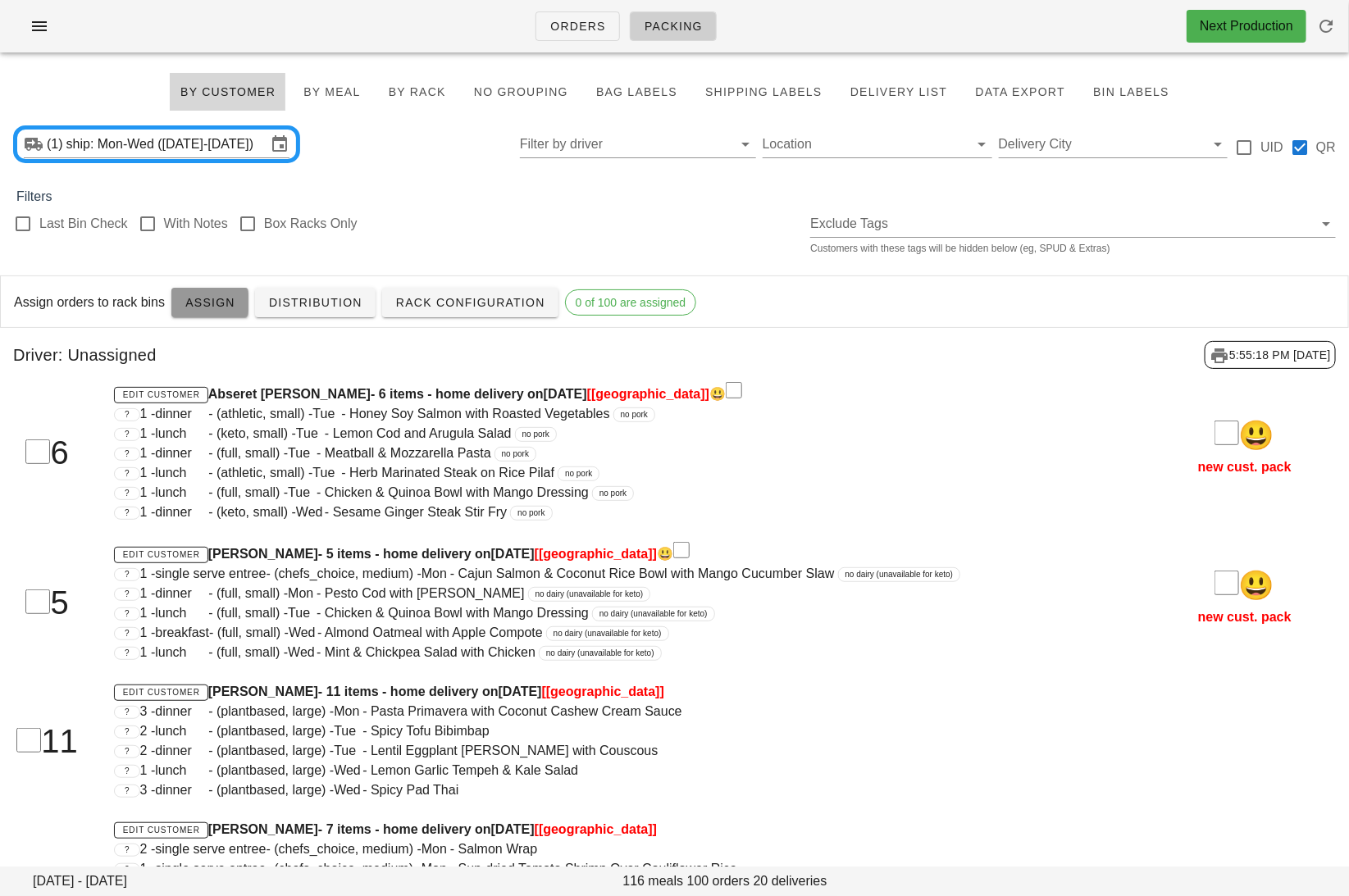
click at [198, 305] on span "Assign" at bounding box center [210, 302] width 51 height 13
